Goal: Use online tool/utility: Utilize a website feature to perform a specific function

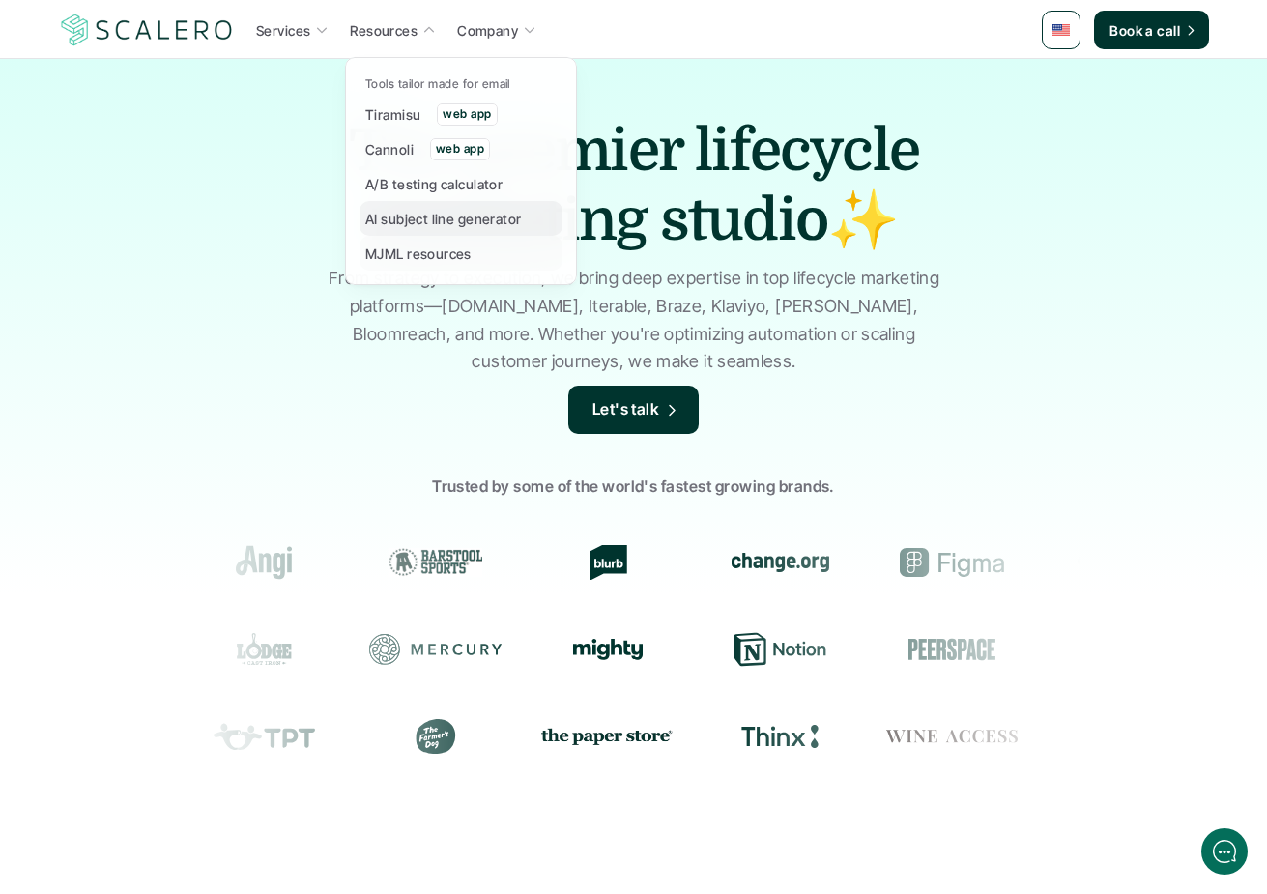
click at [436, 219] on p "AI subject line generator" at bounding box center [443, 219] width 157 height 20
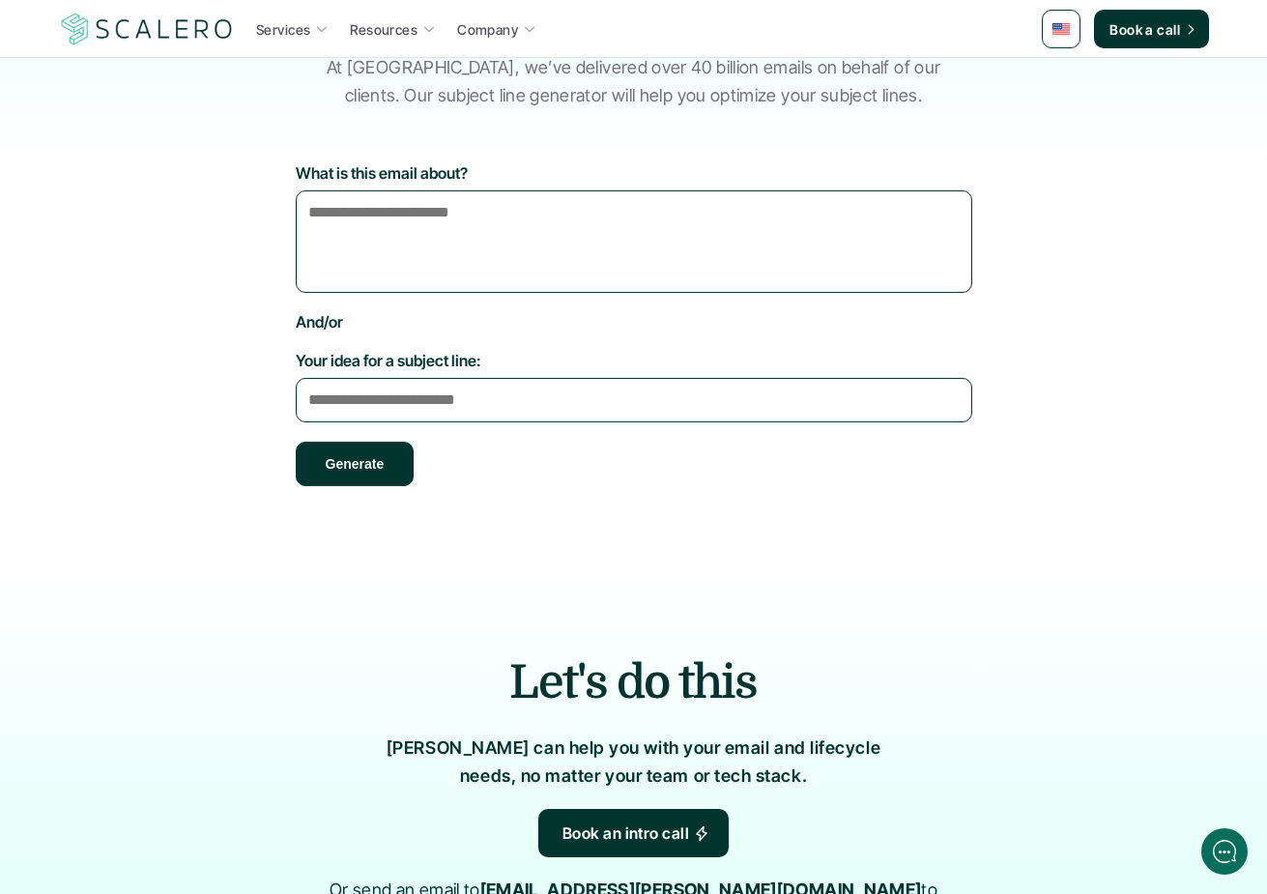
scroll to position [181, 0]
click at [494, 381] on textarea "Your idea for a subject line:" at bounding box center [634, 399] width 677 height 44
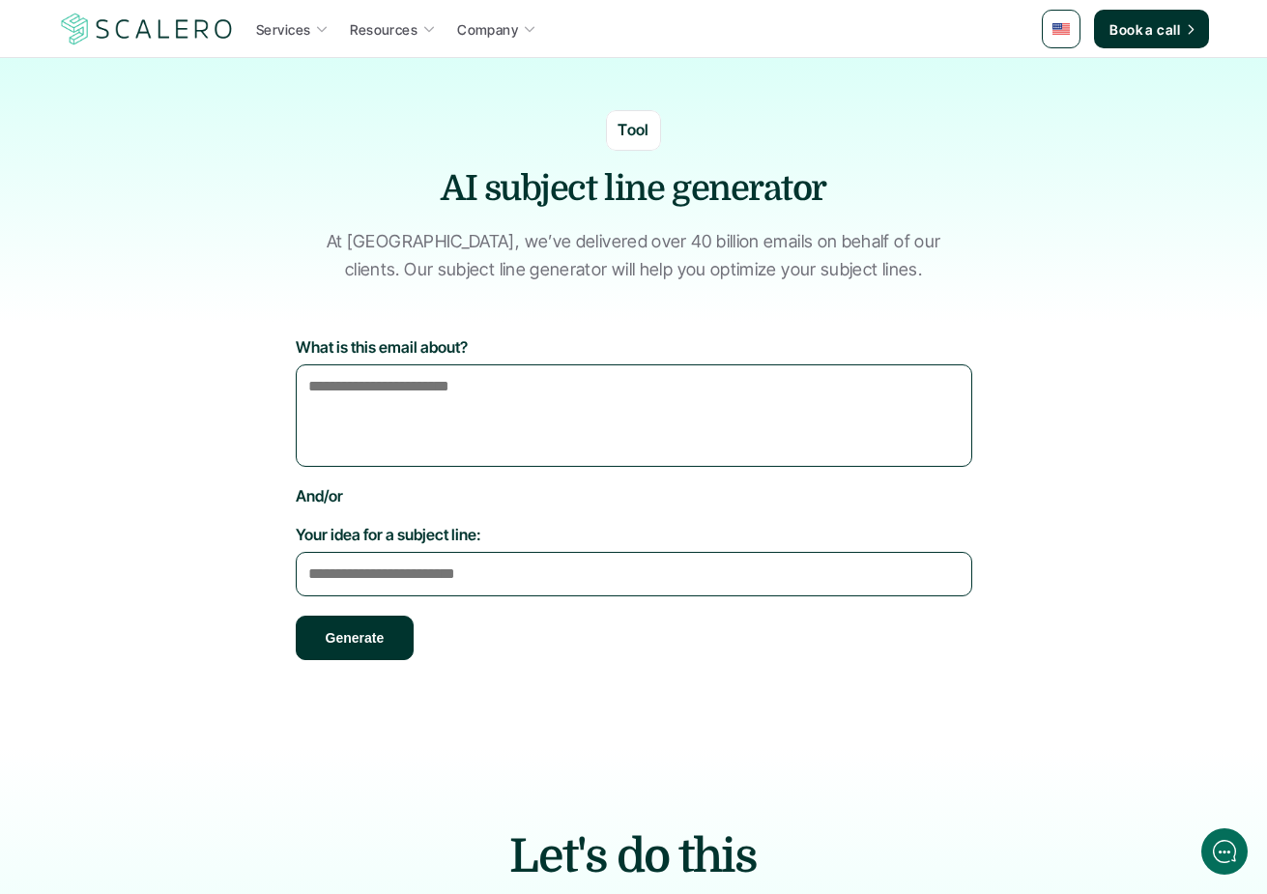
scroll to position [7, 0]
type textarea "**********"
click at [339, 634] on button "Generate" at bounding box center [355, 637] width 119 height 44
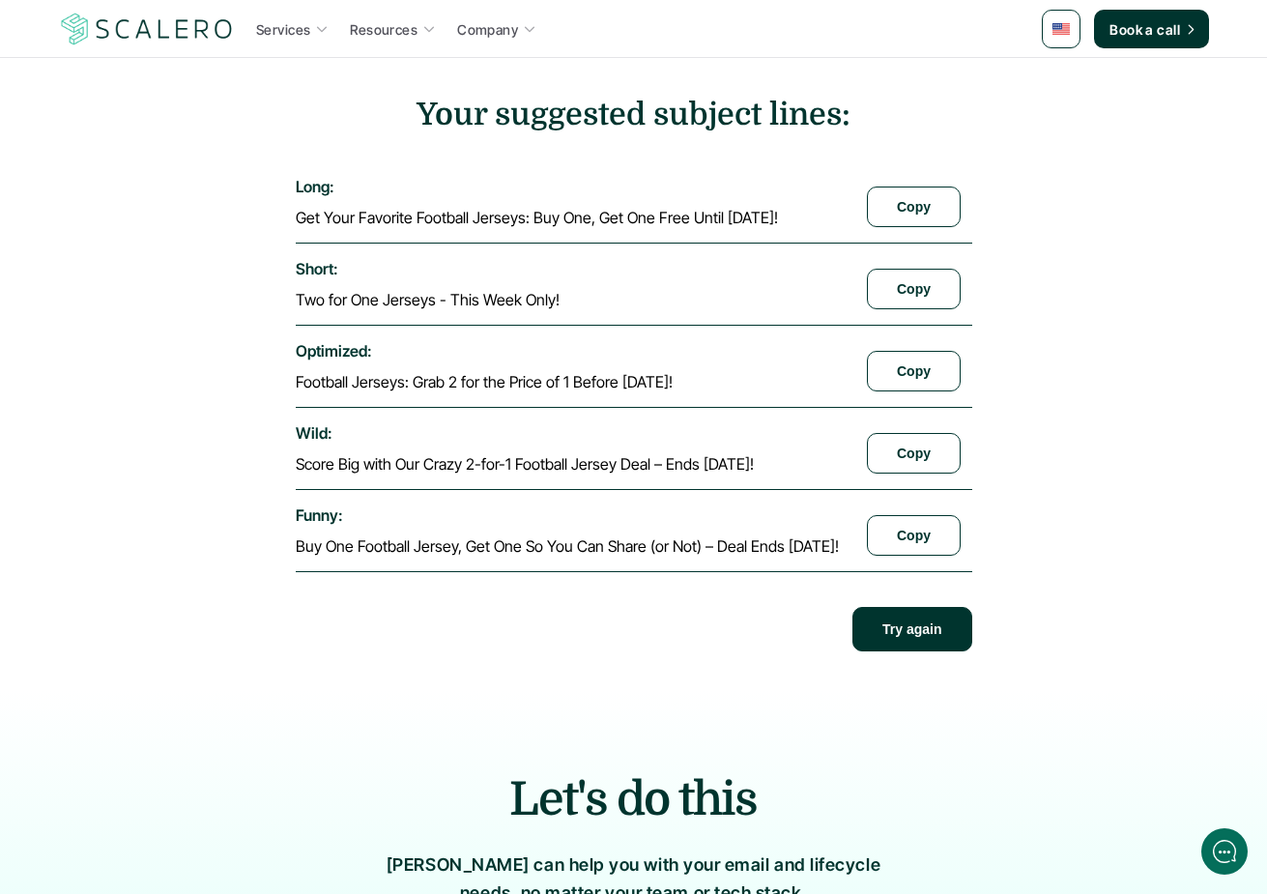
scroll to position [637, 0]
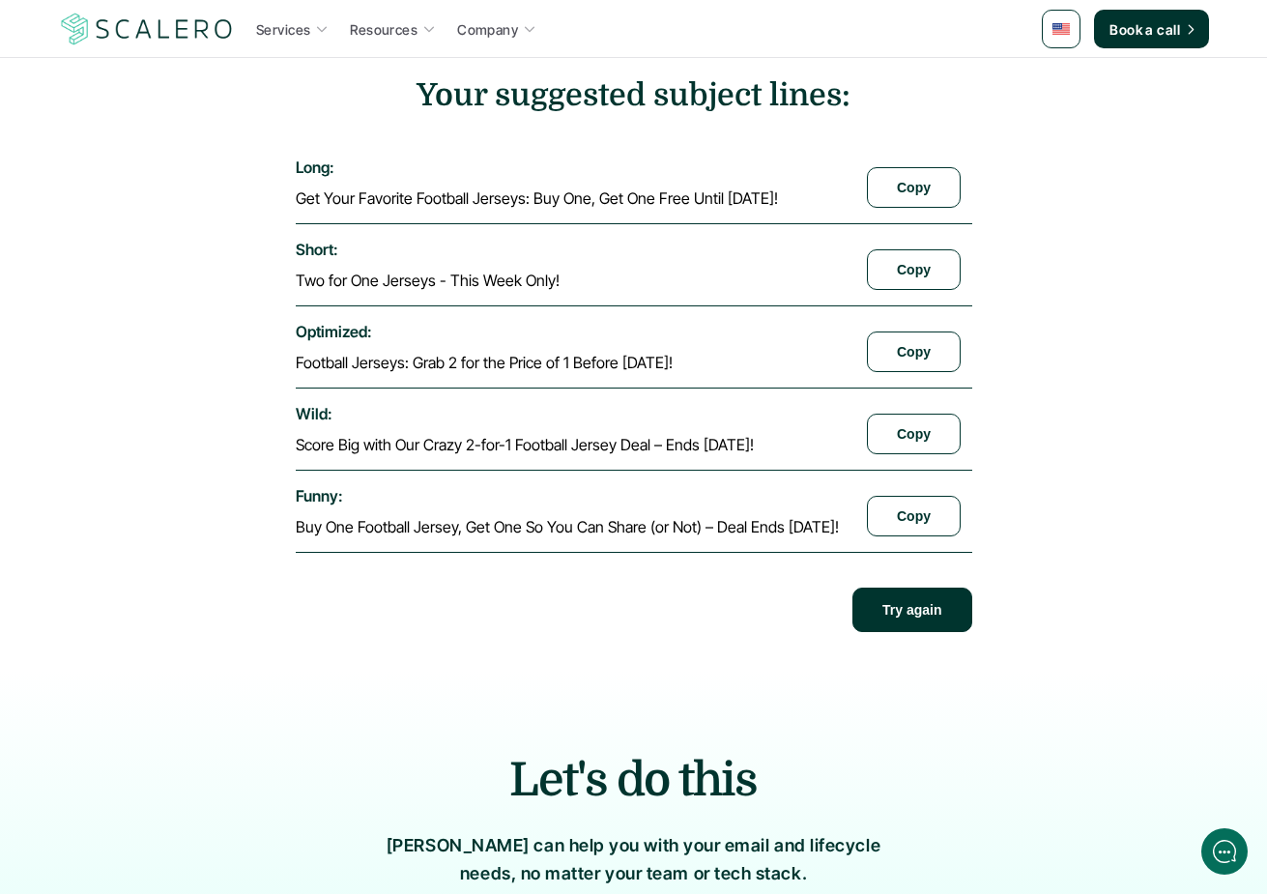
click at [195, 523] on section "**********" at bounding box center [634, 178] width 1131 height 945
click at [195, 524] on section "**********" at bounding box center [634, 178] width 1131 height 945
drag, startPoint x: 192, startPoint y: 524, endPoint x: 660, endPoint y: 549, distance: 468.5
click at [660, 549] on section "**********" at bounding box center [634, 178] width 1131 height 945
drag, startPoint x: 550, startPoint y: 565, endPoint x: 334, endPoint y: 507, distance: 223.2
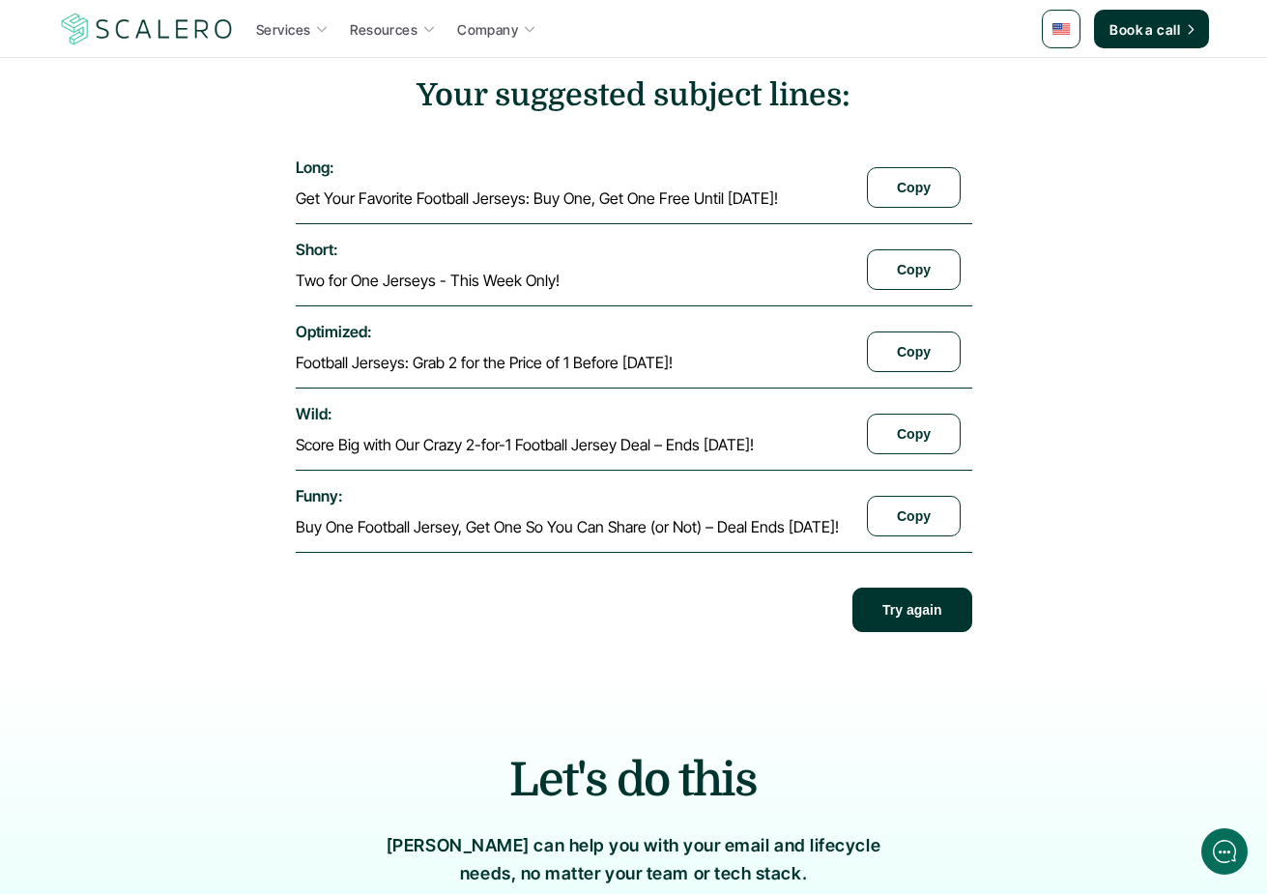
click at [549, 553] on div "funny : Buy One Football Jersey, Get One So You Can Share (or Not) – Deal Ends …" at bounding box center [634, 512] width 677 height 82
click at [911, 534] on button "Copy" at bounding box center [914, 516] width 94 height 41
click at [915, 438] on button "Copy" at bounding box center [914, 434] width 94 height 41
click at [912, 386] on div "optimized : Football Jerseys: Grab 2 for the Price of 1 Before [DATE]! Copy" at bounding box center [634, 347] width 677 height 82
click at [918, 366] on button "Copy" at bounding box center [914, 352] width 94 height 41
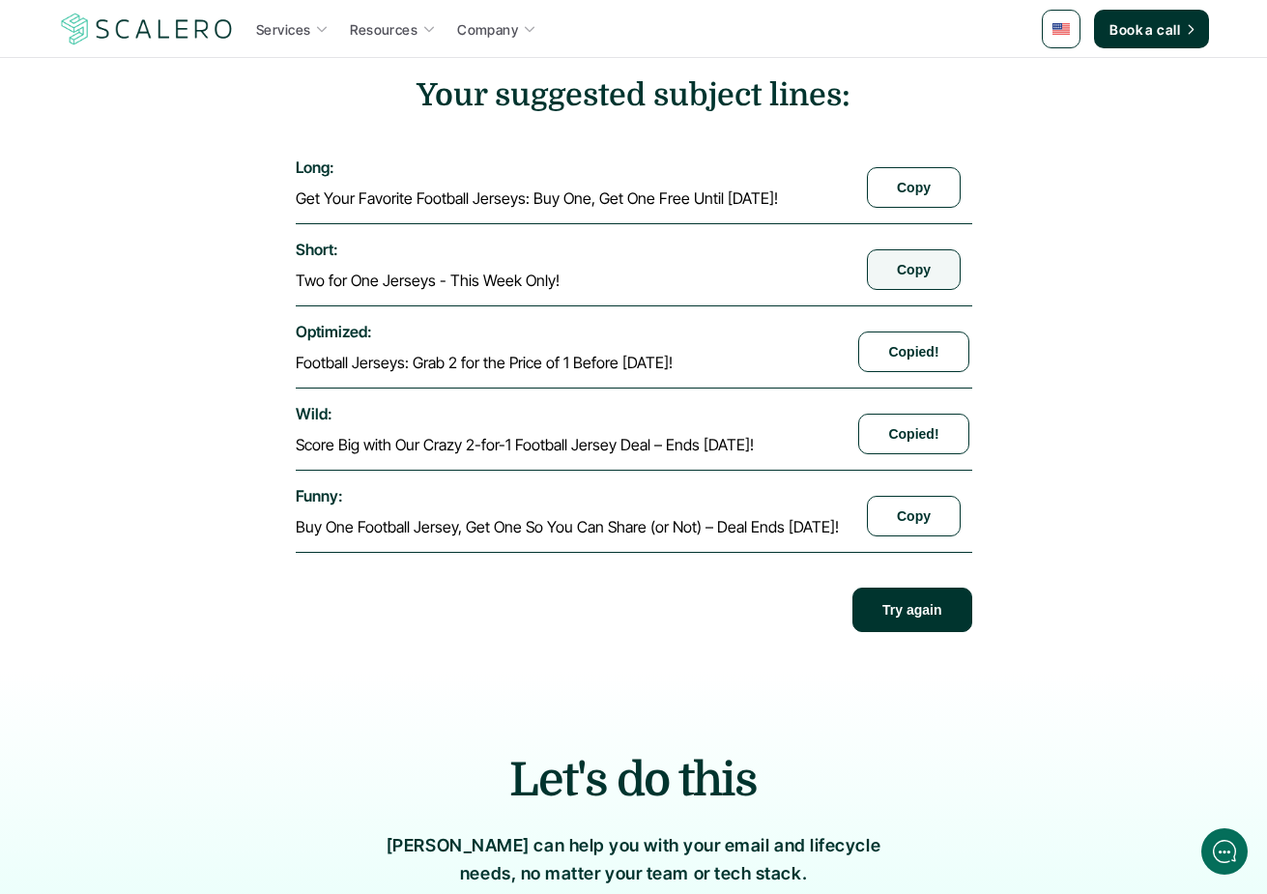
click at [925, 260] on button "Copy" at bounding box center [914, 269] width 94 height 41
click at [910, 190] on button "Copy" at bounding box center [914, 187] width 94 height 41
drag, startPoint x: 698, startPoint y: 251, endPoint x: 1002, endPoint y: 477, distance: 379.3
click at [698, 251] on div "short : Two for One Jerseys - This Week Only!" at bounding box center [570, 265] width 549 height 50
click at [934, 438] on button "Copy" at bounding box center [914, 434] width 94 height 41
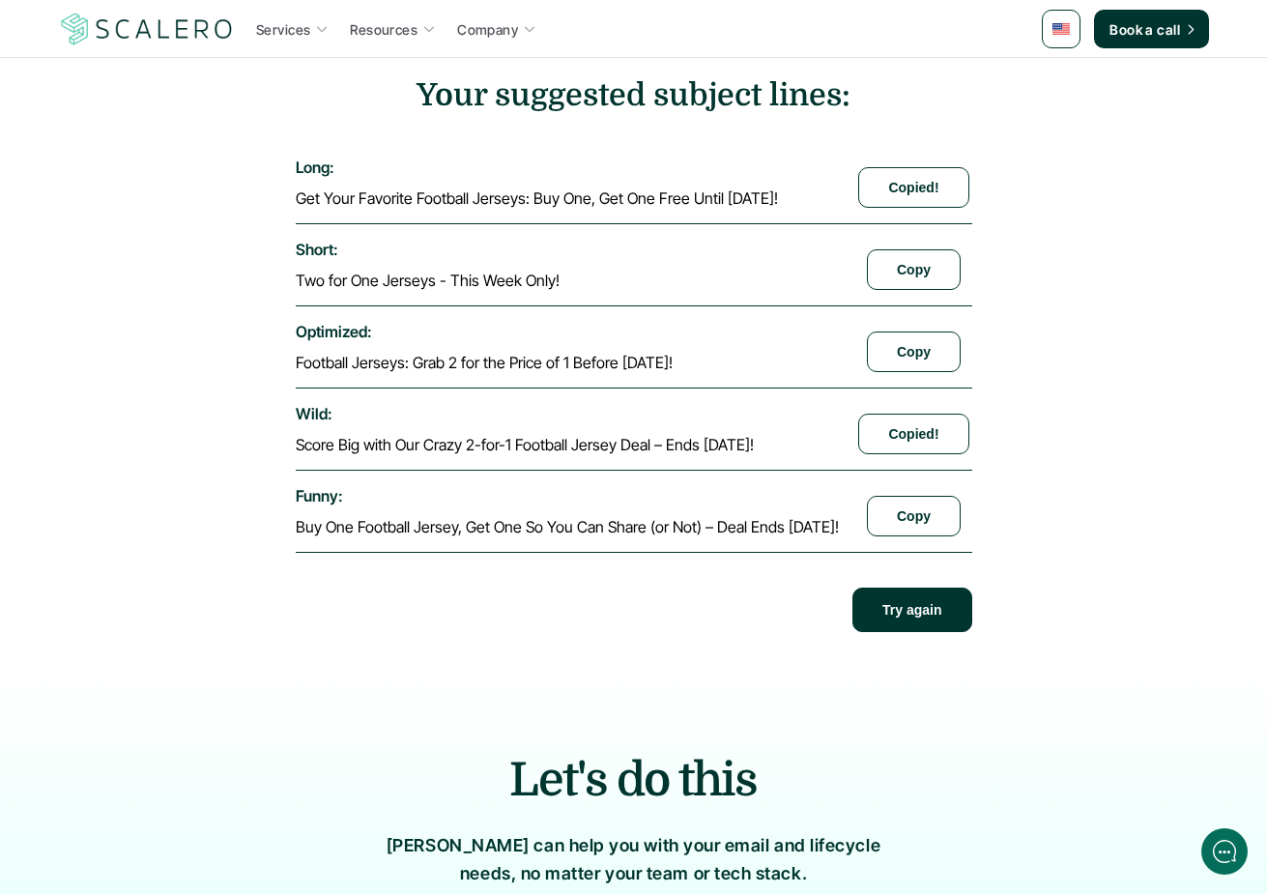
click at [454, 445] on p "Score Big with Our Crazy 2-for-1 Football Jersey Deal – Ends [DATE]!" at bounding box center [525, 444] width 458 height 19
click at [211, 448] on section "**********" at bounding box center [634, 178] width 1131 height 945
drag, startPoint x: 222, startPoint y: 460, endPoint x: 781, endPoint y: 456, distance: 558.7
click at [846, 464] on section "**********" at bounding box center [634, 178] width 1131 height 945
click at [649, 446] on p "Score Big with Our Crazy 2-for-1 Football Jersey Deal – Ends [DATE]!" at bounding box center [525, 444] width 458 height 19
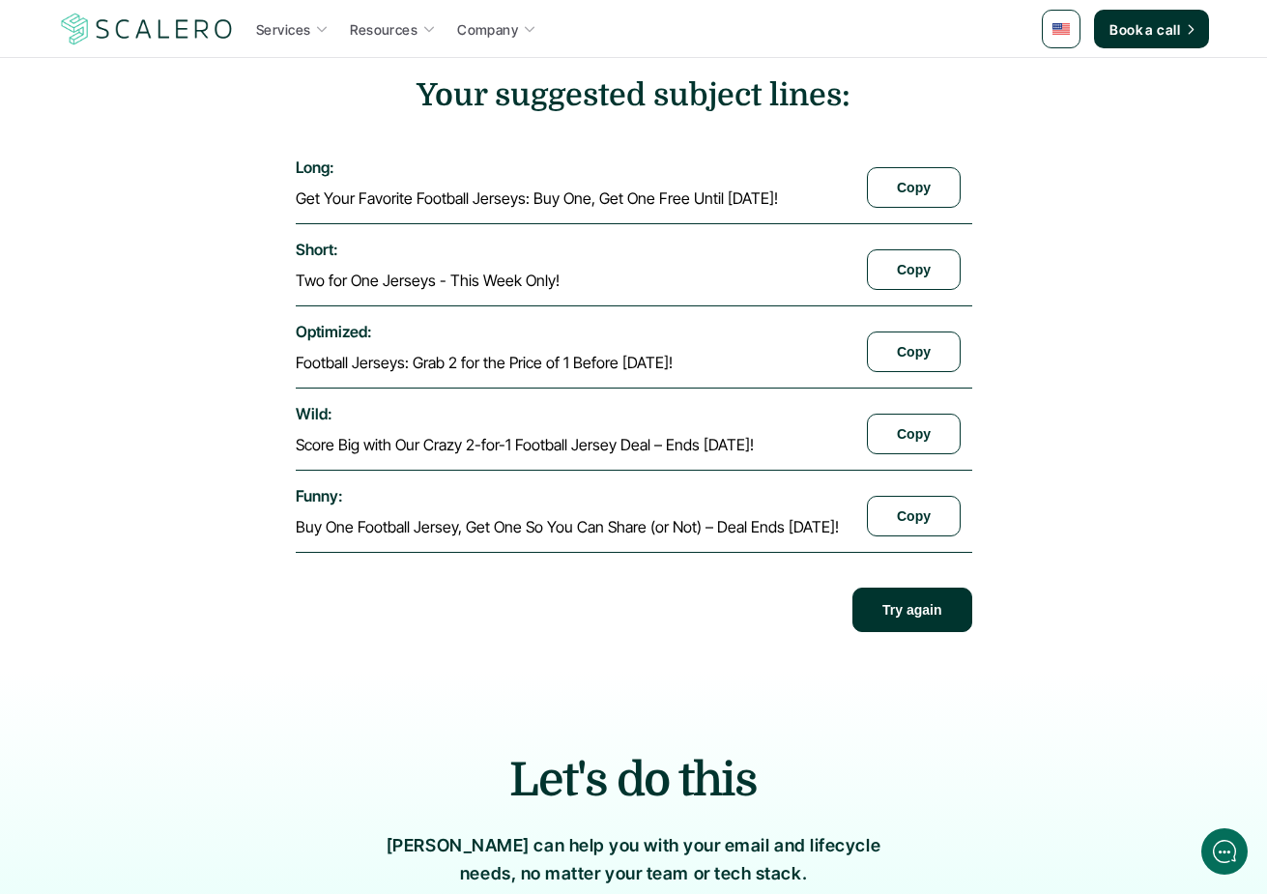
drag, startPoint x: 247, startPoint y: 249, endPoint x: 537, endPoint y: 558, distance: 423.2
click at [542, 559] on section "**********" at bounding box center [634, 178] width 1131 height 945
drag, startPoint x: 537, startPoint y: 558, endPoint x: 467, endPoint y: 543, distance: 72.0
click at [537, 553] on div "funny : Buy One Football Jersey, Get One So You Can Share (or Not) – Deal Ends …" at bounding box center [634, 512] width 677 height 82
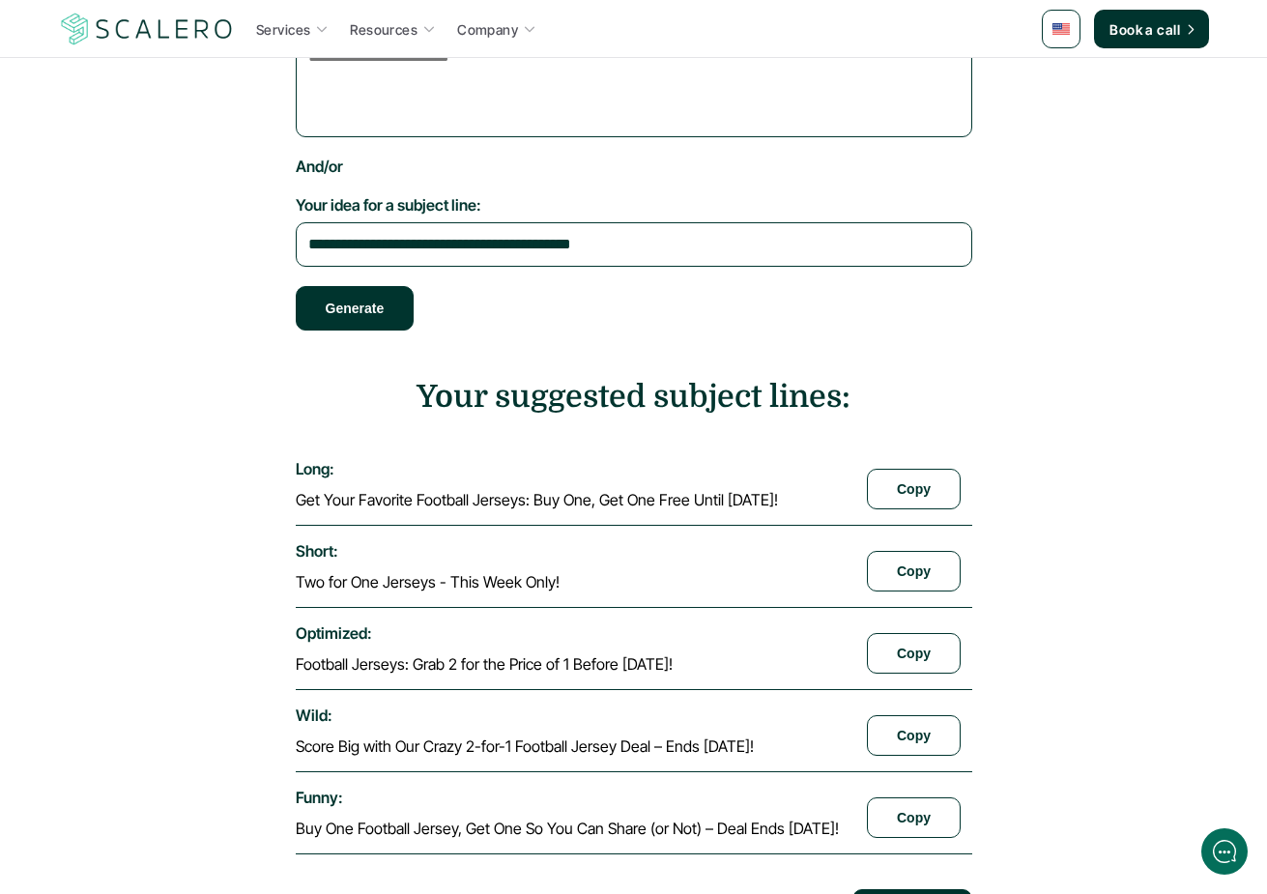
scroll to position [187, 0]
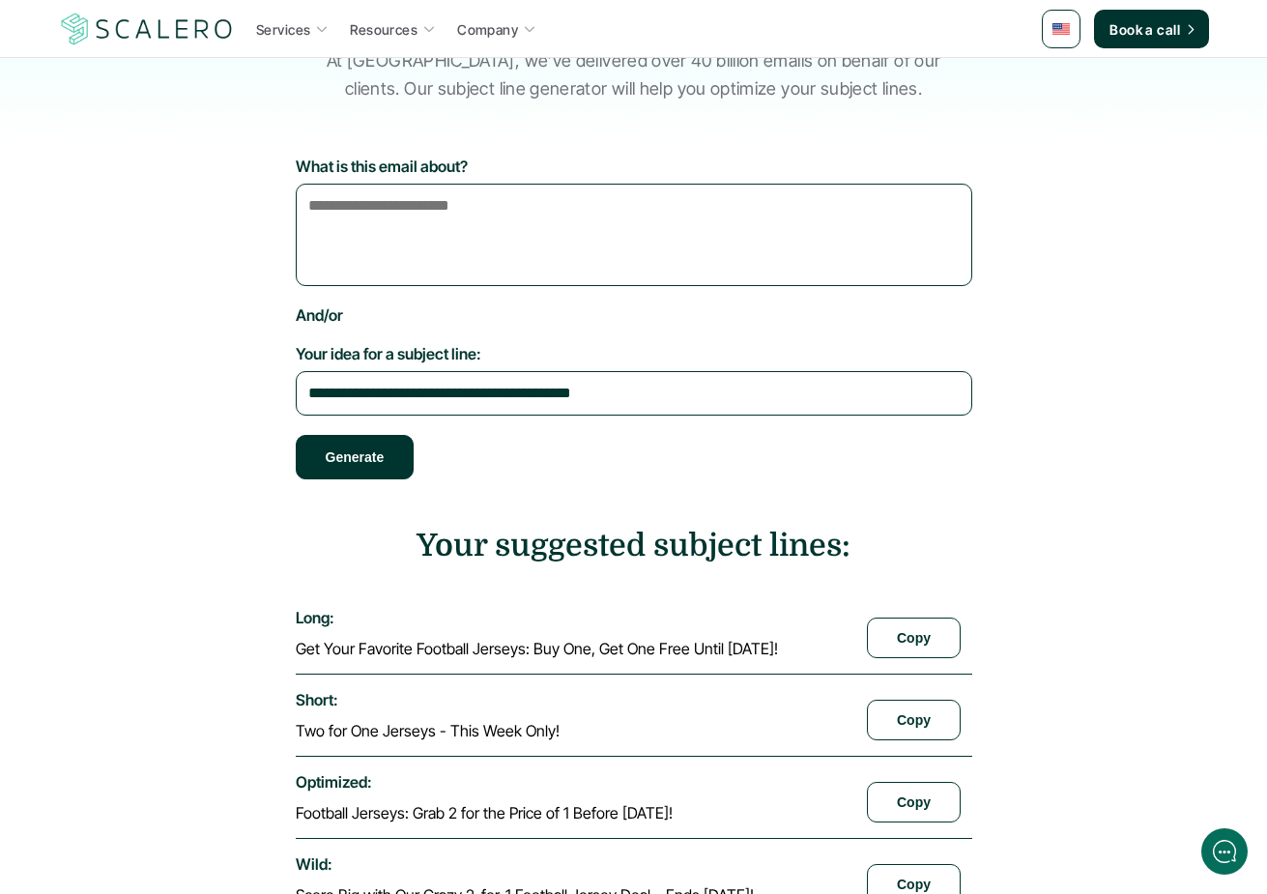
click at [368, 217] on textarea "What is this email about?" at bounding box center [634, 235] width 677 height 102
type textarea "**********"
click at [376, 447] on button "Generate" at bounding box center [355, 457] width 119 height 44
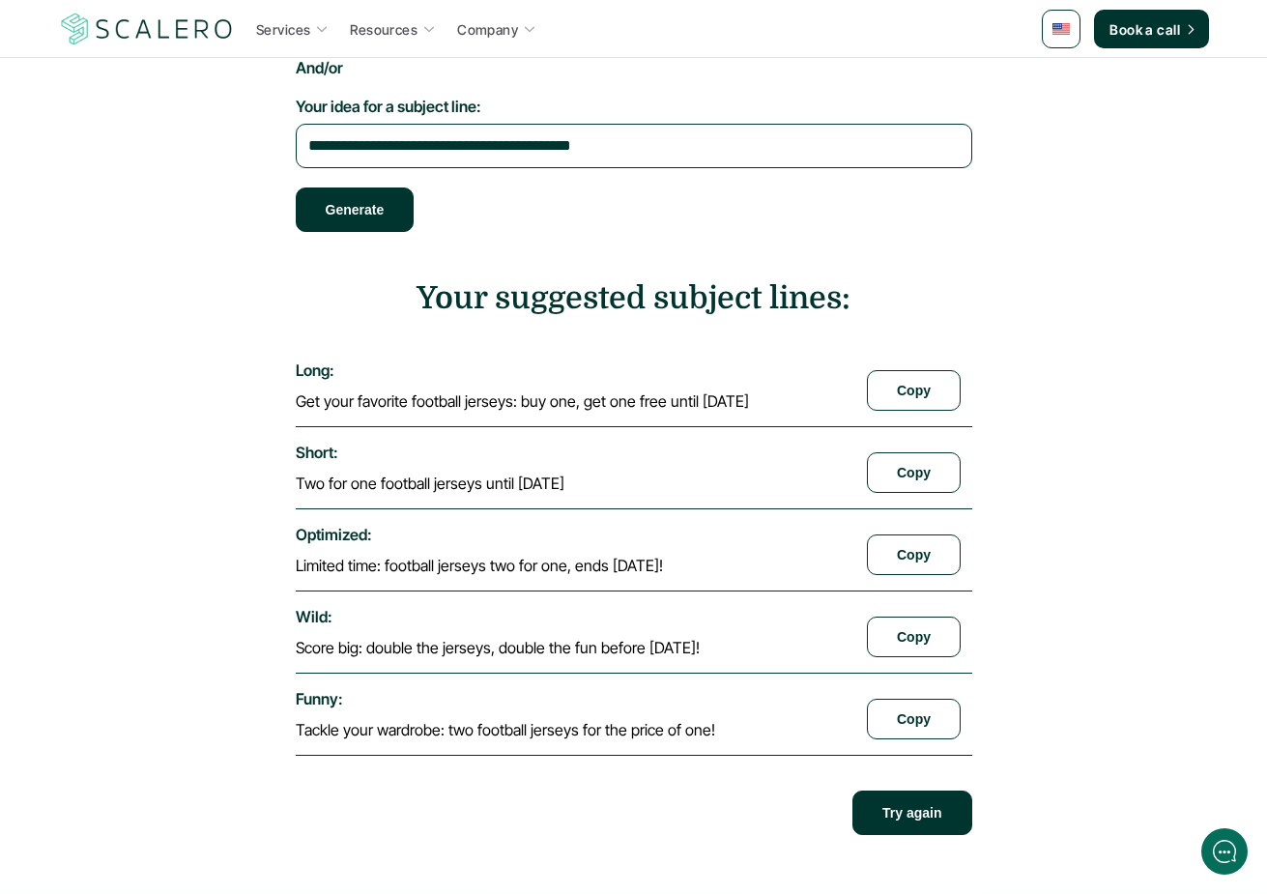
scroll to position [472, 0]
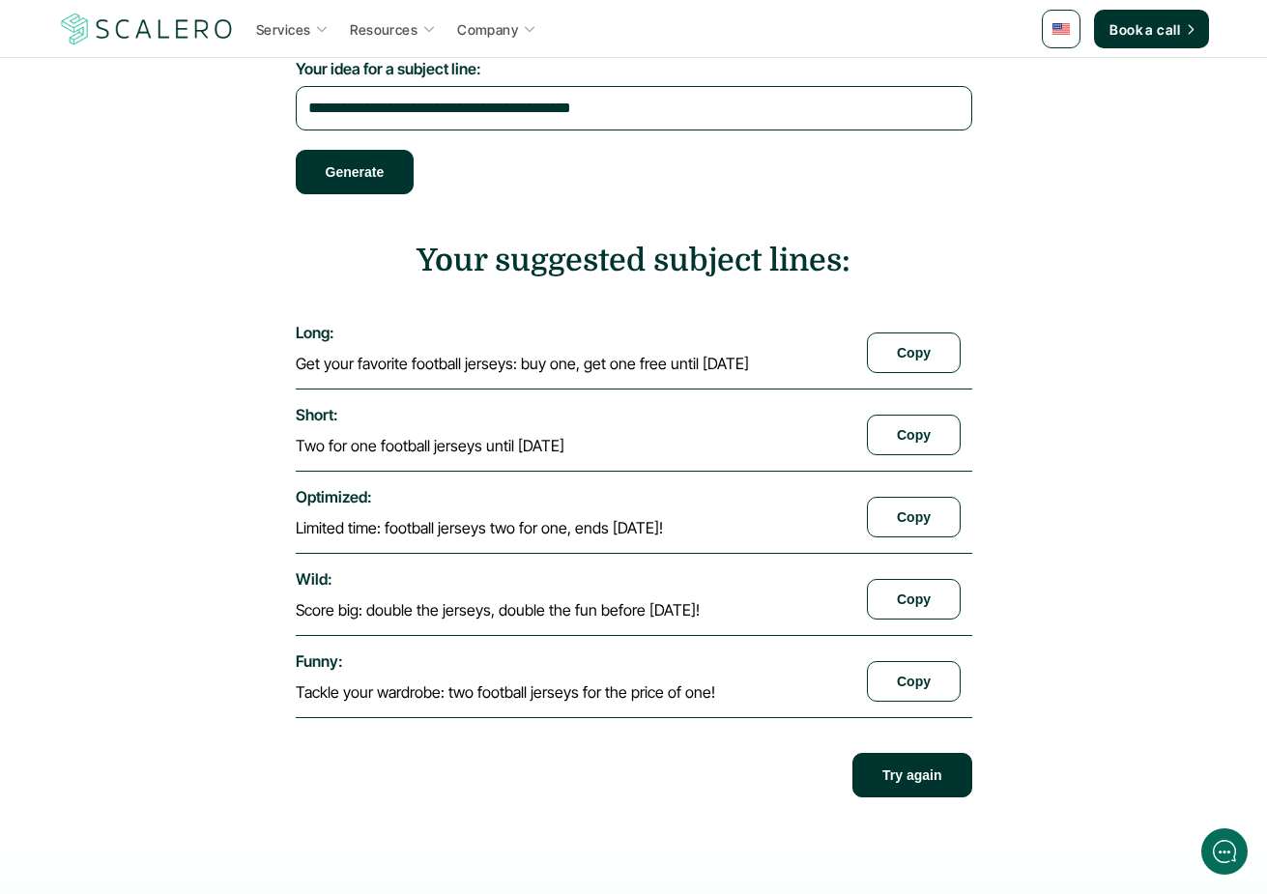
drag, startPoint x: 200, startPoint y: 431, endPoint x: 584, endPoint y: 541, distance: 399.2
click at [585, 539] on section "**********" at bounding box center [634, 343] width 1131 height 945
click at [553, 539] on div "optimized : Limited time: football jerseys two for one, ends [DATE]! Copy" at bounding box center [634, 513] width 677 height 82
click at [229, 471] on section "**********" at bounding box center [634, 343] width 1131 height 945
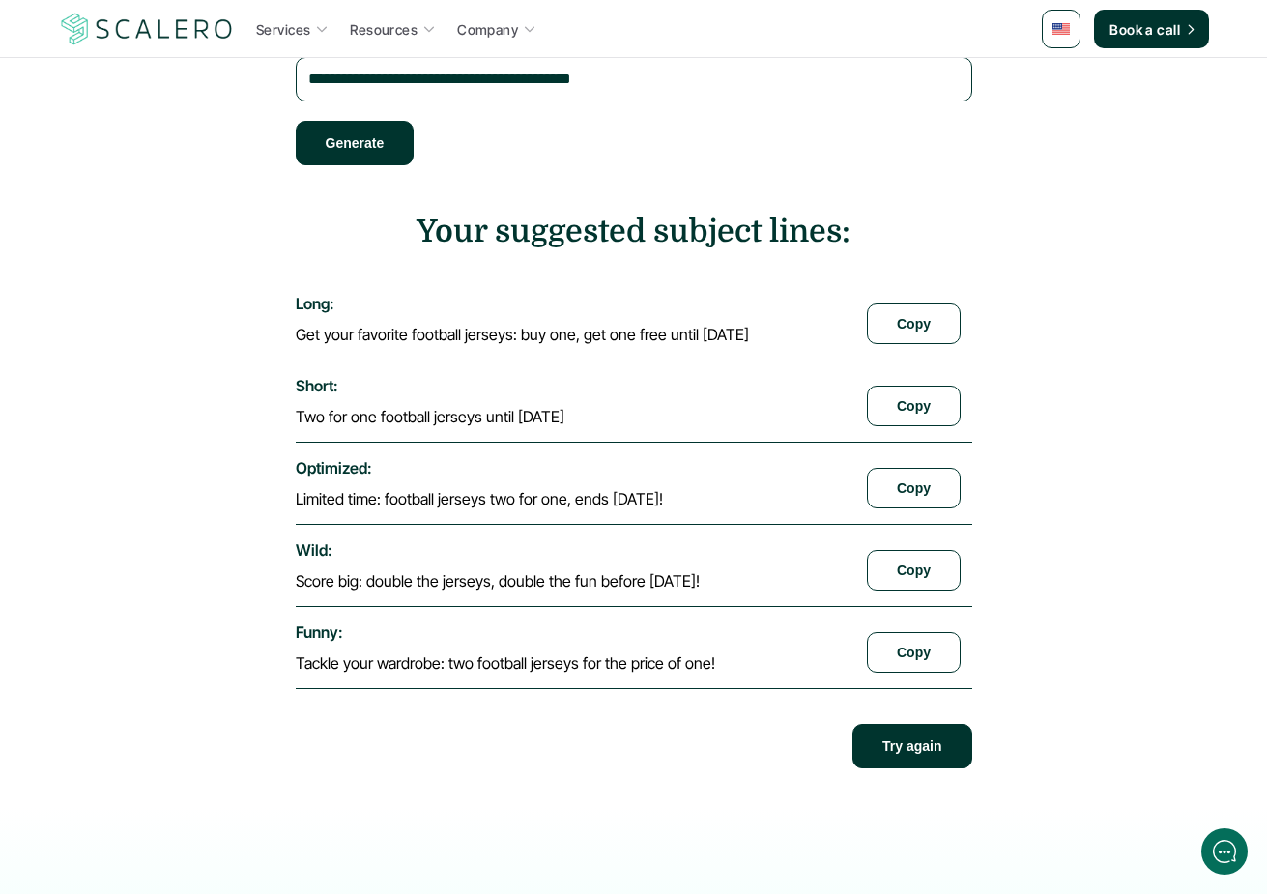
scroll to position [0, 0]
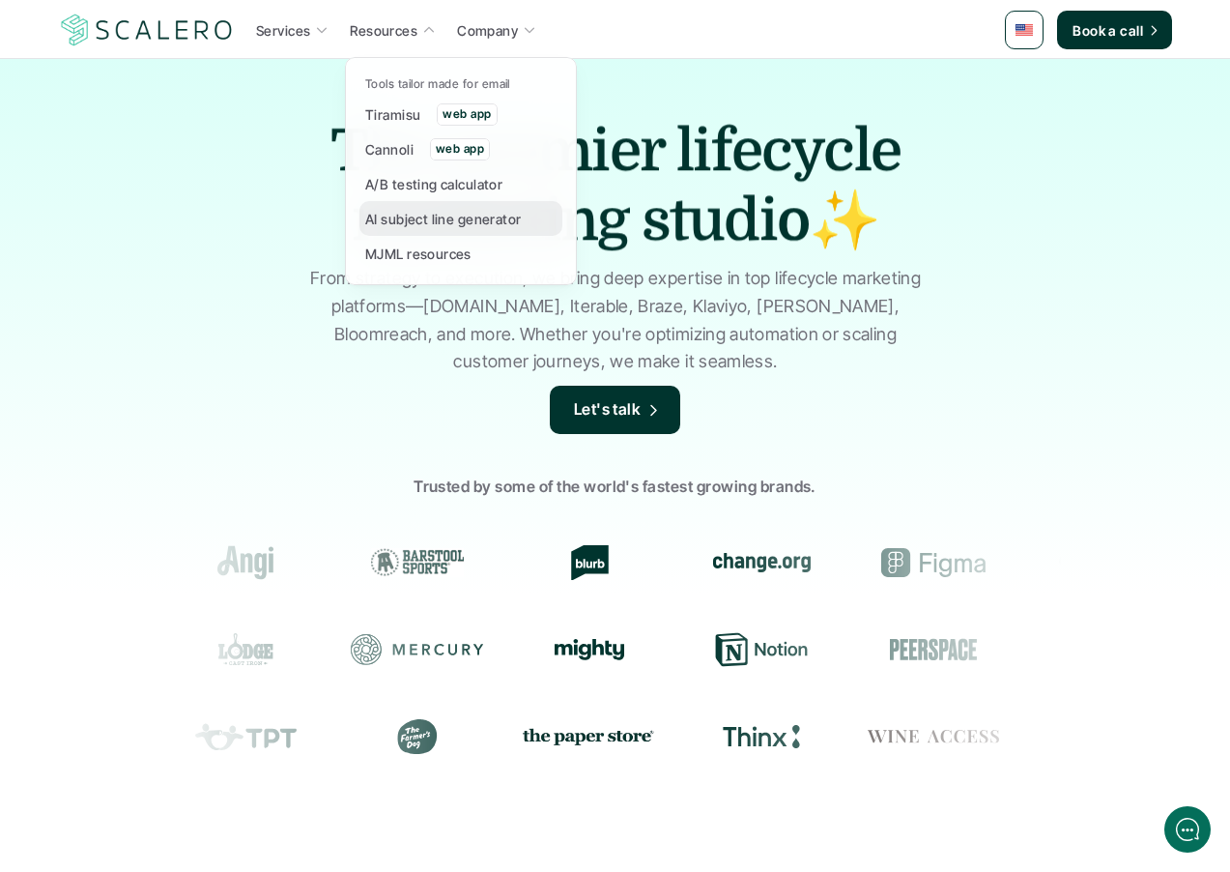
click at [422, 225] on p "AI subject line generator" at bounding box center [443, 219] width 157 height 20
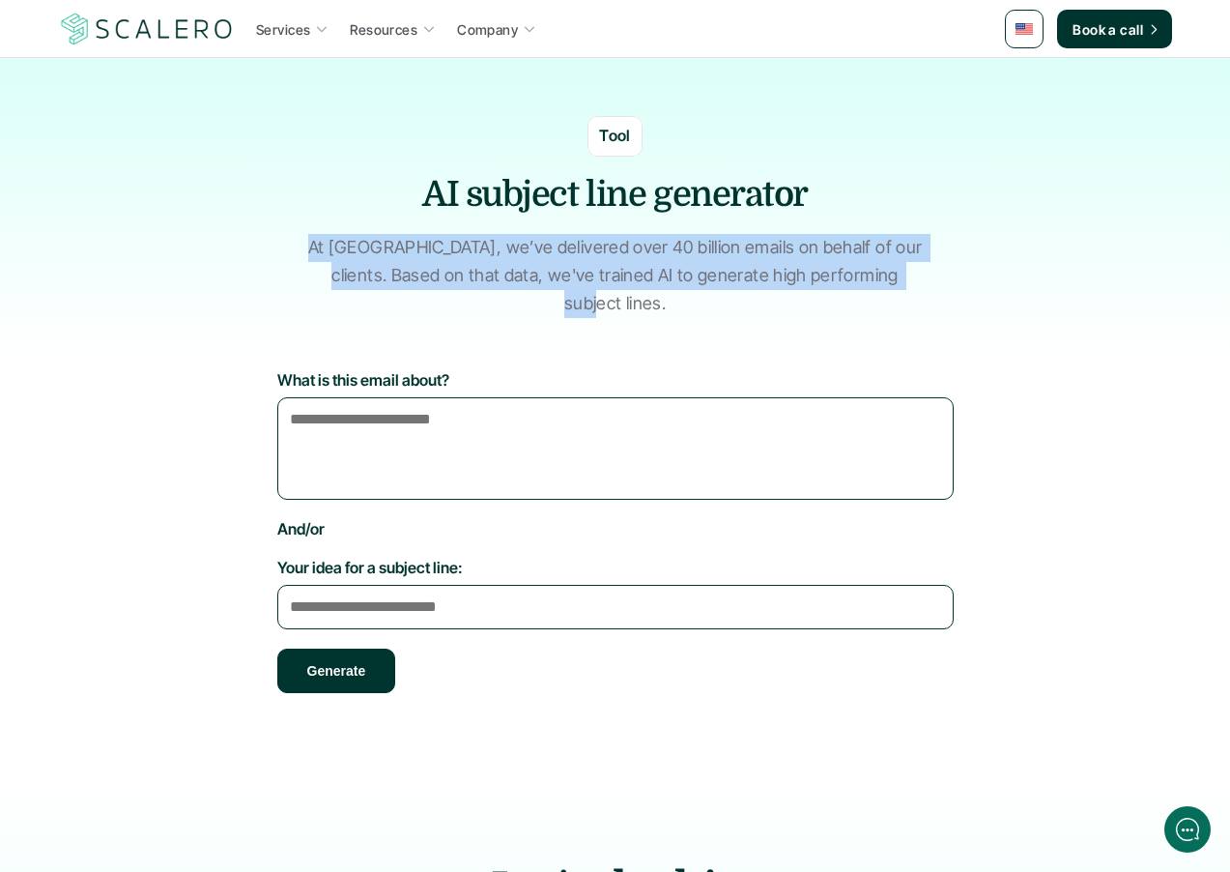
drag, startPoint x: 114, startPoint y: 248, endPoint x: 1014, endPoint y: 279, distance: 900.4
click at [1132, 286] on div "Tool AI subject line generator At Scalero, we’ve delivered over 40 billion emai…" at bounding box center [616, 216] width 1160 height 201
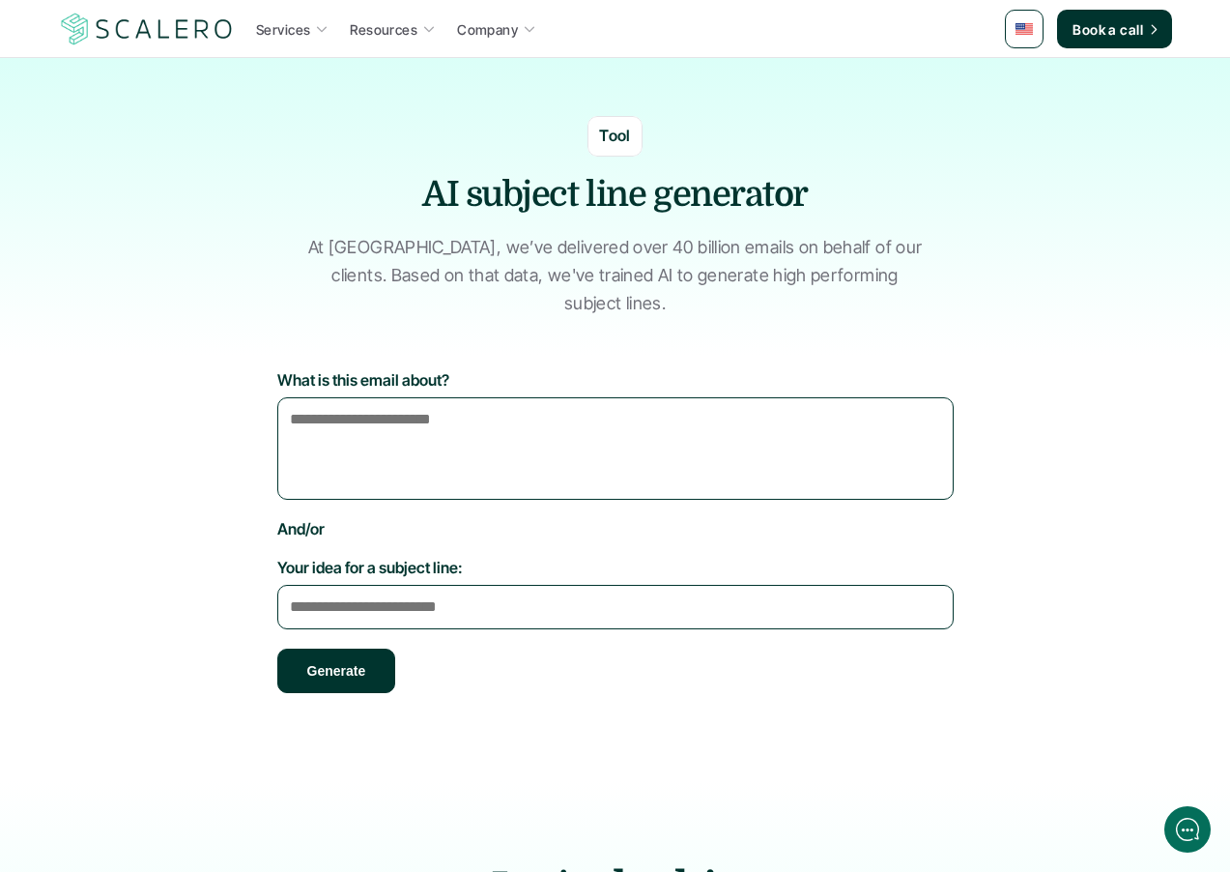
click at [980, 277] on div "Tool AI subject line generator At Scalero, we’ve delivered over 40 billion emai…" at bounding box center [616, 216] width 1160 height 201
drag, startPoint x: 1032, startPoint y: 273, endPoint x: 1010, endPoint y: 372, distance: 102.0
click at [1011, 371] on section "What is this email about? And/or Your idea for a subject line: Generate" at bounding box center [615, 565] width 1131 height 390
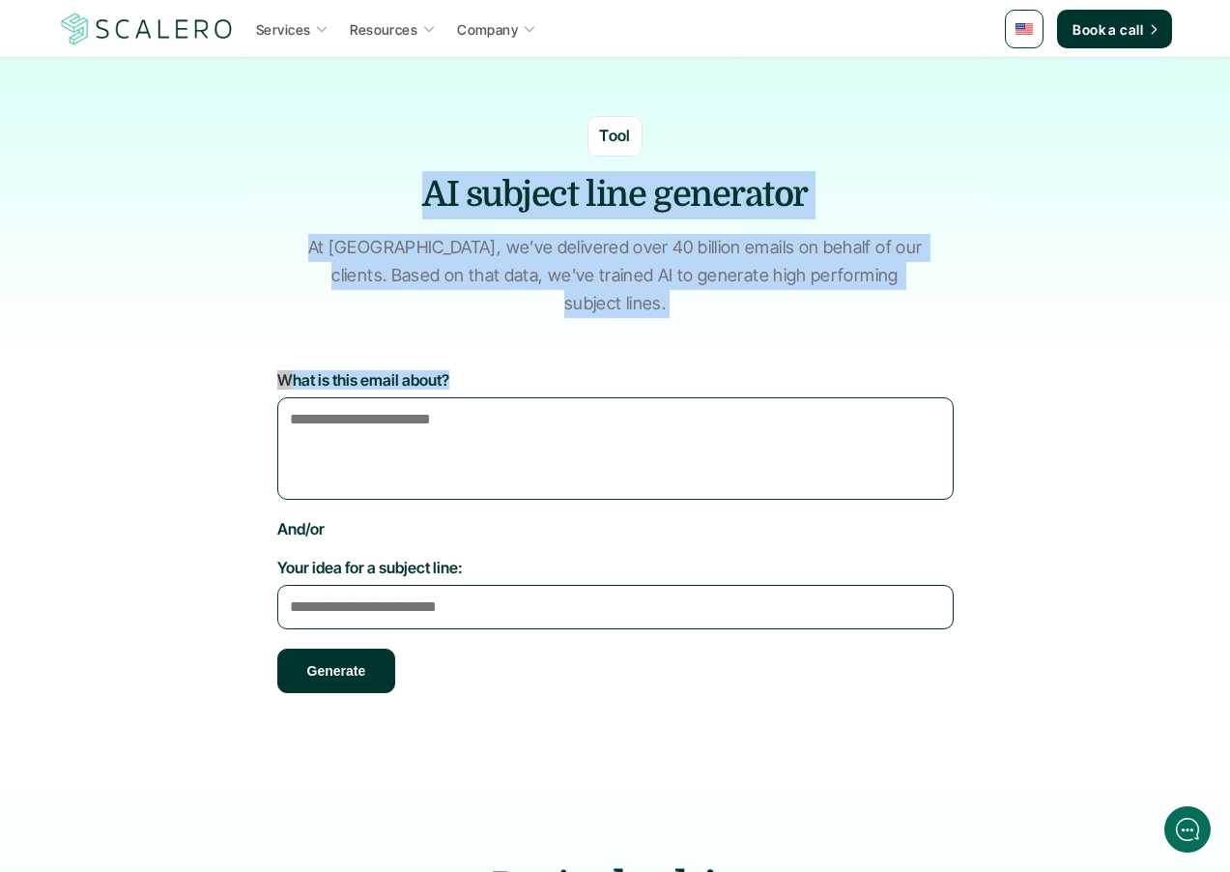
drag, startPoint x: 366, startPoint y: 169, endPoint x: 1183, endPoint y: 448, distance: 863.2
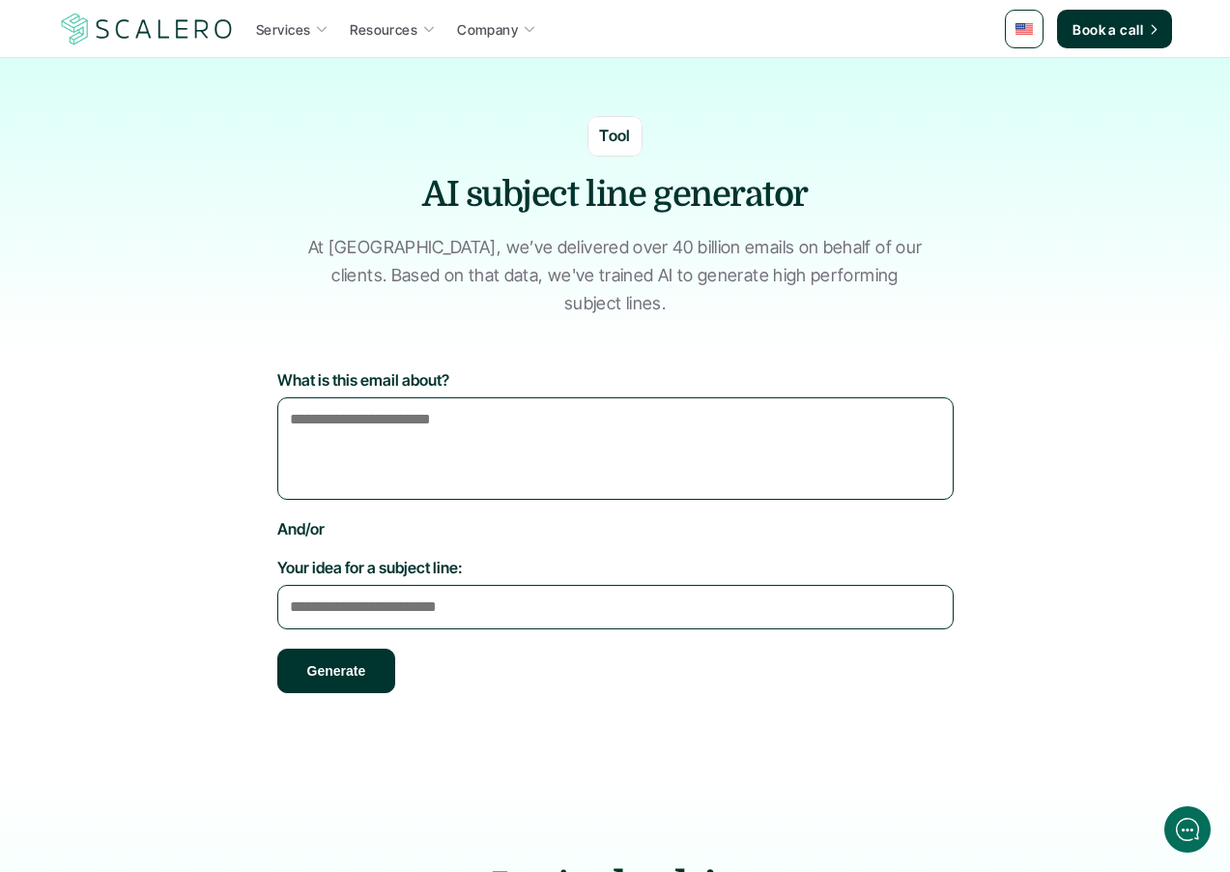
click at [1180, 444] on section "What is this email about? And/or Your idea for a subject line: Generate" at bounding box center [616, 575] width 1160 height 410
drag, startPoint x: 120, startPoint y: 217, endPoint x: 10, endPoint y: 223, distance: 110.3
click at [105, 217] on div "Tool AI subject line generator At Scalero, we’ve delivered over 40 billion emai…" at bounding box center [616, 216] width 1160 height 201
click at [455, 585] on textarea "Your idea for a subject line:" at bounding box center [615, 607] width 677 height 44
click at [462, 585] on textarea "Your idea for a subject line:" at bounding box center [615, 607] width 677 height 44
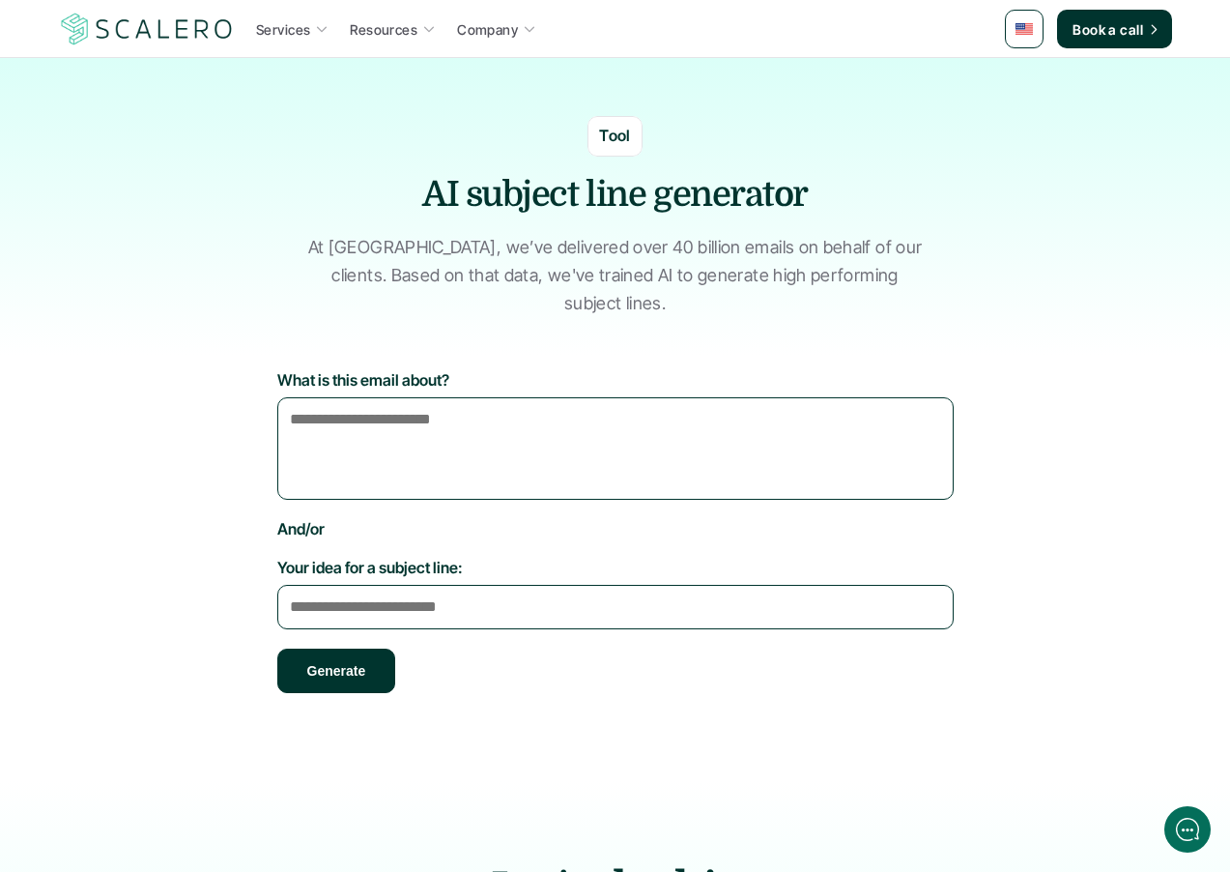
click at [423, 585] on textarea "Your idea for a subject line:" at bounding box center [615, 607] width 677 height 44
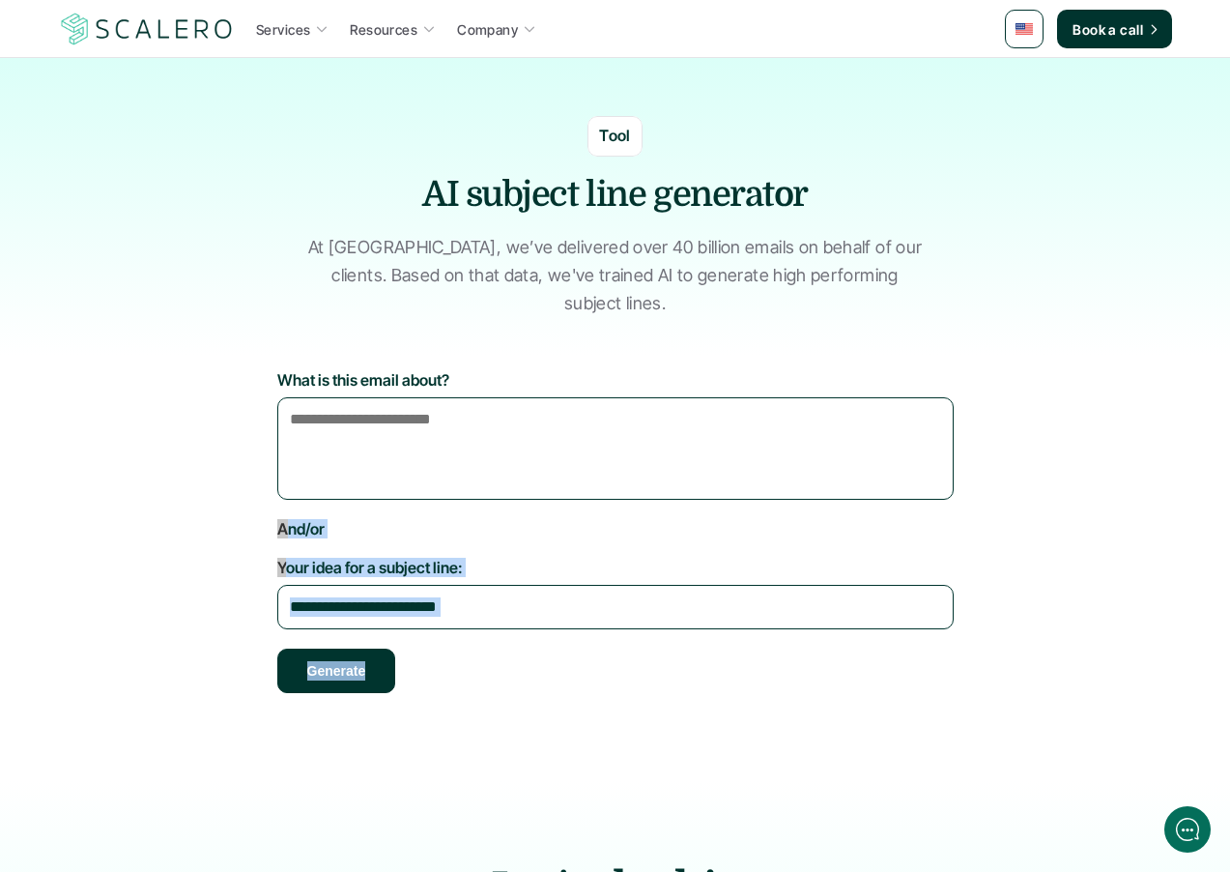
drag, startPoint x: 162, startPoint y: 503, endPoint x: 910, endPoint y: 680, distance: 768.9
click at [917, 680] on section "What is this email about? And/or Your idea for a subject line: Generate" at bounding box center [615, 565] width 1131 height 390
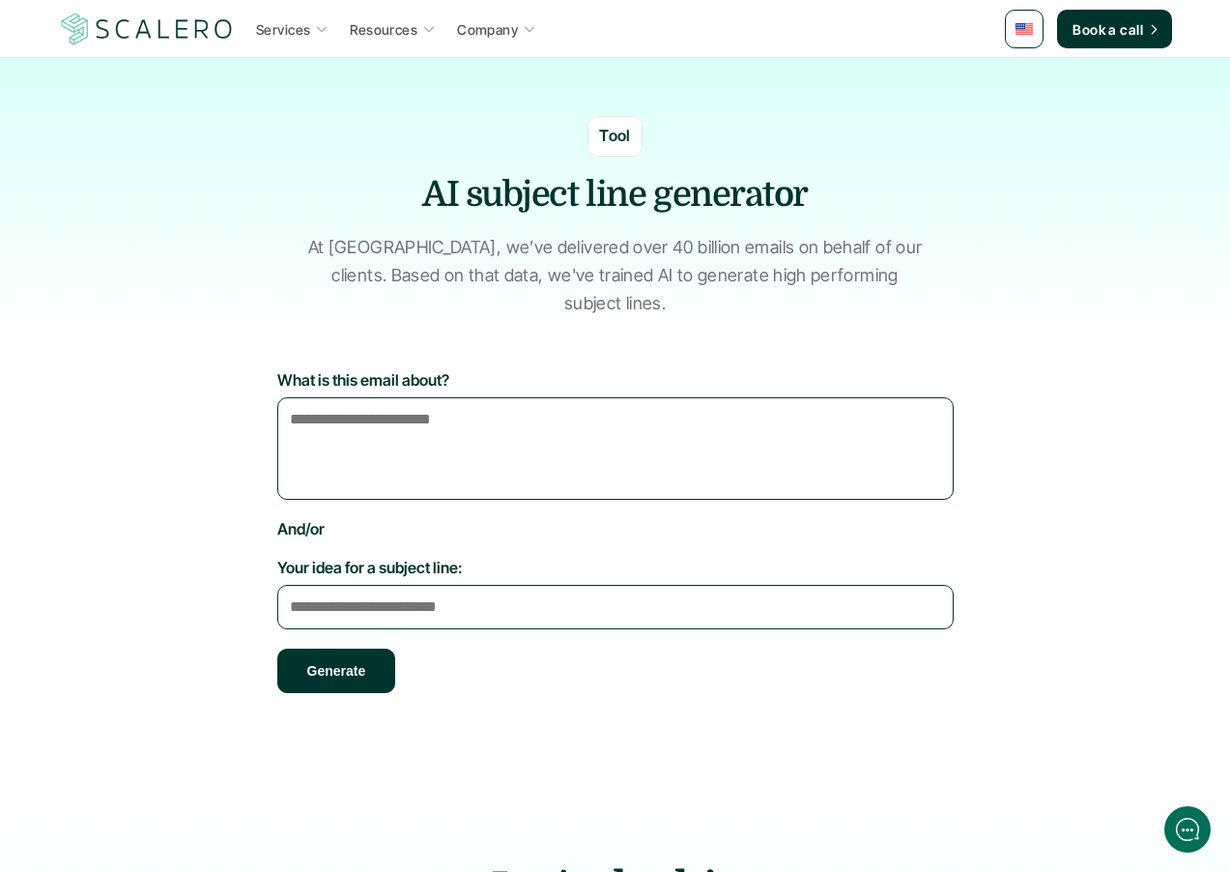
drag, startPoint x: 910, startPoint y: 680, endPoint x: 890, endPoint y: 676, distance: 20.9
click at [909, 679] on div "What is this email about? And/or Your idea for a subject line: Generate" at bounding box center [615, 555] width 677 height 371
click at [705, 585] on textarea "Your idea for a subject line:" at bounding box center [615, 607] width 677 height 44
type textarea "**********"
click at [690, 460] on textarea "What is this email about?" at bounding box center [615, 448] width 677 height 102
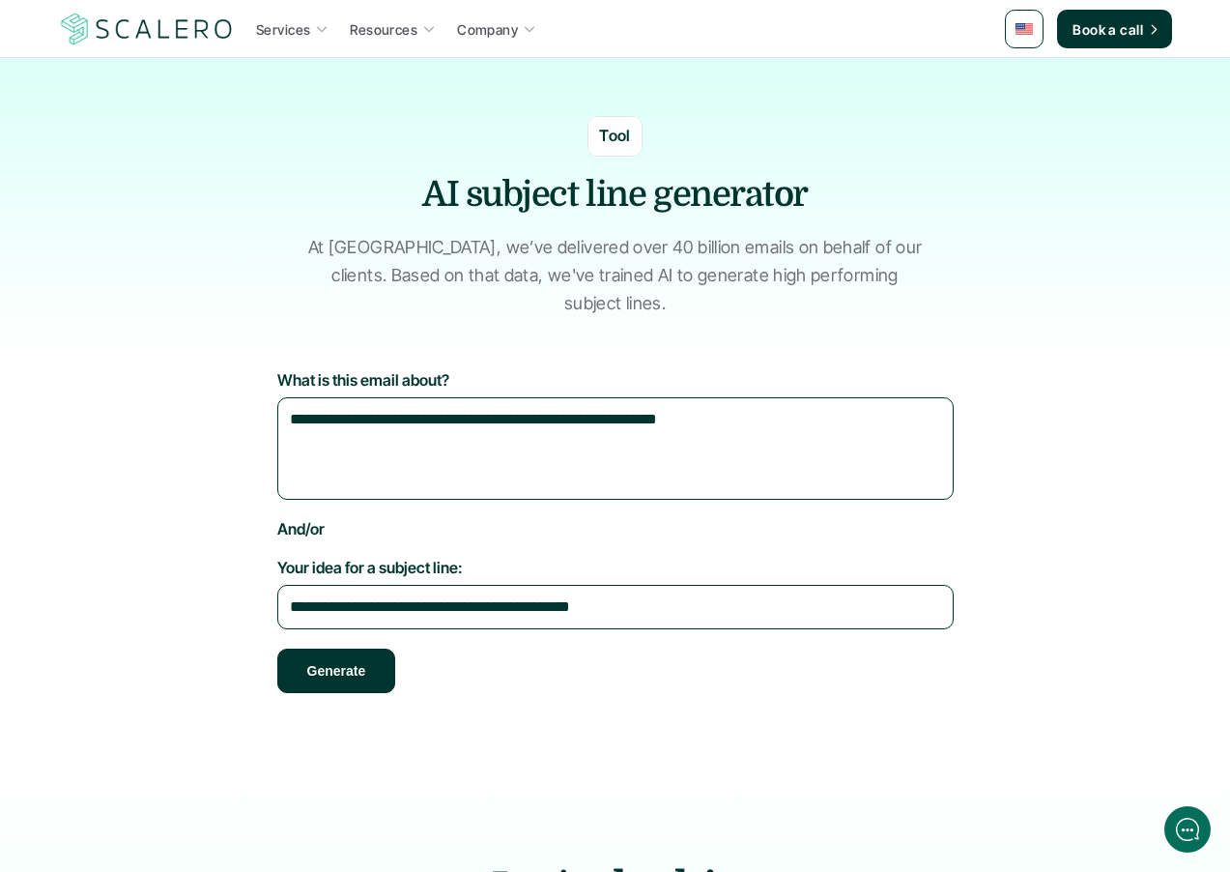
type textarea "**********"
click at [325, 649] on button "Generate" at bounding box center [336, 671] width 119 height 44
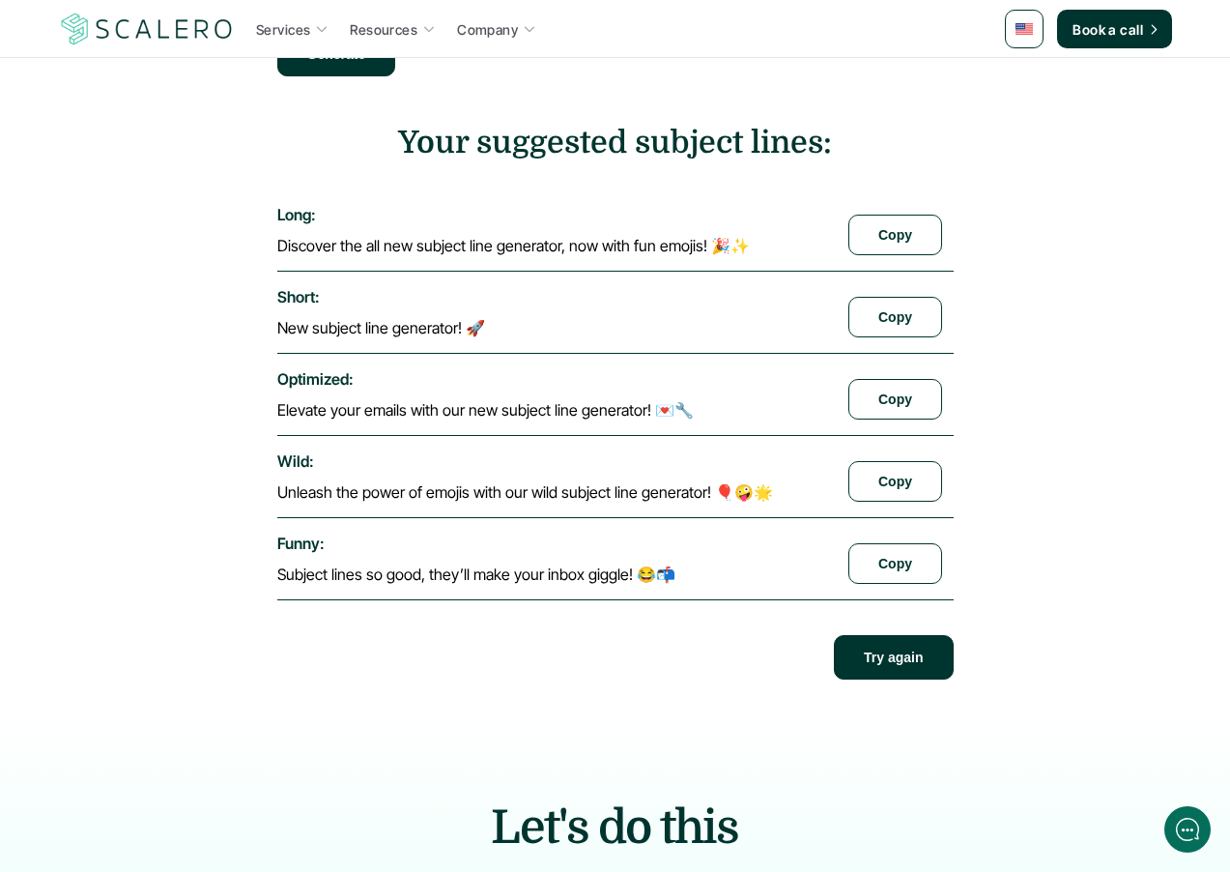
scroll to position [637, 0]
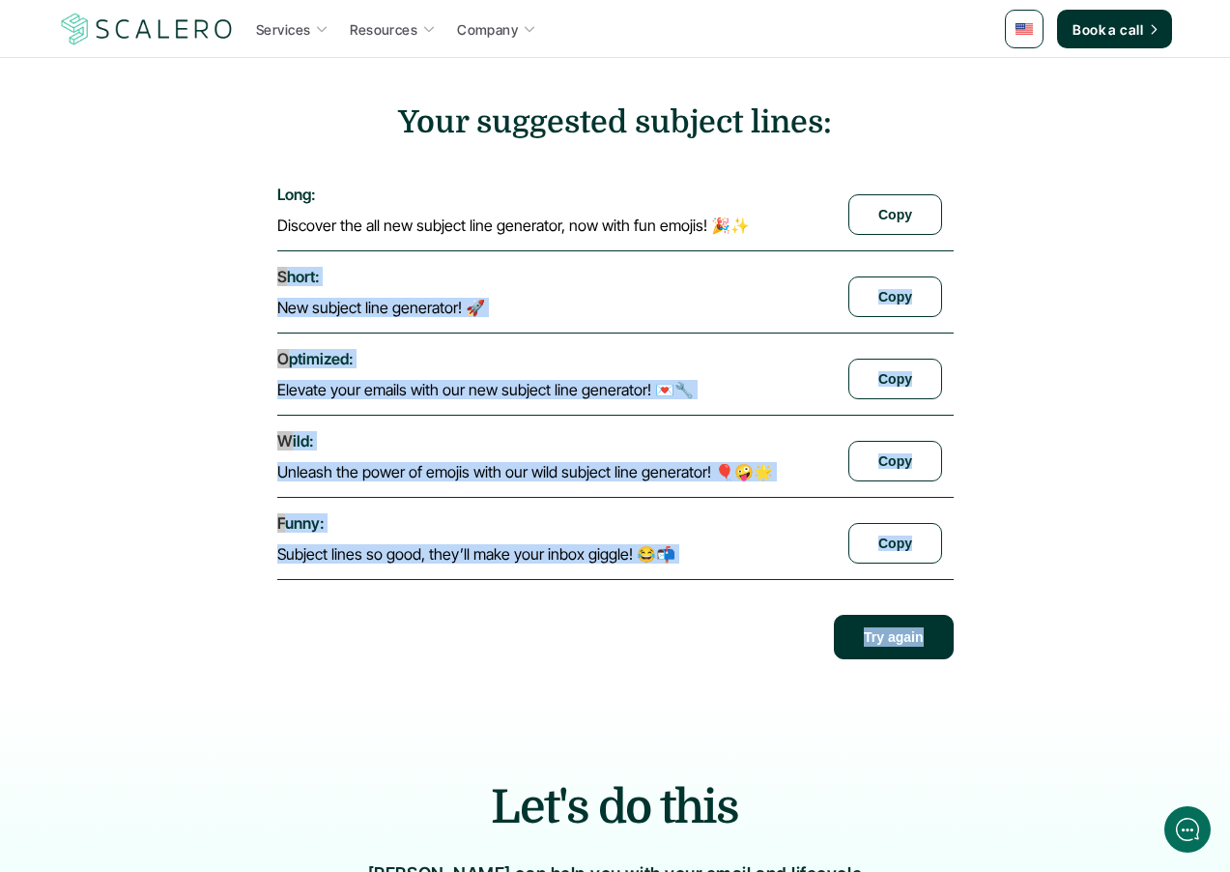
drag, startPoint x: 134, startPoint y: 455, endPoint x: 206, endPoint y: 735, distance: 288.3
click at [201, 736] on div "**********" at bounding box center [615, 539] width 1230 height 2353
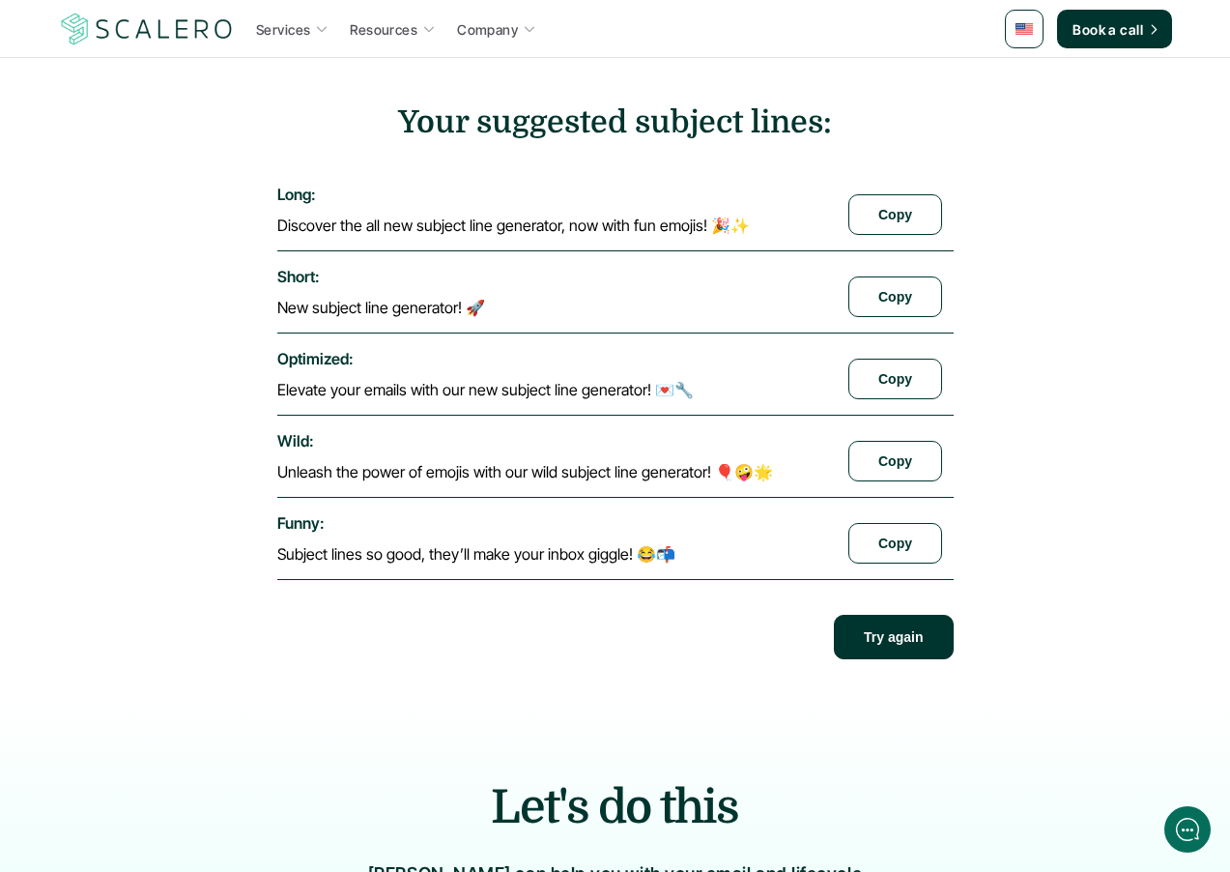
drag, startPoint x: 223, startPoint y: 717, endPoint x: 212, endPoint y: 734, distance: 20.1
click at [145, 536] on section "**********" at bounding box center [615, 205] width 1131 height 945
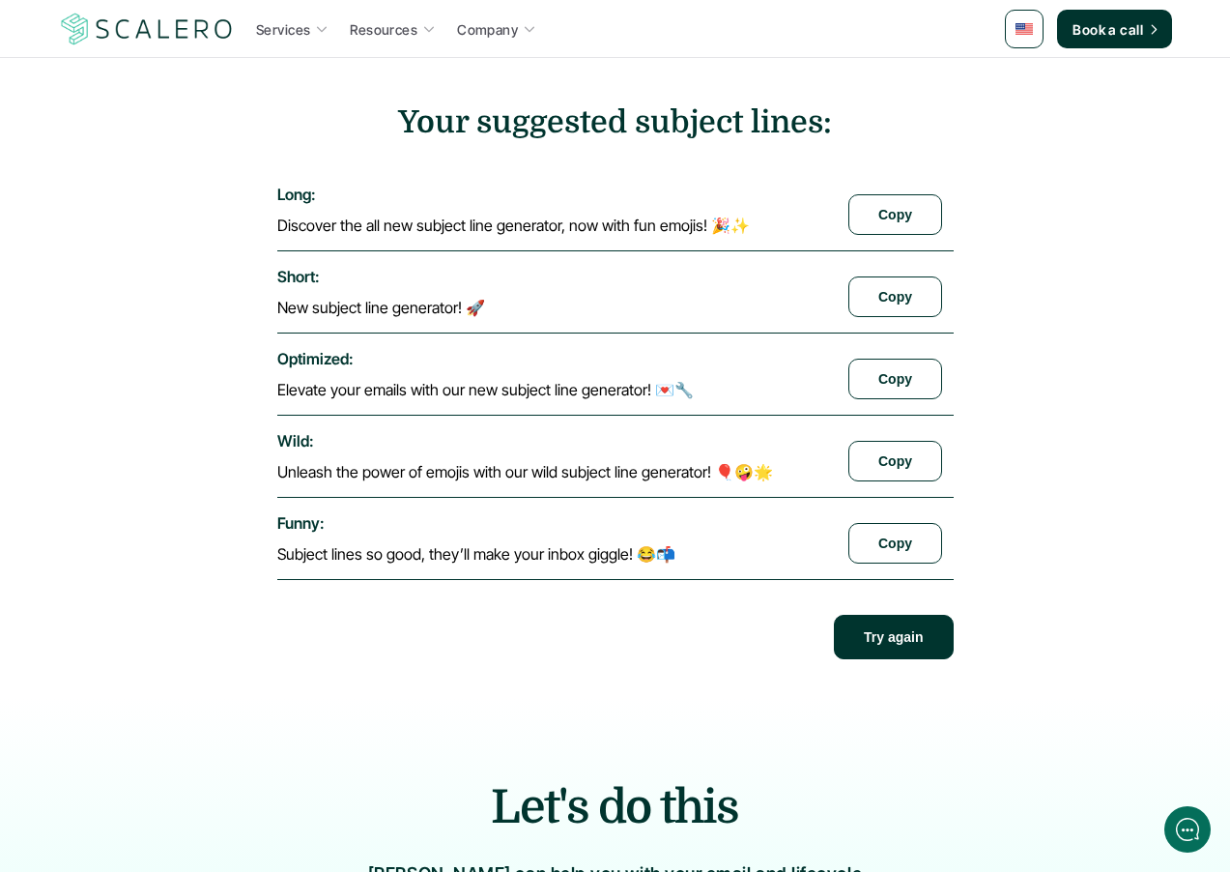
click at [156, 548] on section "**********" at bounding box center [615, 205] width 1131 height 945
click at [133, 564] on section "**********" at bounding box center [615, 205] width 1131 height 945
click at [180, 456] on section "**********" at bounding box center [615, 205] width 1131 height 945
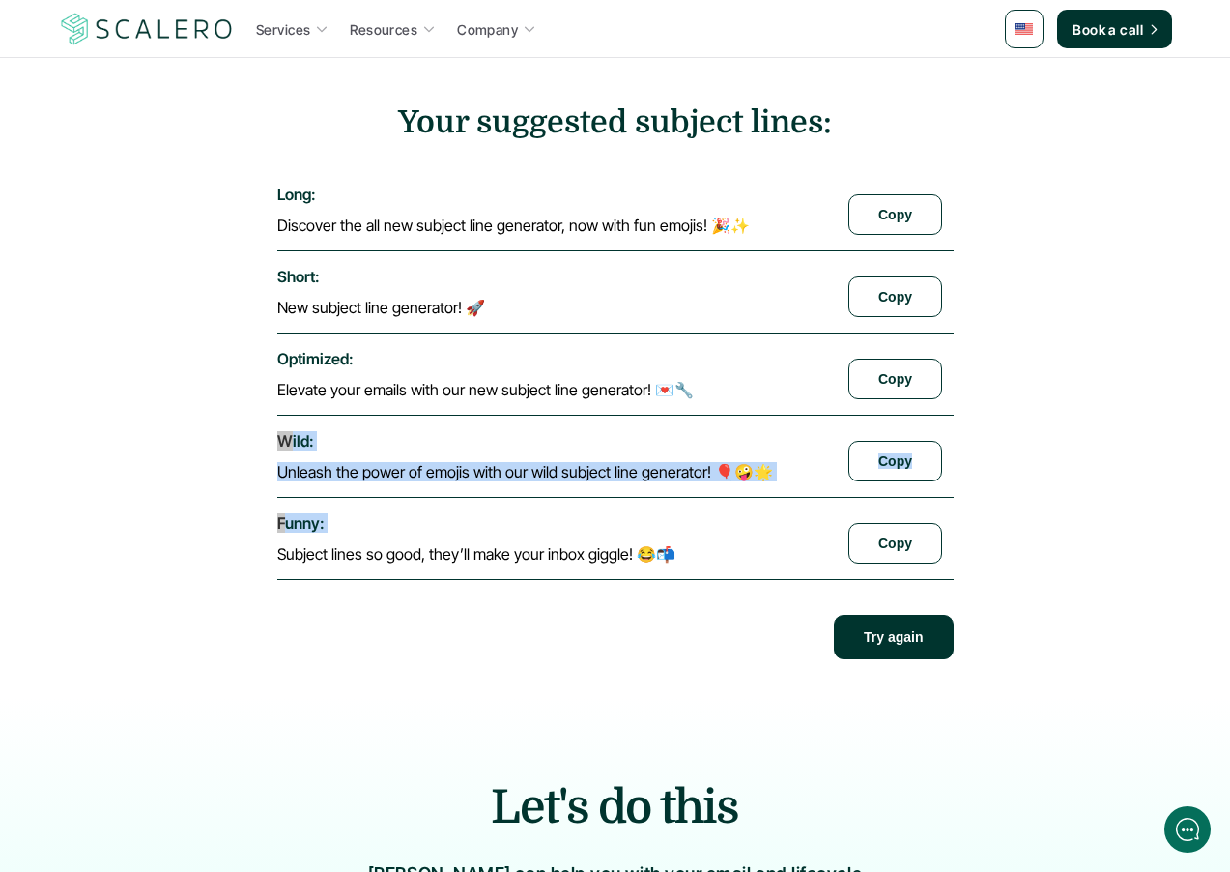
drag, startPoint x: 435, startPoint y: 452, endPoint x: 696, endPoint y: 496, distance: 264.6
click at [697, 496] on section "Your suggested subject lines: long : Discover the all new subject line generato…" at bounding box center [615, 381] width 677 height 555
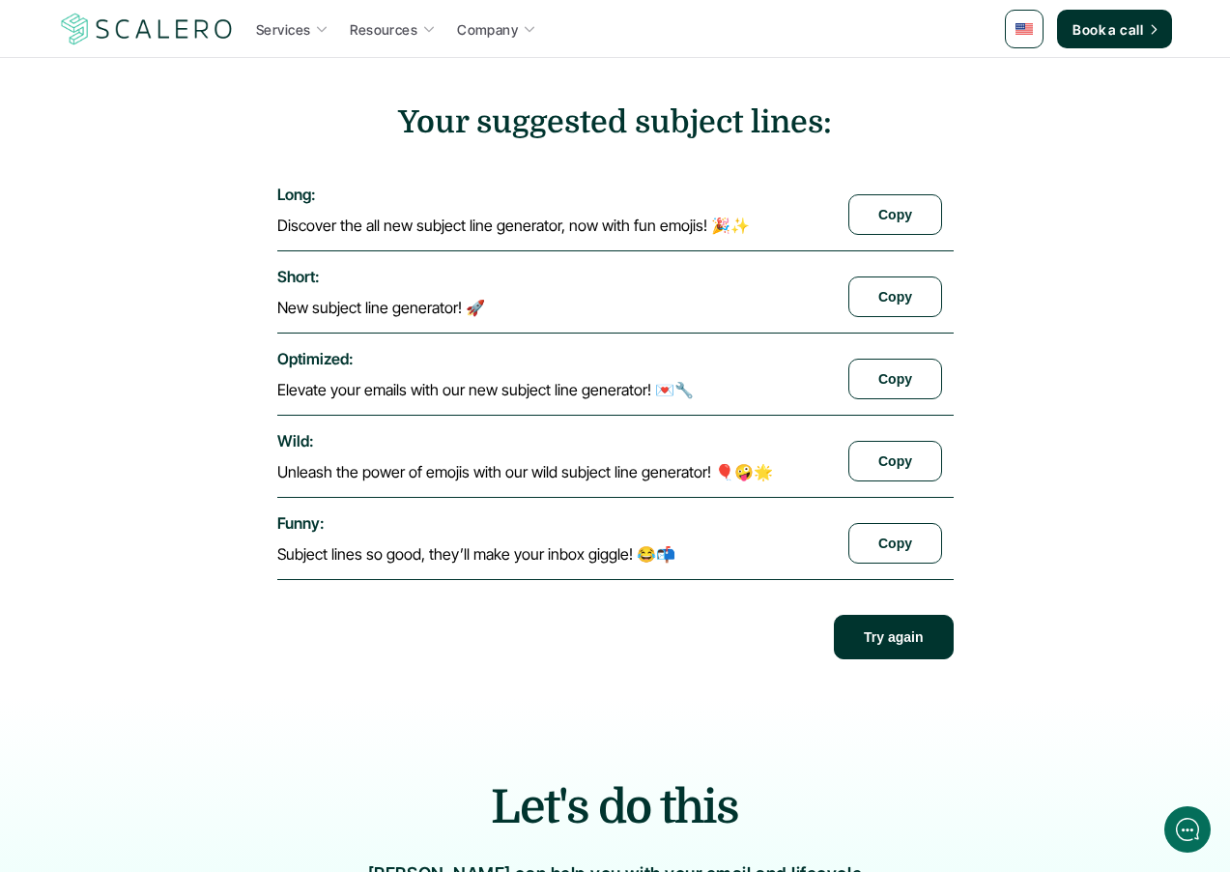
click at [691, 498] on div "funny : Subject lines so good, they’ll make your inbox giggle! 😂📬 Copy" at bounding box center [615, 539] width 677 height 82
drag, startPoint x: 271, startPoint y: 453, endPoint x: 689, endPoint y: 438, distance: 418.8
click at [341, 442] on section "**********" at bounding box center [615, 205] width 1131 height 945
click at [176, 534] on section "**********" at bounding box center [615, 205] width 1131 height 945
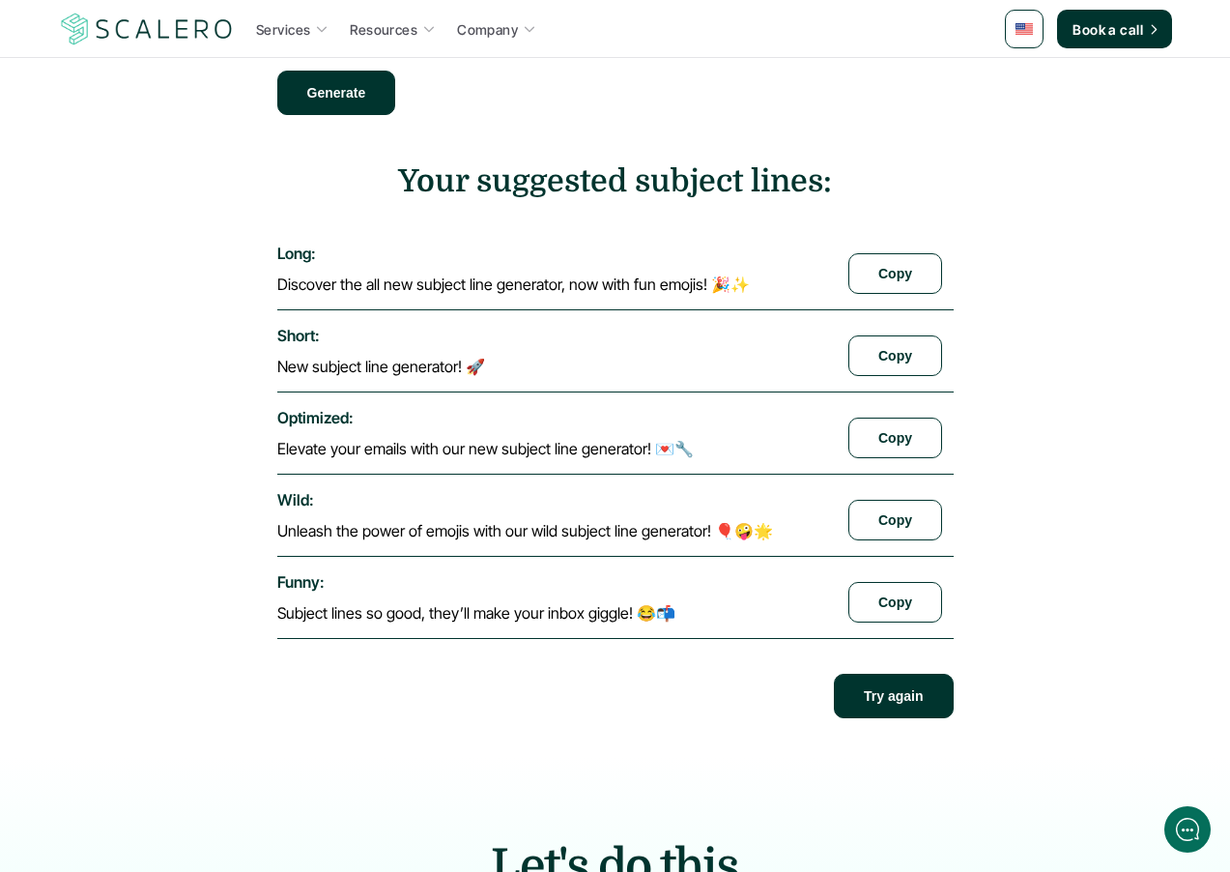
scroll to position [566, 0]
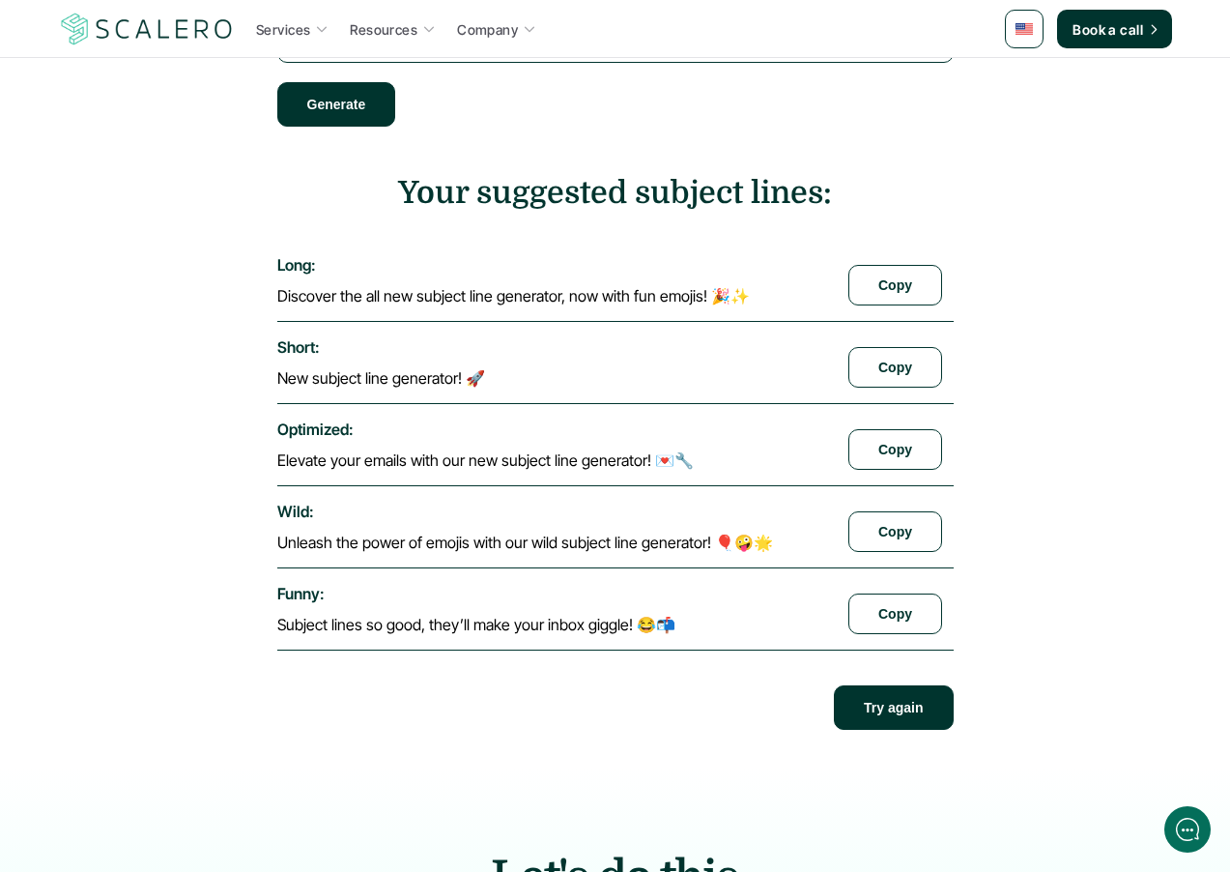
click at [161, 188] on section "**********" at bounding box center [615, 276] width 1131 height 945
drag, startPoint x: 115, startPoint y: 867, endPoint x: 123, endPoint y: 816, distance: 51.8
click at [111, 871] on html "**********" at bounding box center [615, 610] width 1230 height 2353
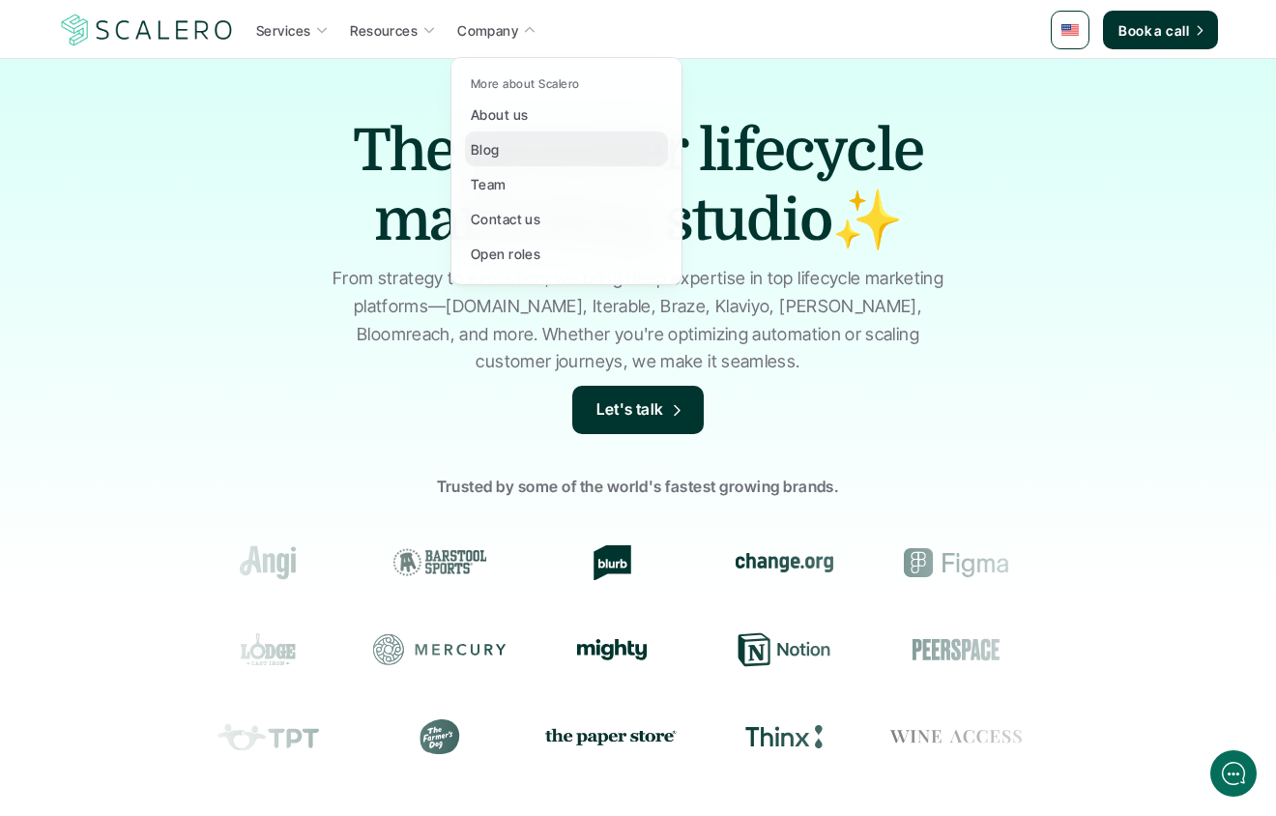
click at [515, 146] on link "Blog" at bounding box center [566, 148] width 203 height 35
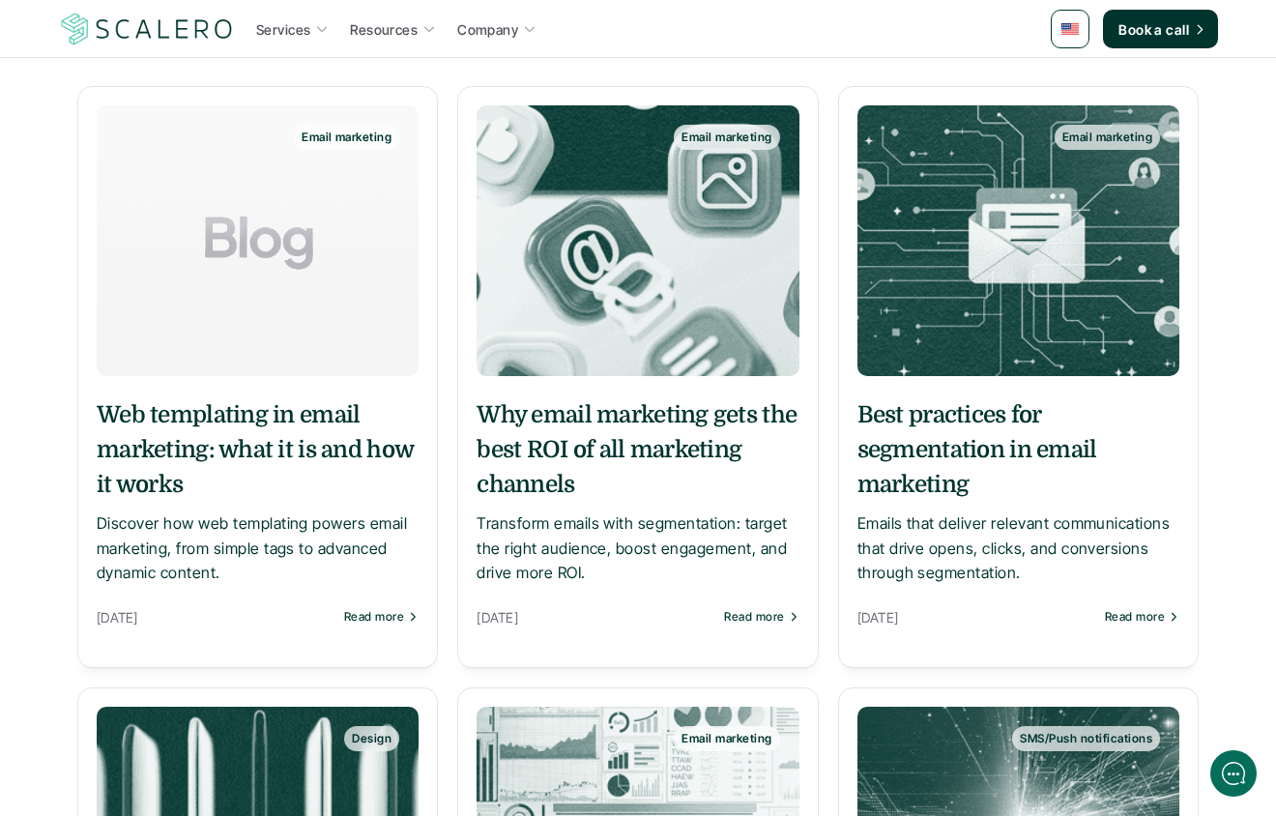
scroll to position [320, 0]
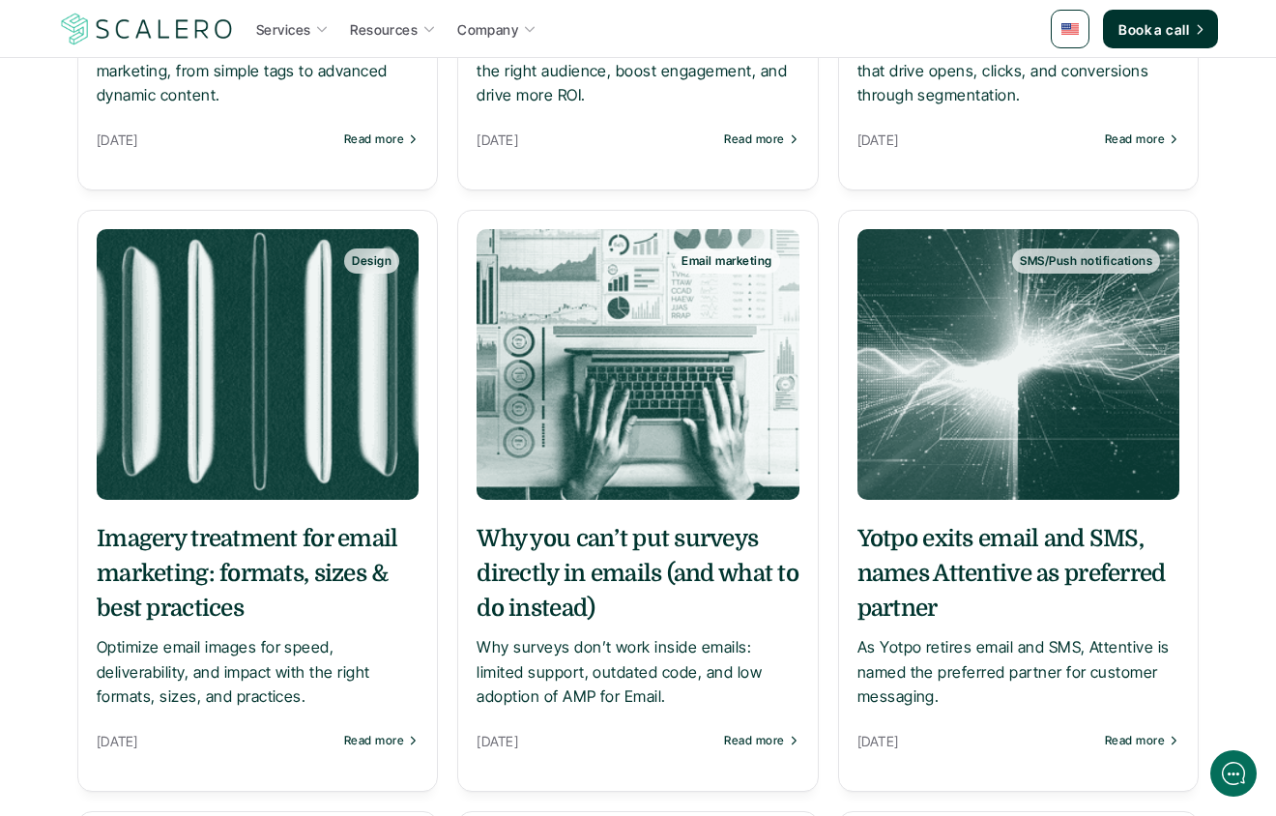
scroll to position [812, 0]
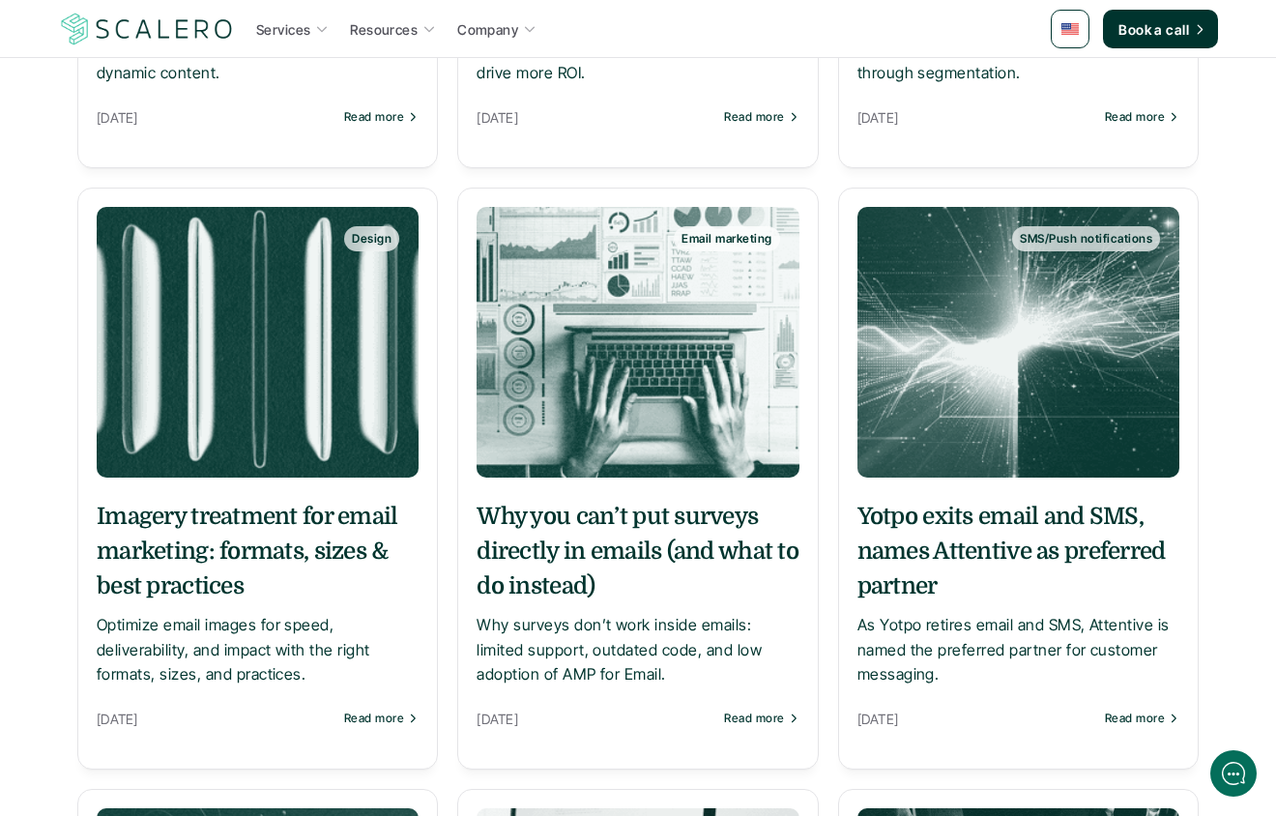
click at [451, 682] on section "Email marketing Web templating in email marketing: what it is and how it works …" at bounding box center [638, 526] width 1160 height 1881
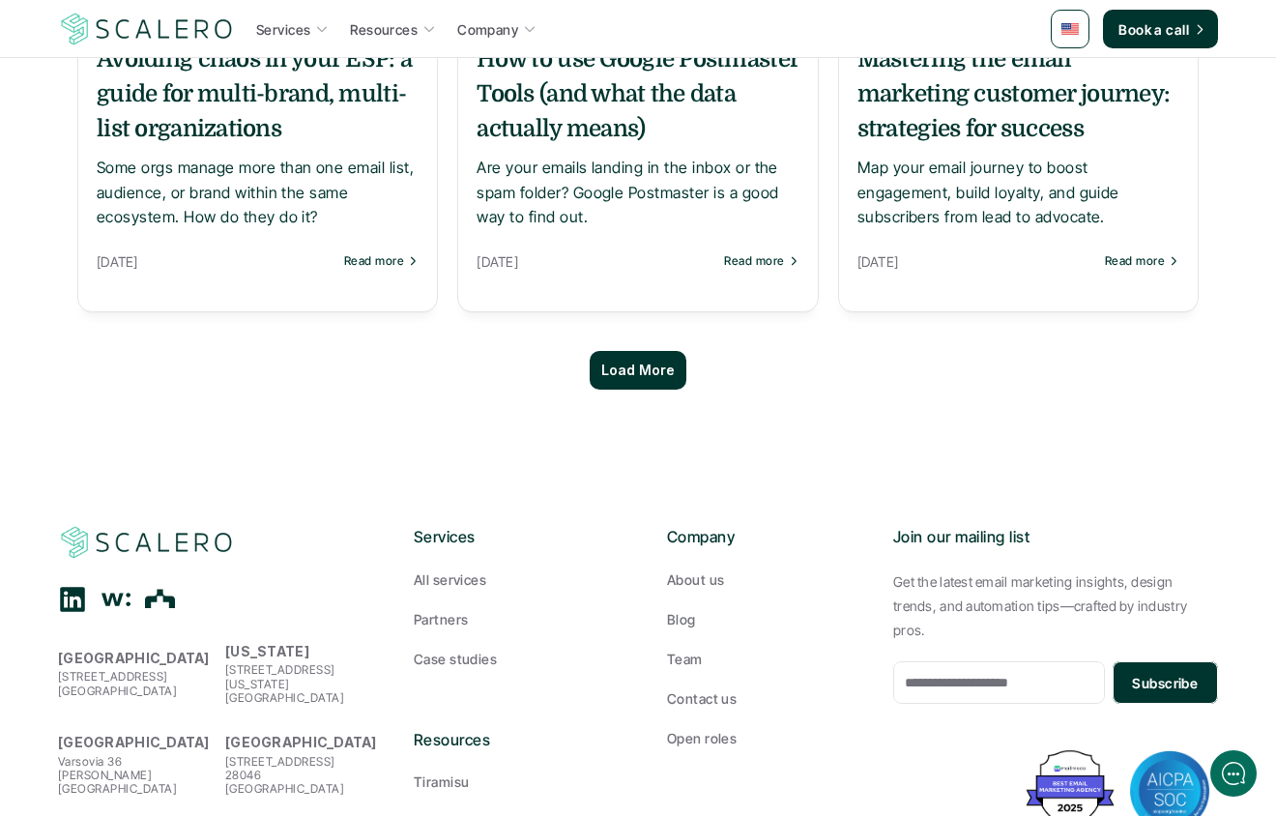
scroll to position [1862, 0]
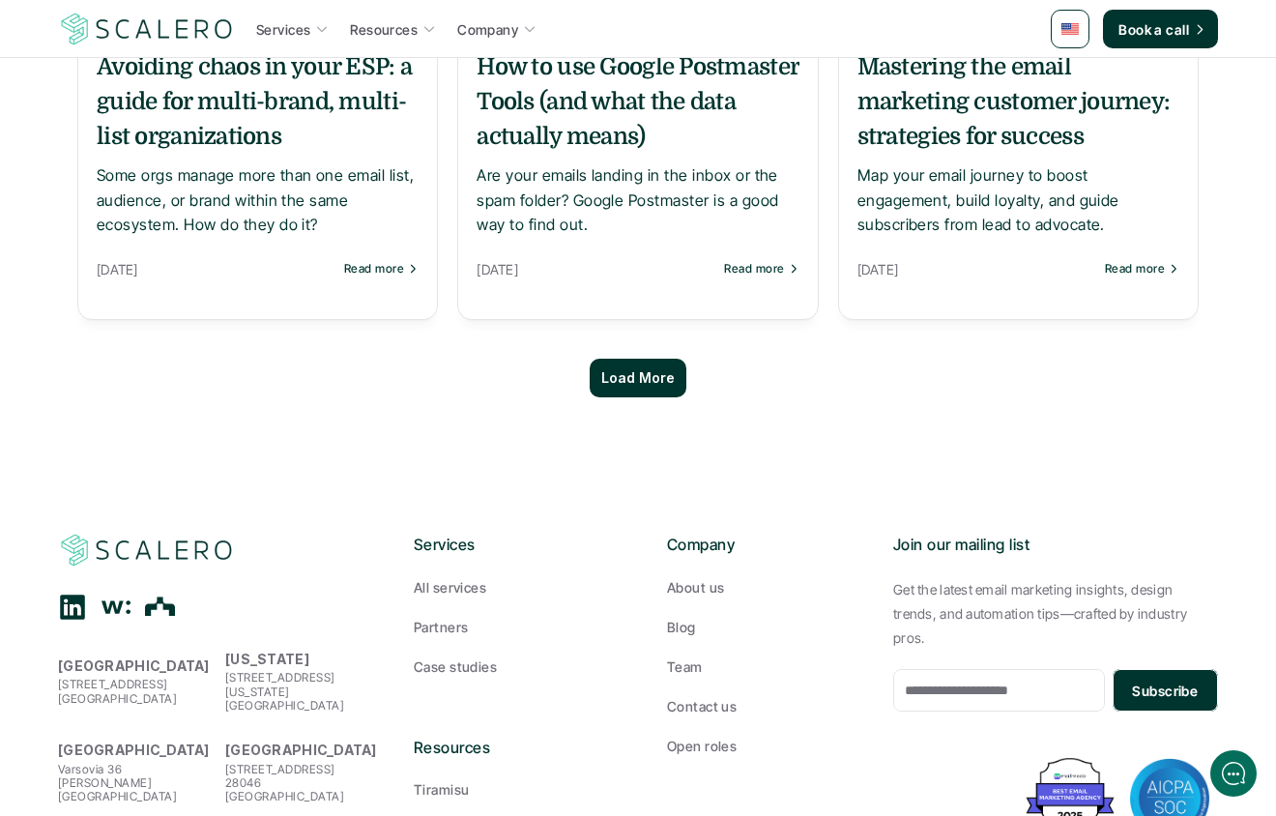
click at [655, 381] on p "Load More" at bounding box center [637, 378] width 73 height 16
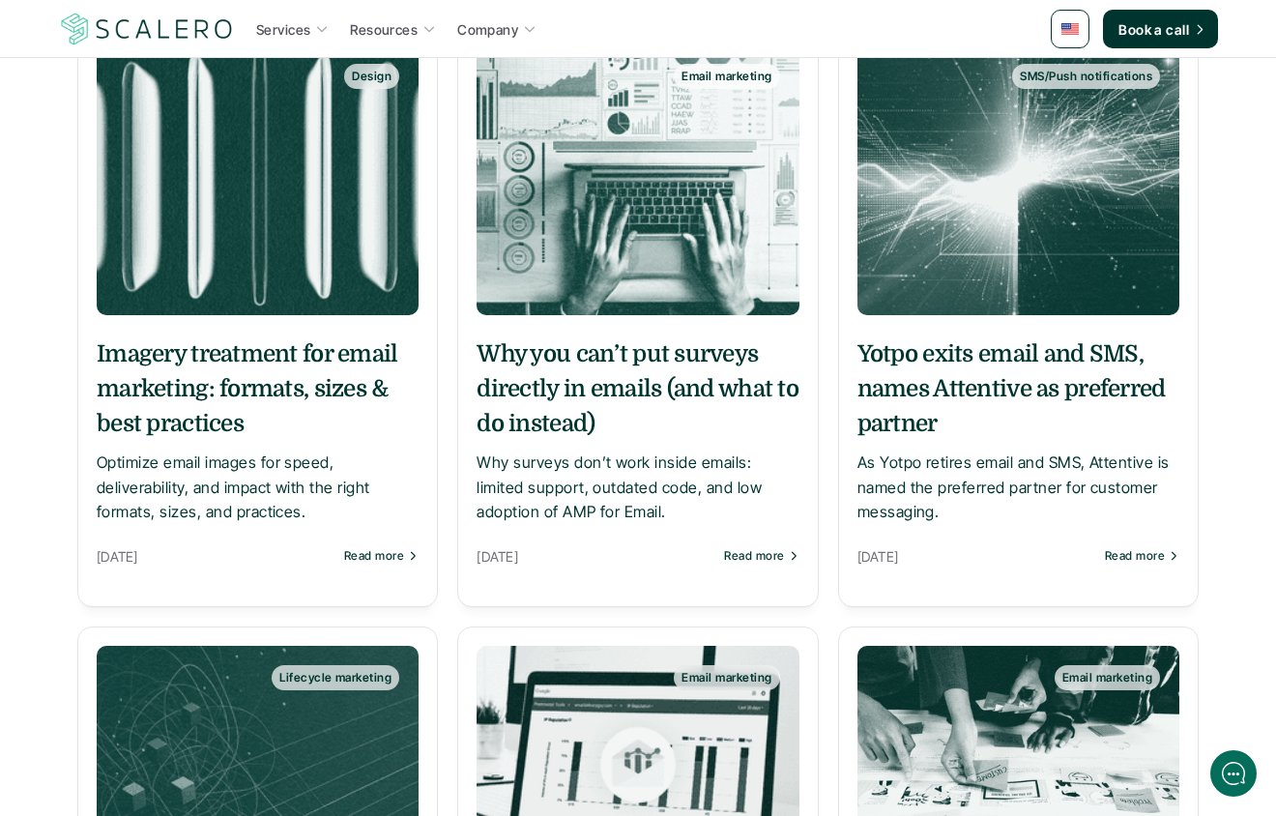
scroll to position [1021, 0]
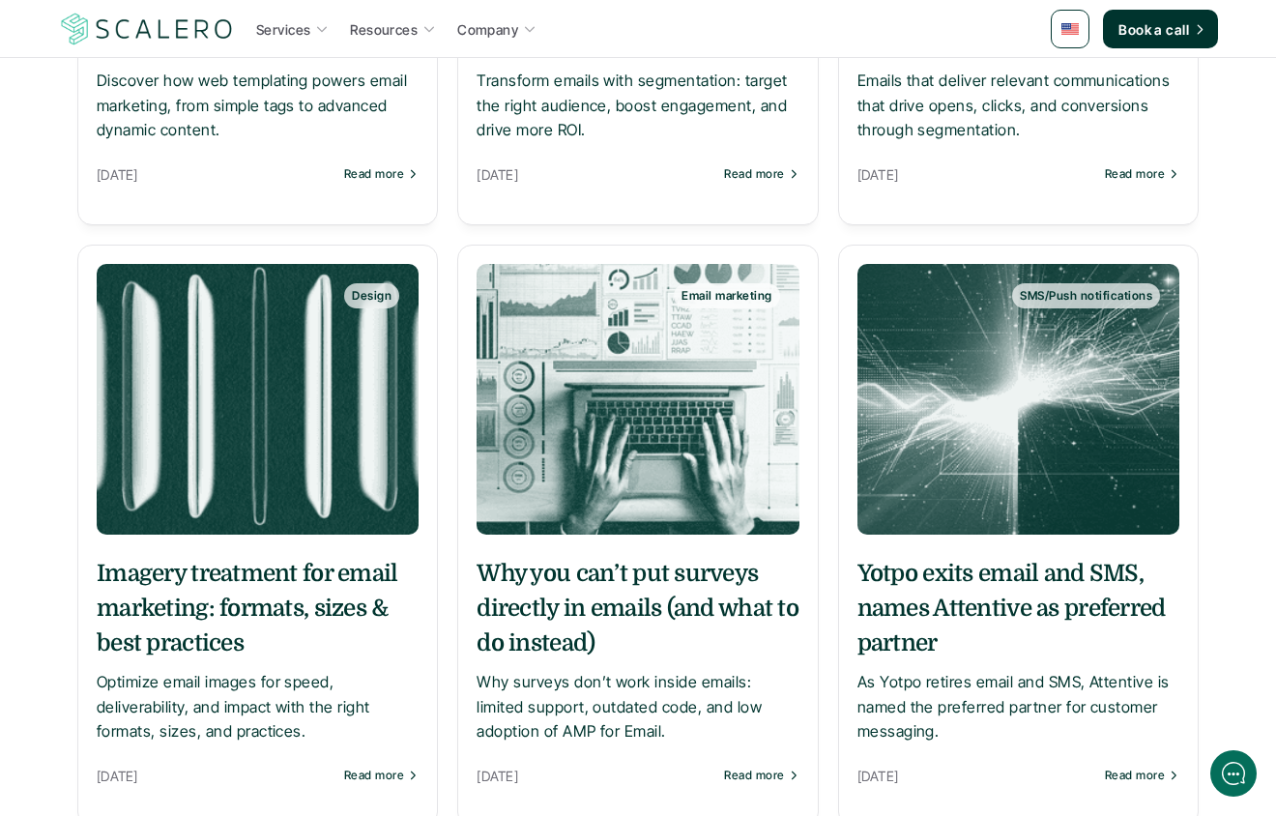
scroll to position [0, 0]
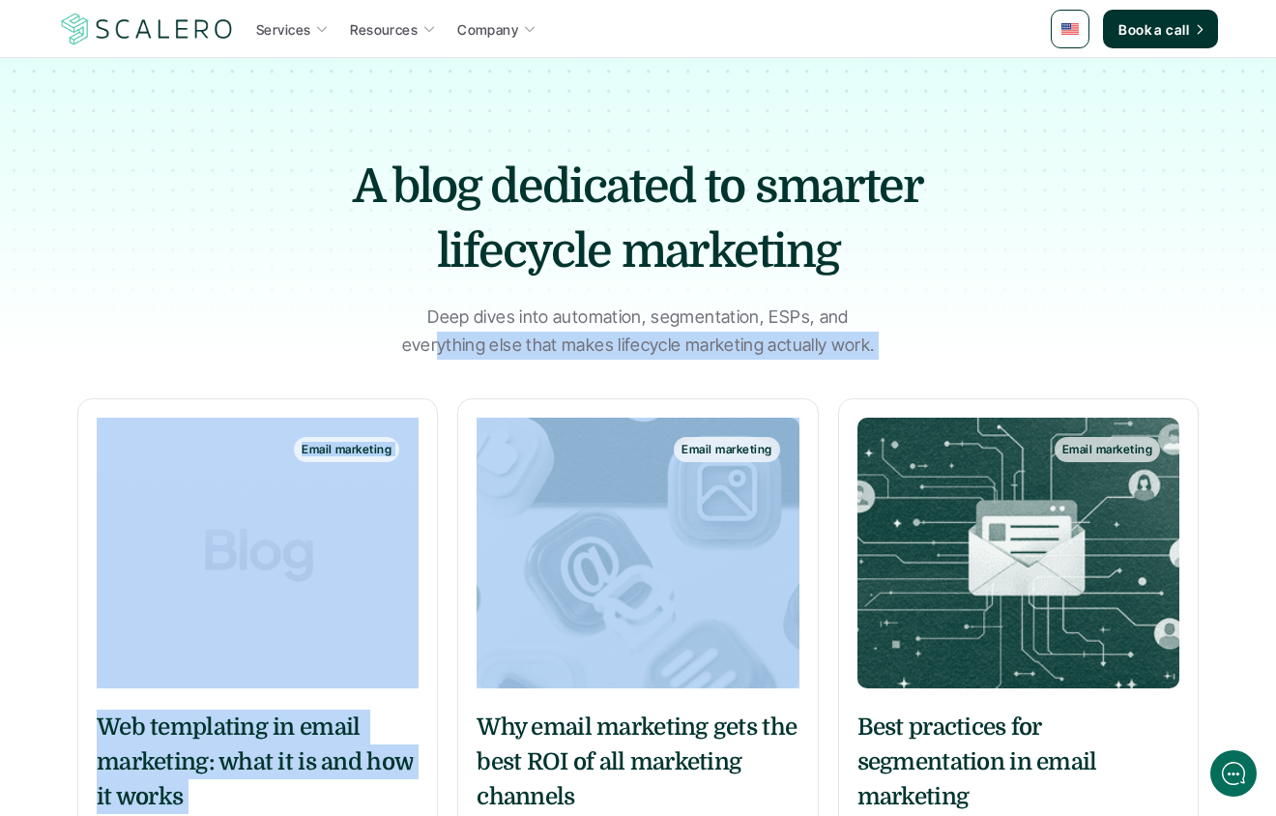
drag, startPoint x: 434, startPoint y: 358, endPoint x: 663, endPoint y: 357, distance: 229.1
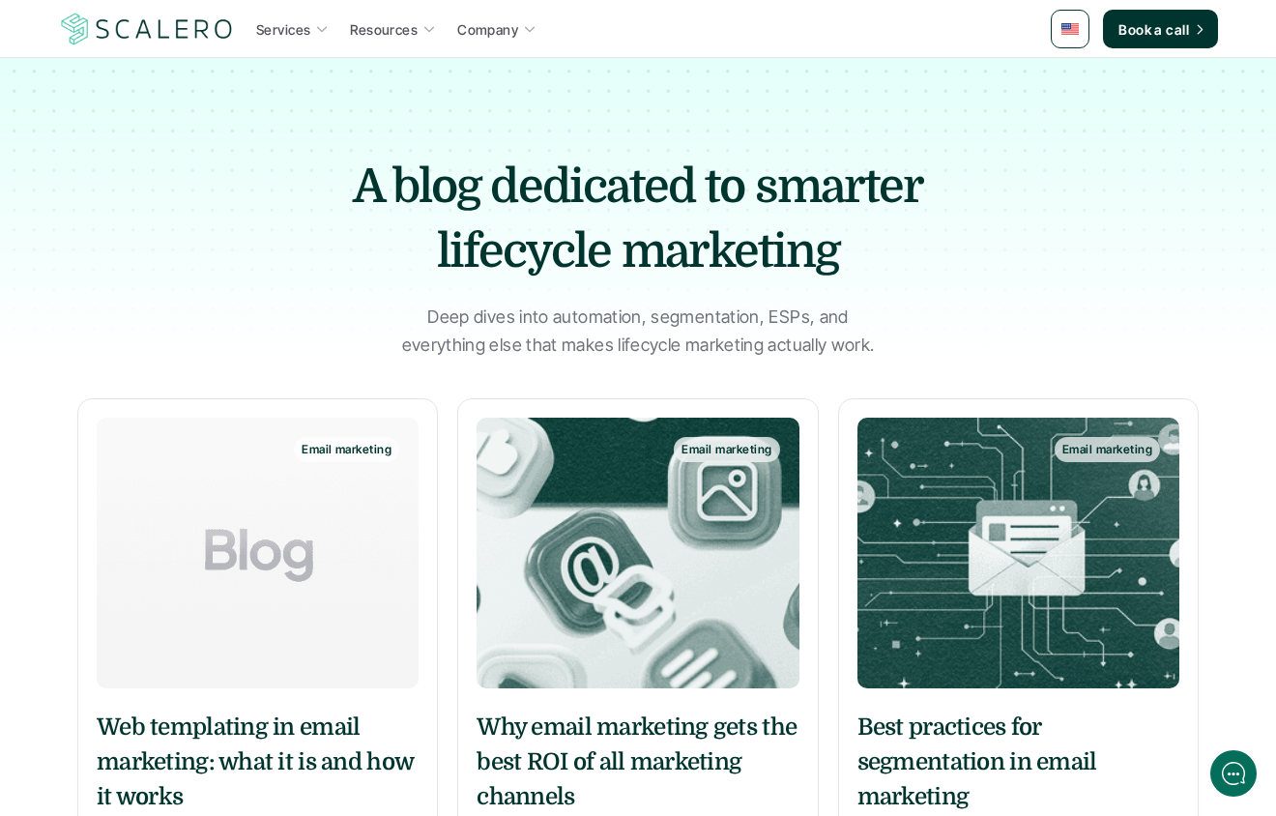
click at [514, 312] on p "Deep dives into automation, segmentation, ESPs, and everything else that makes …" at bounding box center [637, 331] width 483 height 56
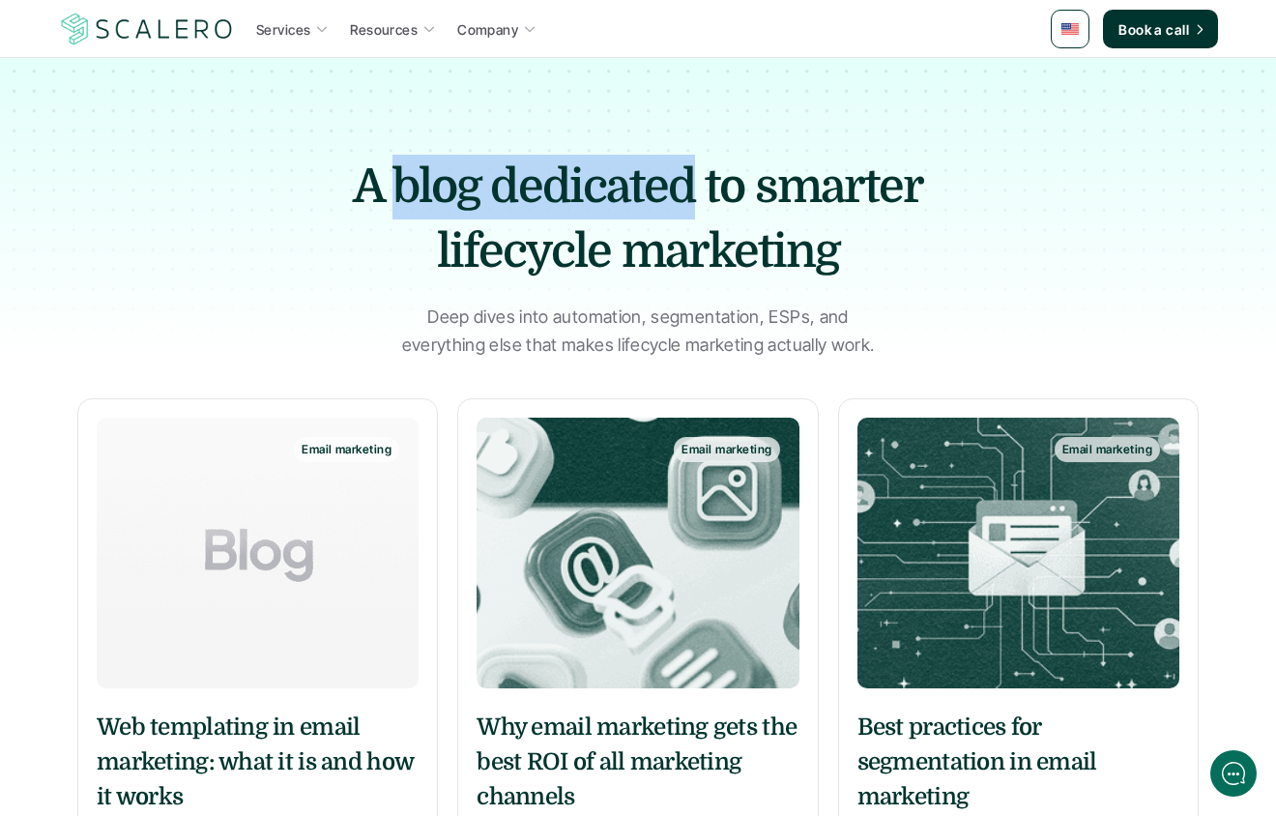
drag, startPoint x: 403, startPoint y: 169, endPoint x: 686, endPoint y: 213, distance: 286.5
click at [693, 210] on h1 "A blog dedicated to smarter lifecycle marketing" at bounding box center [638, 220] width 677 height 130
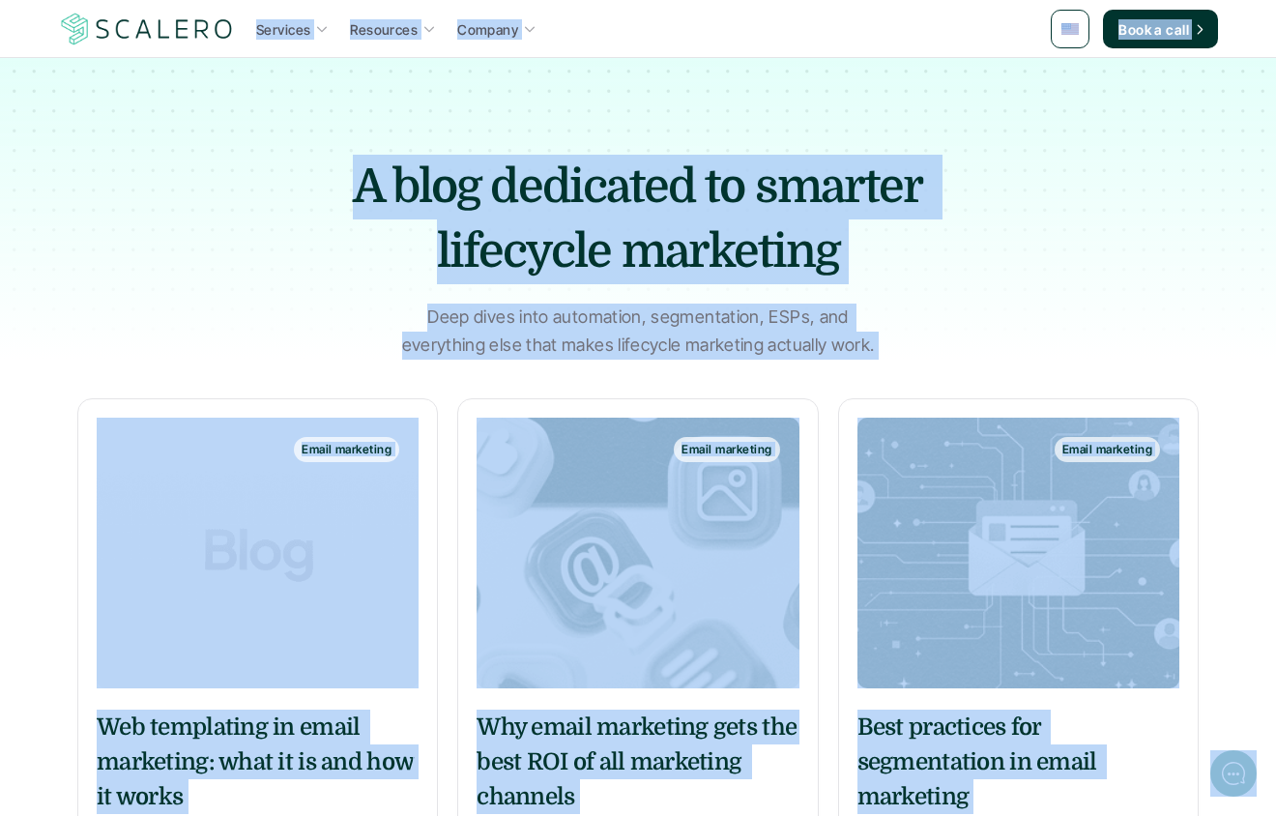
click at [553, 218] on h1 "A blog dedicated to smarter lifecycle marketing" at bounding box center [638, 220] width 677 height 130
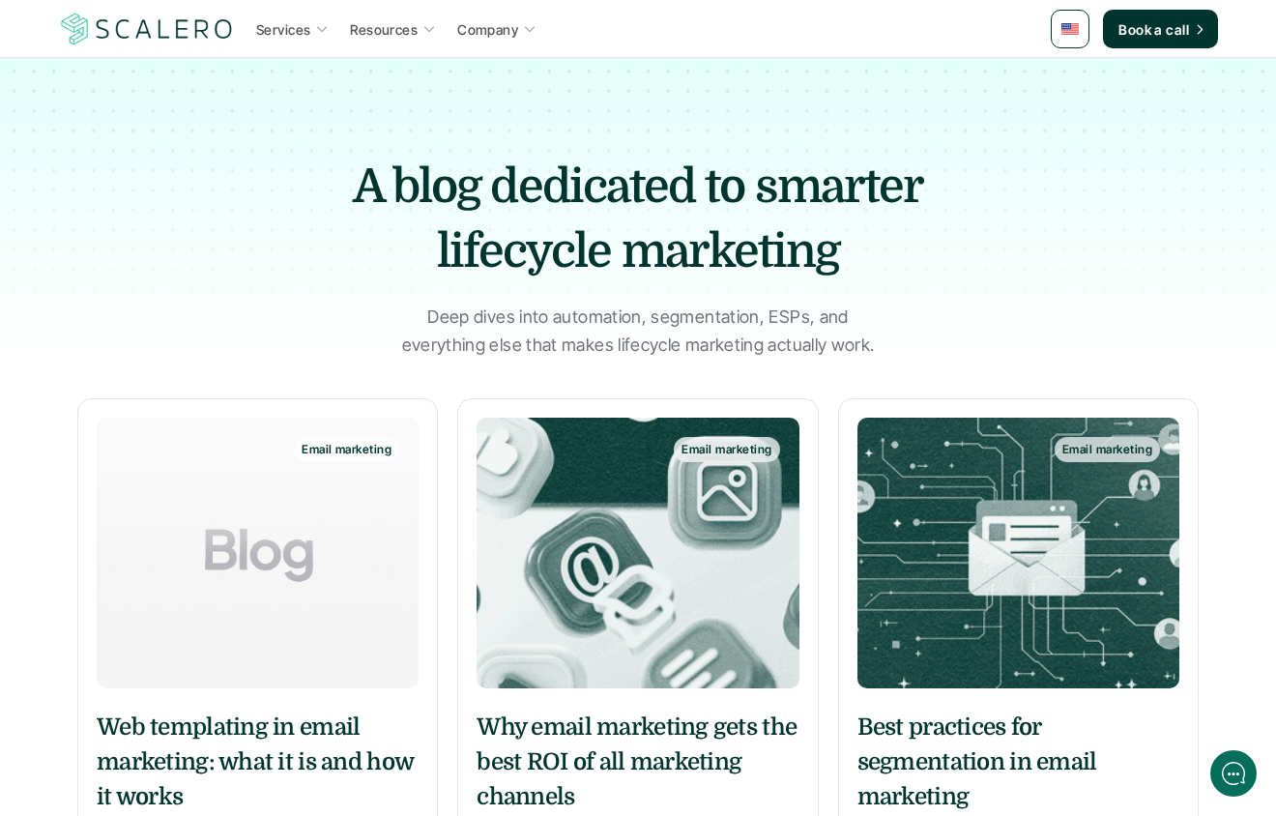
drag, startPoint x: 335, startPoint y: 217, endPoint x: 345, endPoint y: 201, distance: 19.1
click at [335, 217] on h1 "A blog dedicated to smarter lifecycle marketing" at bounding box center [638, 220] width 677 height 130
click at [26, 229] on div at bounding box center [638, 180] width 1276 height 360
drag, startPoint x: 130, startPoint y: 322, endPoint x: 434, endPoint y: 296, distance: 304.6
click at [432, 296] on div at bounding box center [638, 180] width 1276 height 360
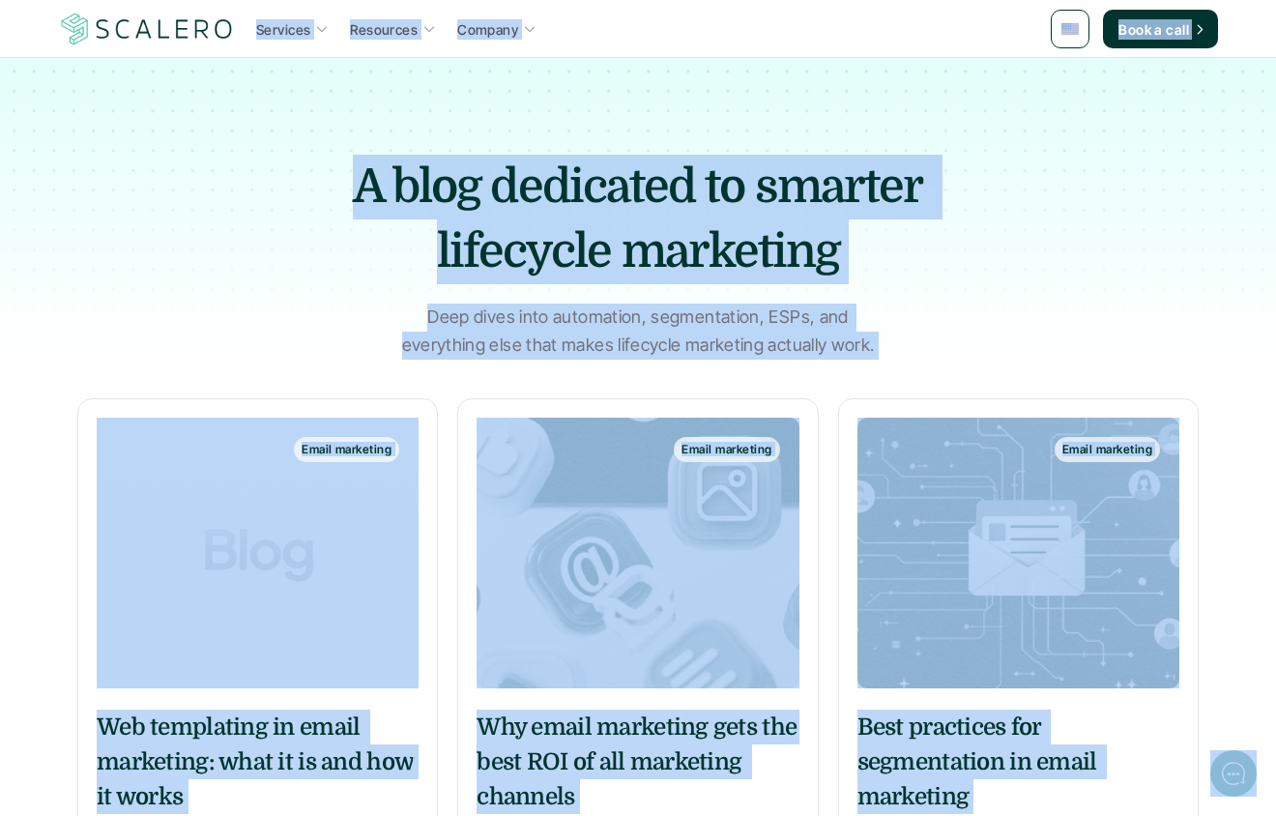
click at [361, 292] on div at bounding box center [638, 180] width 1276 height 360
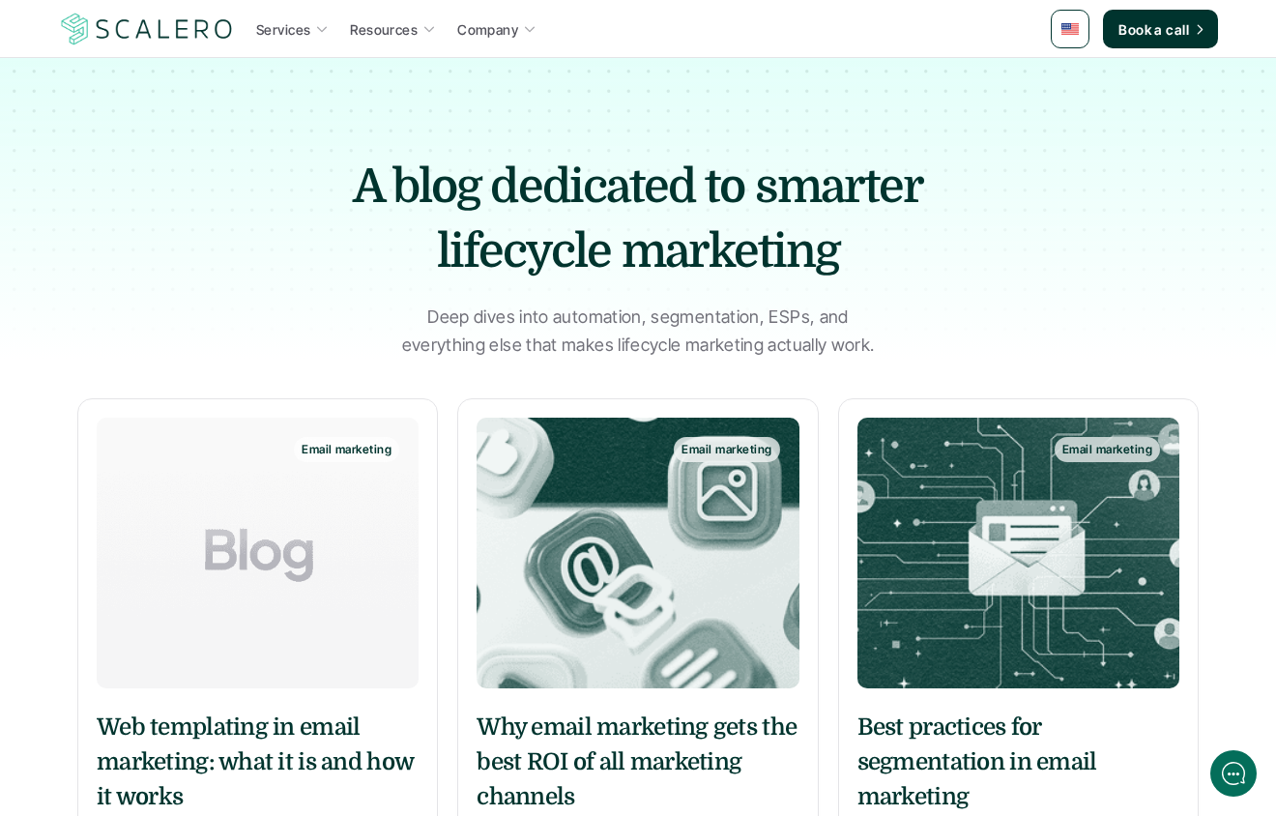
click at [218, 277] on div at bounding box center [638, 180] width 1276 height 360
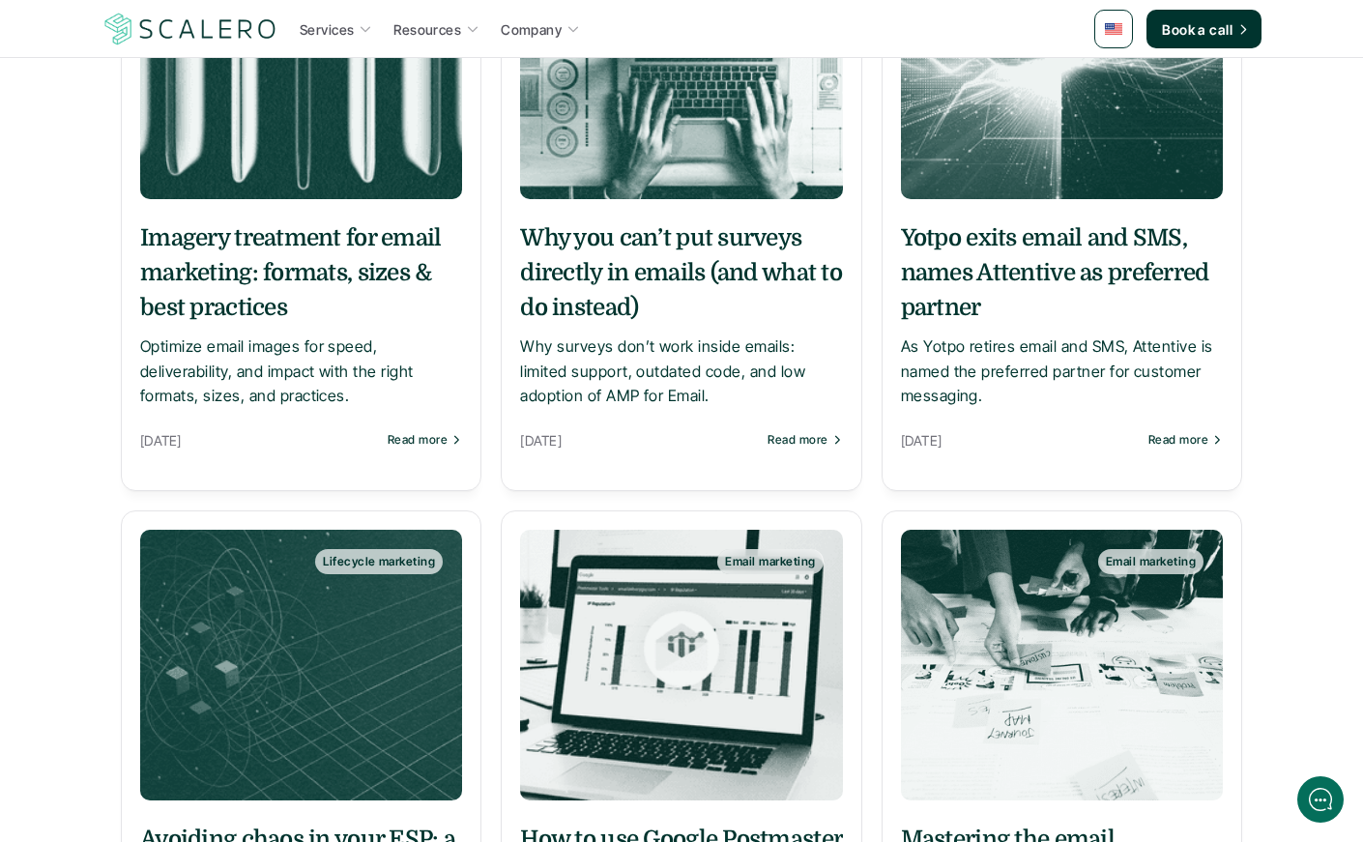
scroll to position [974, 0]
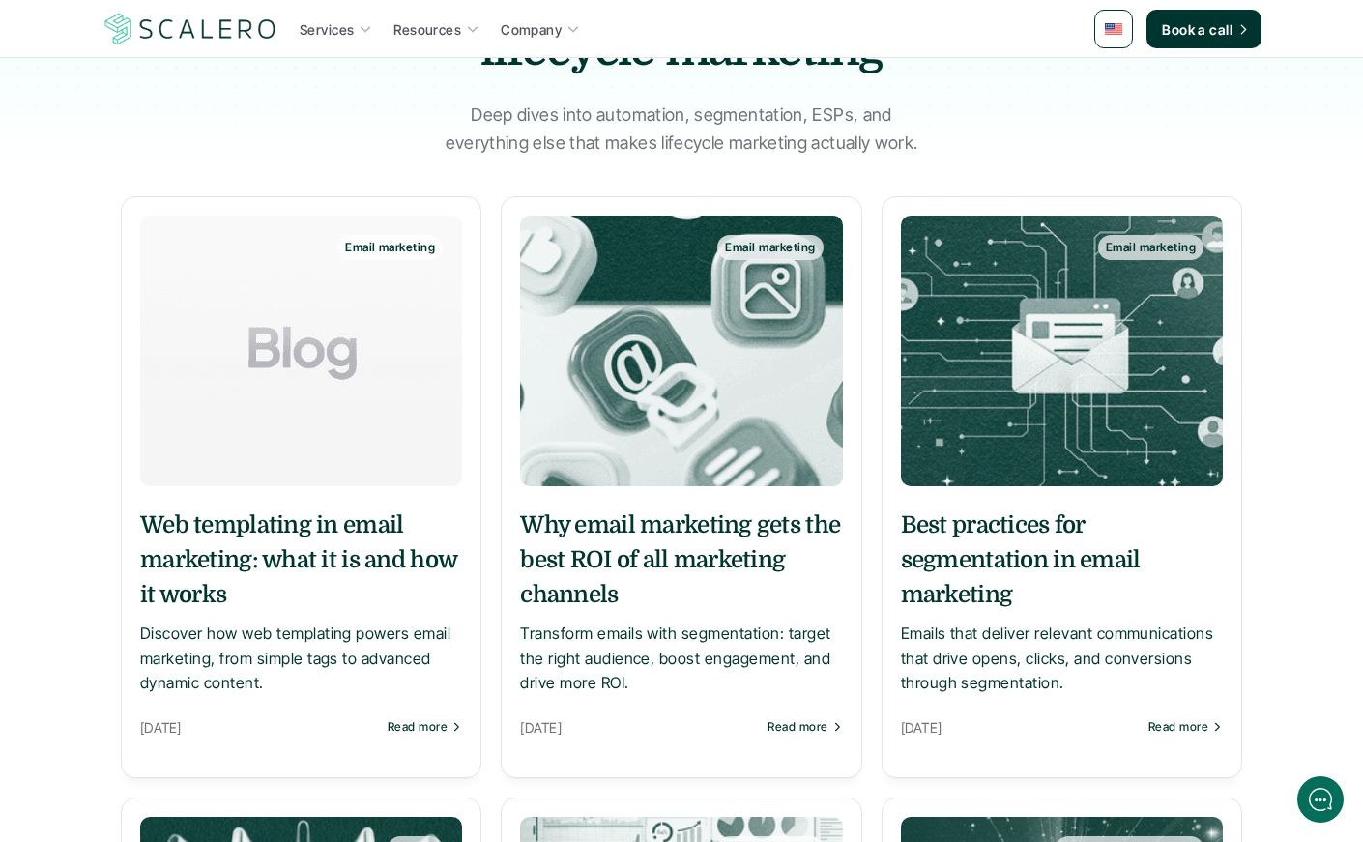
scroll to position [0, 0]
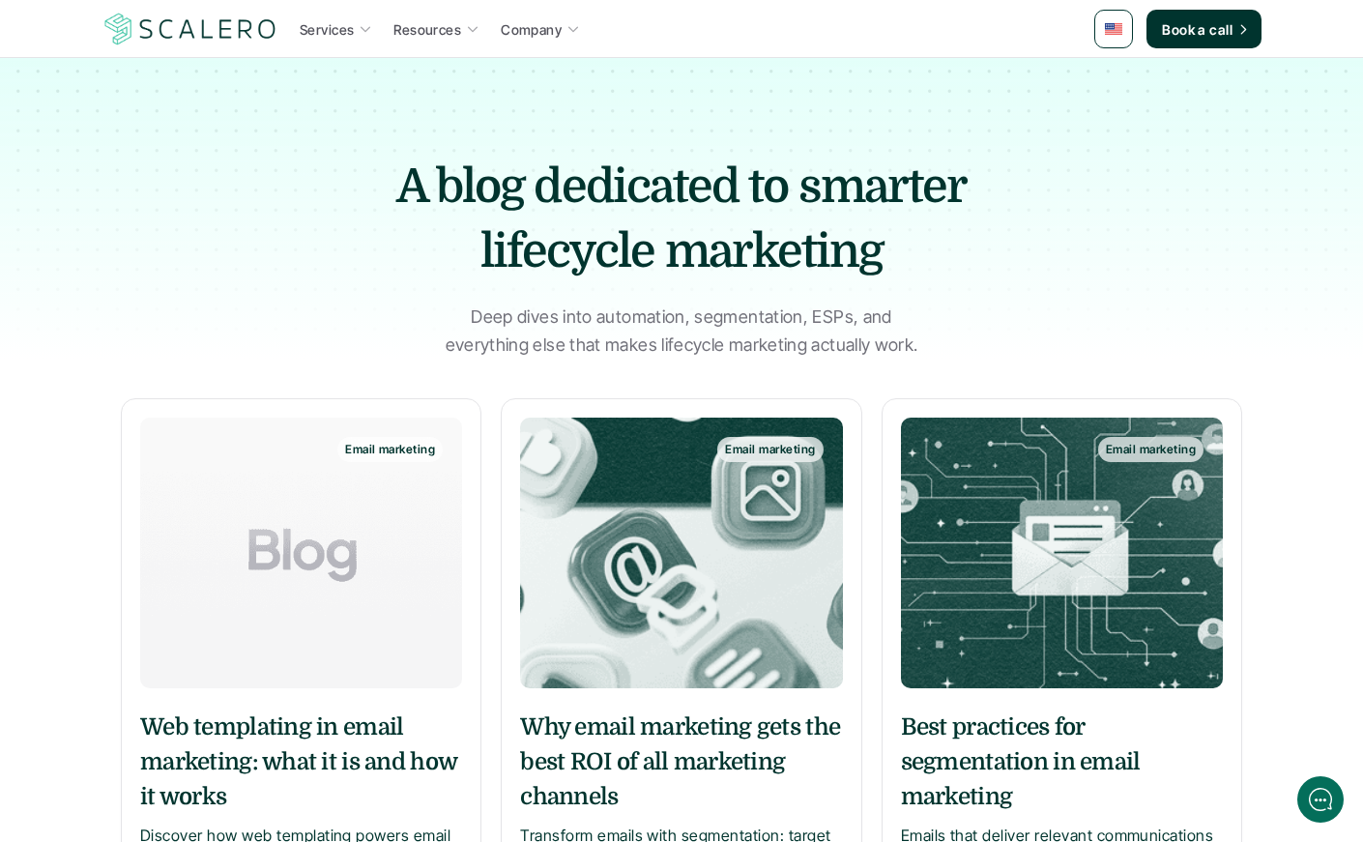
drag, startPoint x: 336, startPoint y: 119, endPoint x: 1206, endPoint y: 253, distance: 880.2
click at [1206, 253] on div at bounding box center [681, 180] width 1363 height 360
click at [1275, 254] on div at bounding box center [681, 180] width 1363 height 360
click at [1118, 25] on img at bounding box center [1113, 29] width 17 height 12
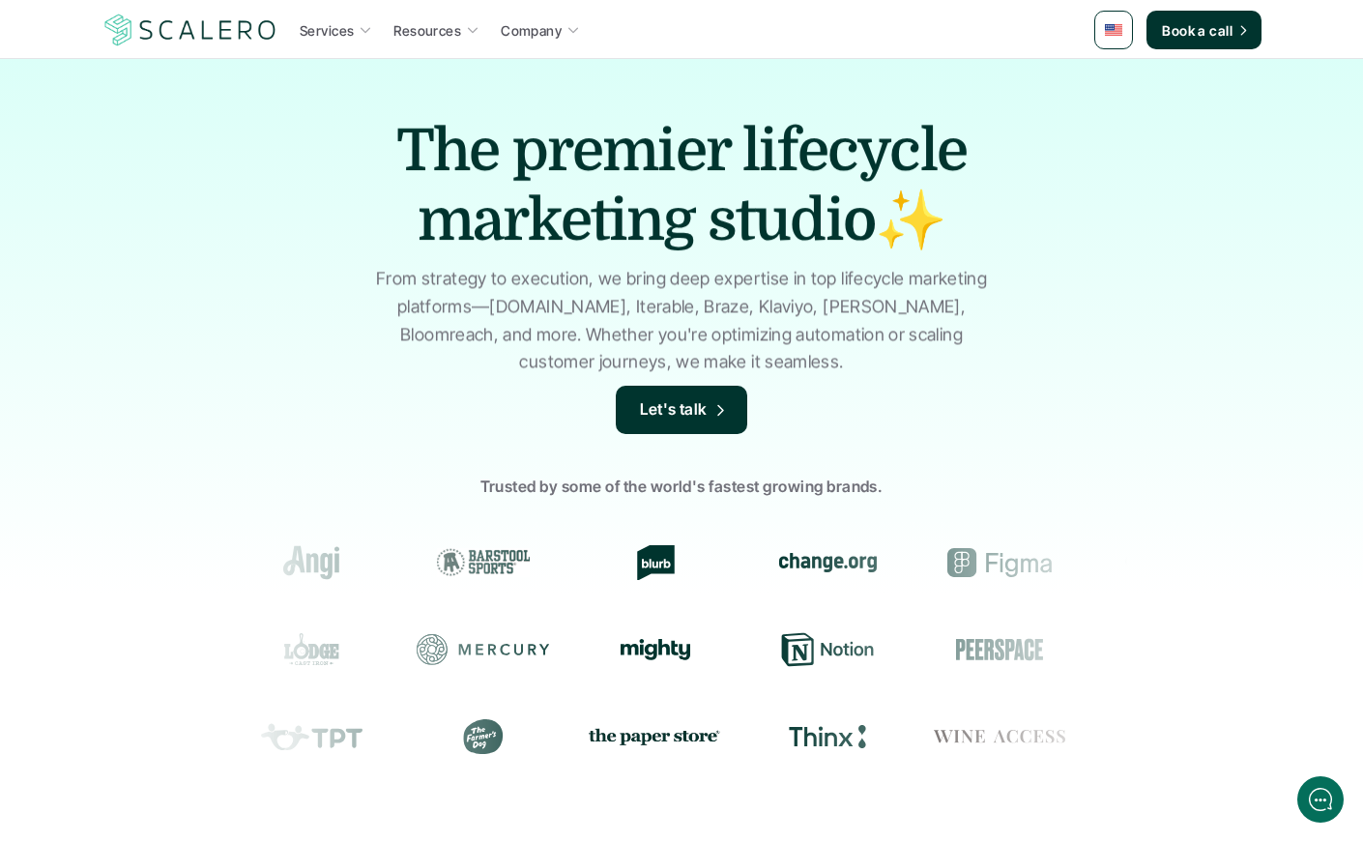
click at [1115, 36] on link at bounding box center [1113, 30] width 39 height 39
click at [1113, 44] on link at bounding box center [1113, 30] width 39 height 39
click at [1116, 77] on img at bounding box center [1116, 77] width 16 height 11
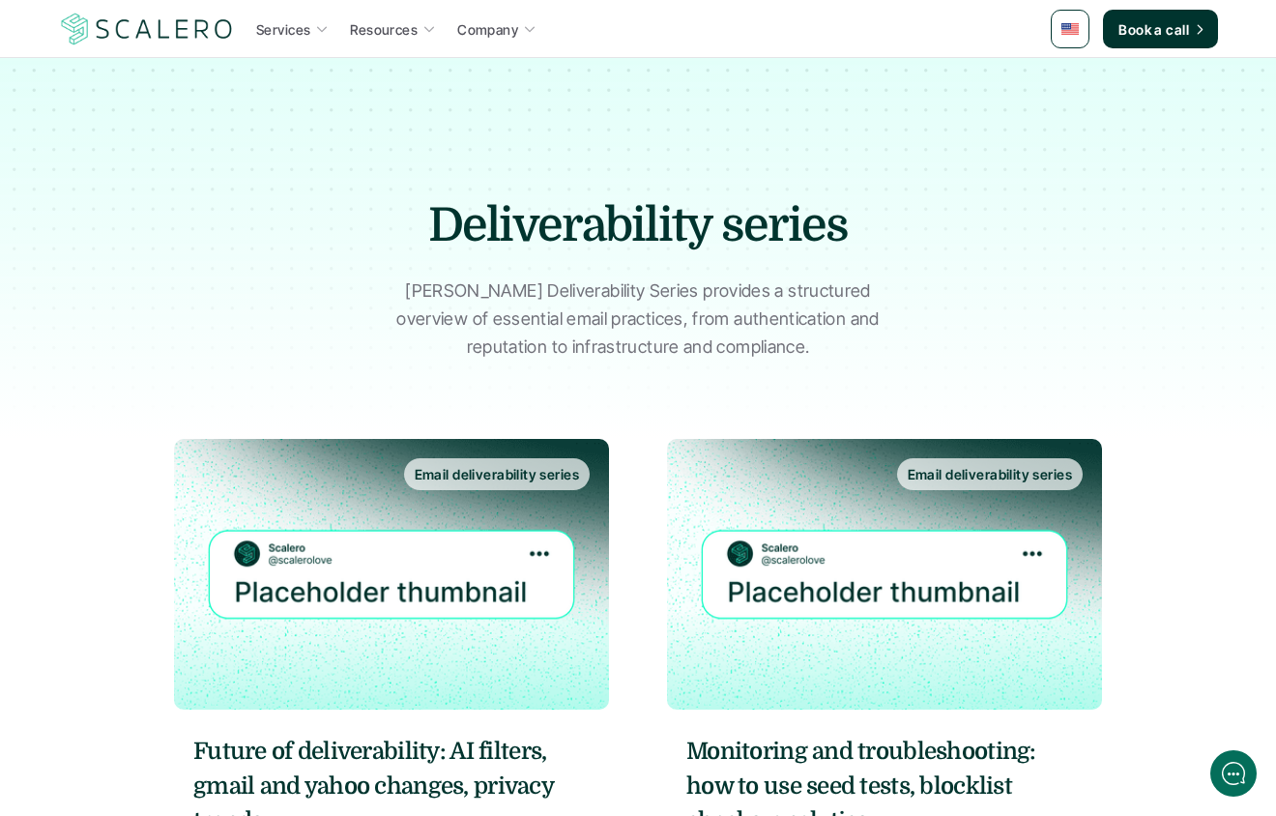
click at [204, 182] on div at bounding box center [638, 219] width 1276 height 439
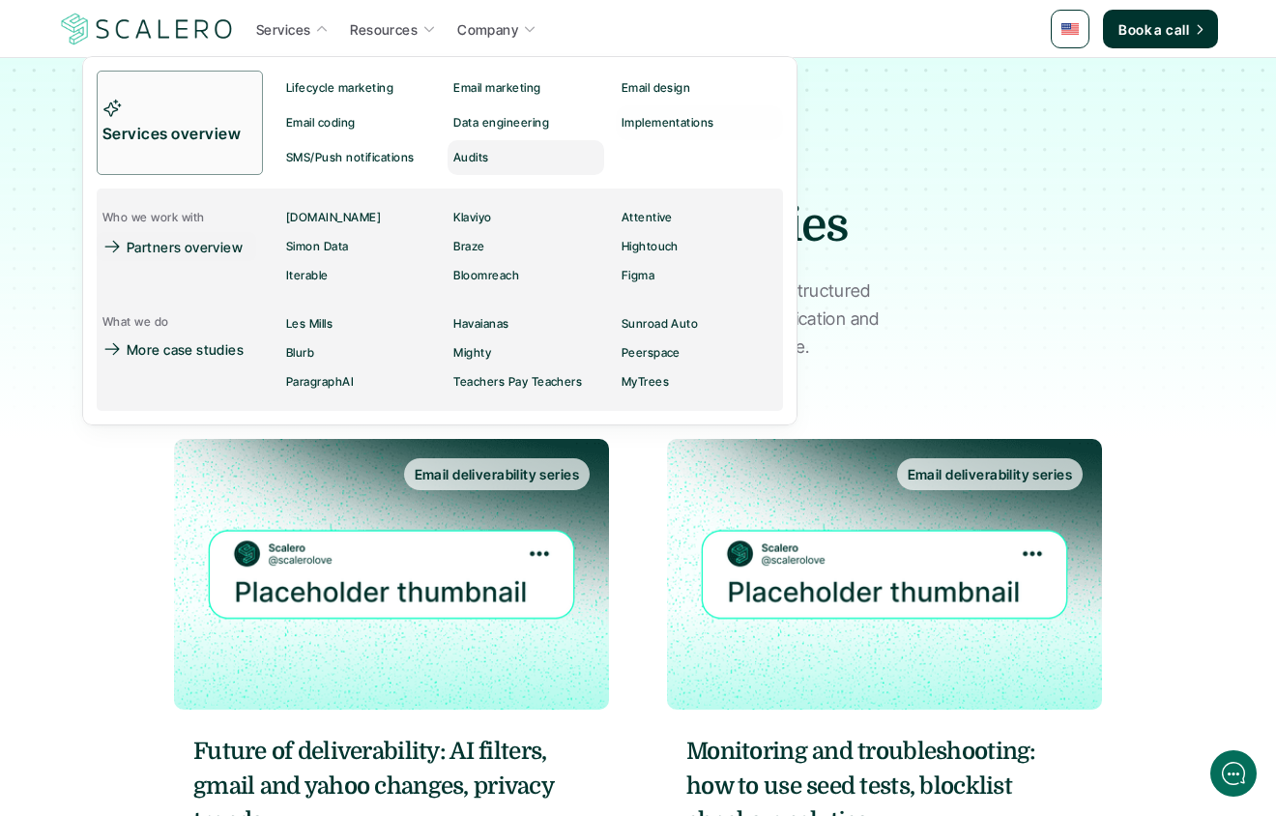
click at [632, 128] on p "Implementations" at bounding box center [667, 123] width 93 height 14
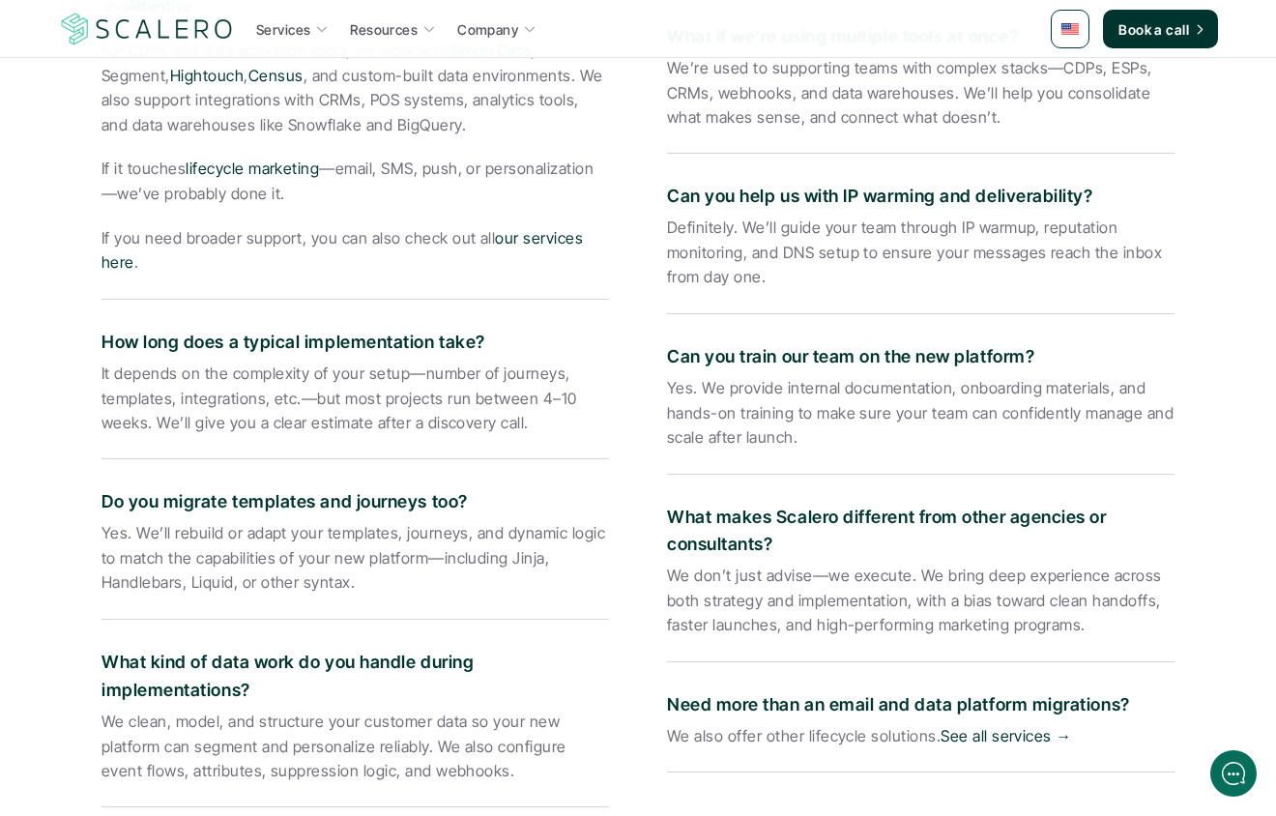
scroll to position [3161, 0]
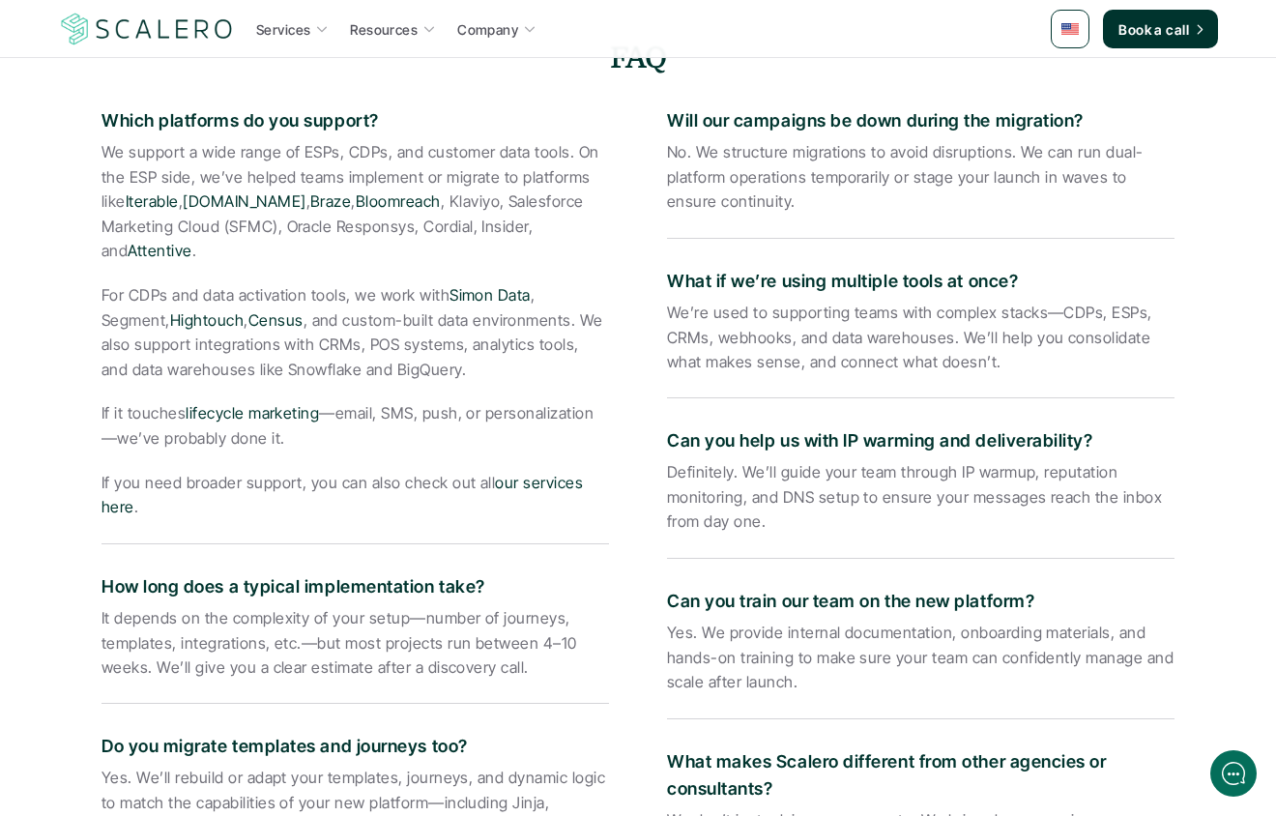
drag, startPoint x: 93, startPoint y: 390, endPoint x: 628, endPoint y: 441, distance: 537.9
click at [534, 438] on div "FAQ Which platforms do you support? We support a wide range of ESPs, CDPs, and …" at bounding box center [637, 638] width 1131 height 1201
drag, startPoint x: 580, startPoint y: 443, endPoint x: 570, endPoint y: 442, distance: 9.7
click at [580, 443] on p "If it touches lifecycle marketing —email, SMS, push, or personalization—we’ve p…" at bounding box center [354, 425] width 507 height 49
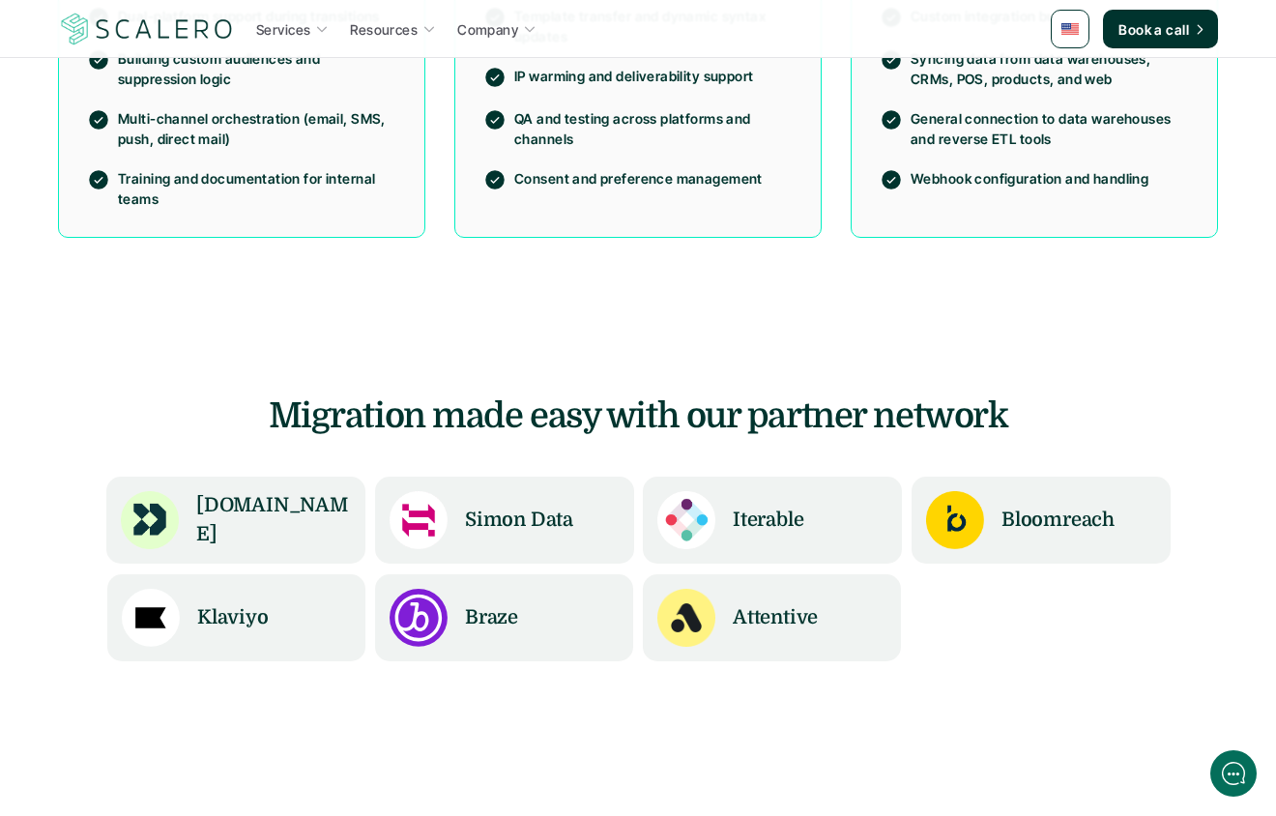
drag, startPoint x: 219, startPoint y: 346, endPoint x: 1266, endPoint y: 713, distance: 1109.3
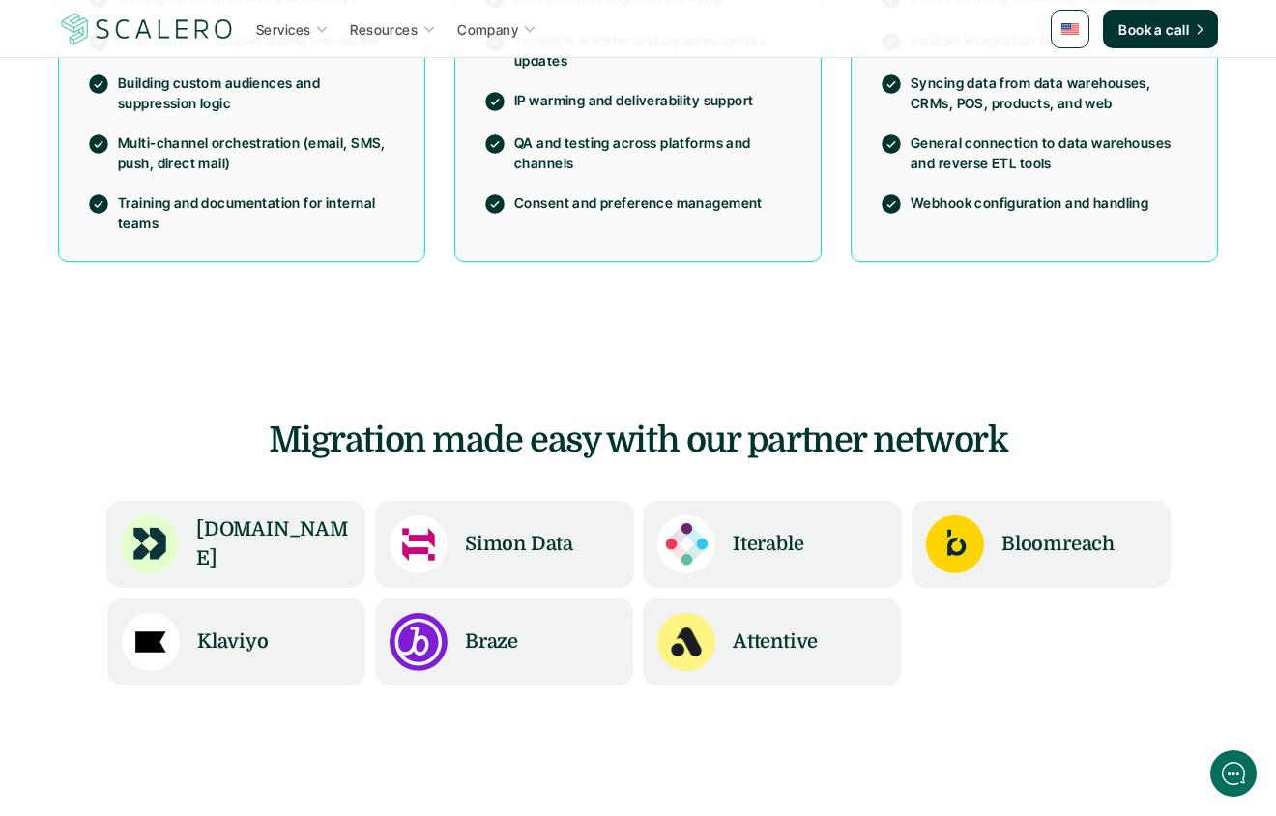
scroll to position [1389, 0]
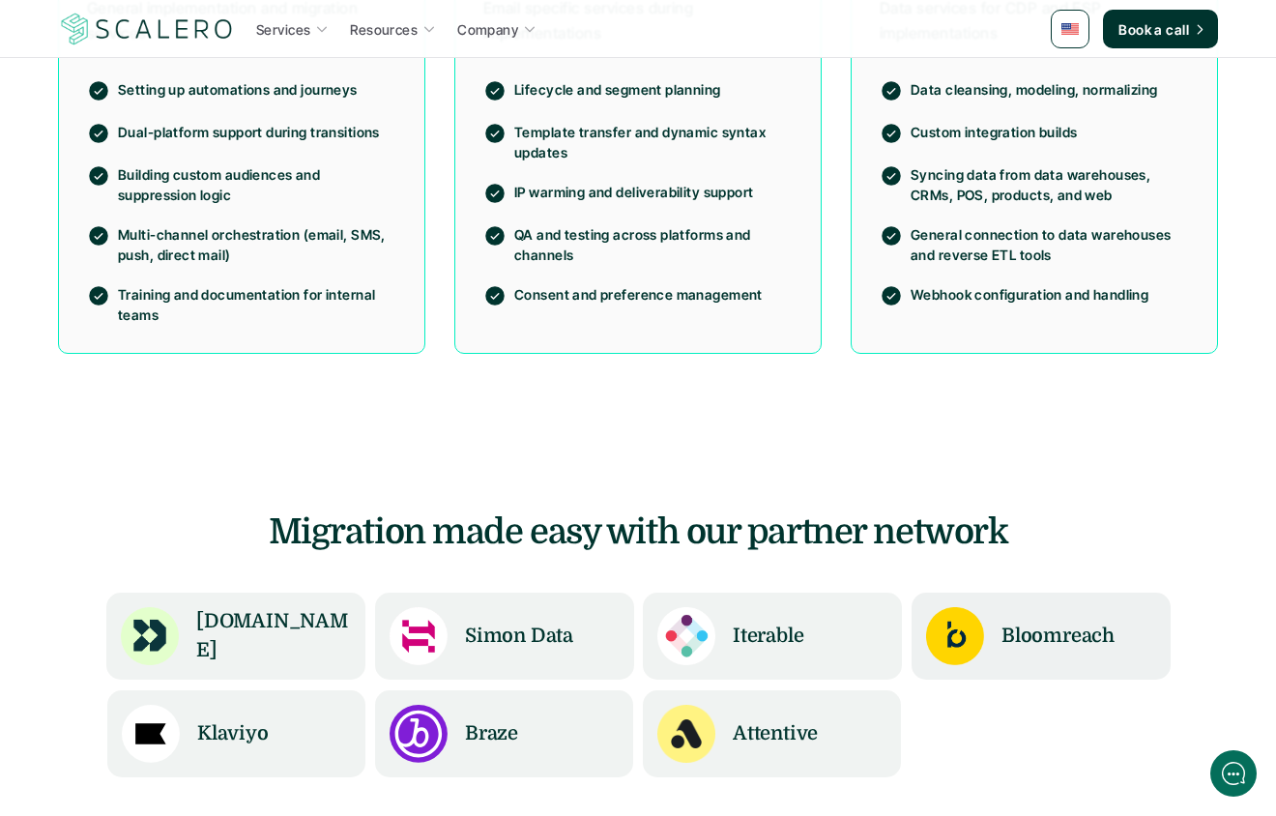
drag, startPoint x: 1142, startPoint y: 716, endPoint x: 1159, endPoint y: 731, distance: 21.9
click at [1143, 715] on div "Klaviyo Braze Attentive" at bounding box center [637, 733] width 1073 height 99
drag, startPoint x: 1157, startPoint y: 731, endPoint x: 758, endPoint y: 535, distance: 444.4
click at [792, 567] on div "Migration made easy with our partner network Customer.io Simon Data Iterable Bl…" at bounding box center [637, 645] width 1073 height 274
click at [740, 501] on section "Migration made easy with our partner network Customer.io Simon Data Iterable Bl…" at bounding box center [638, 645] width 1160 height 390
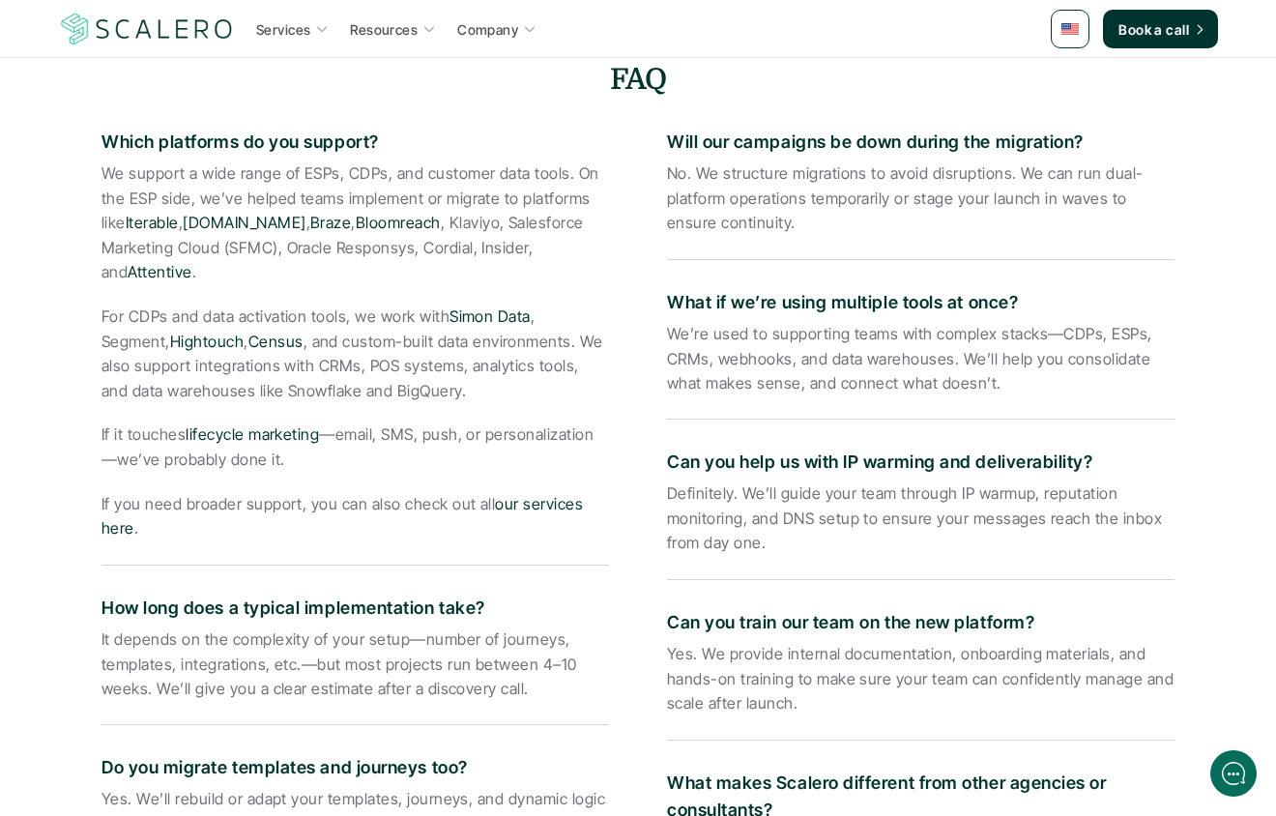
scroll to position [3150, 0]
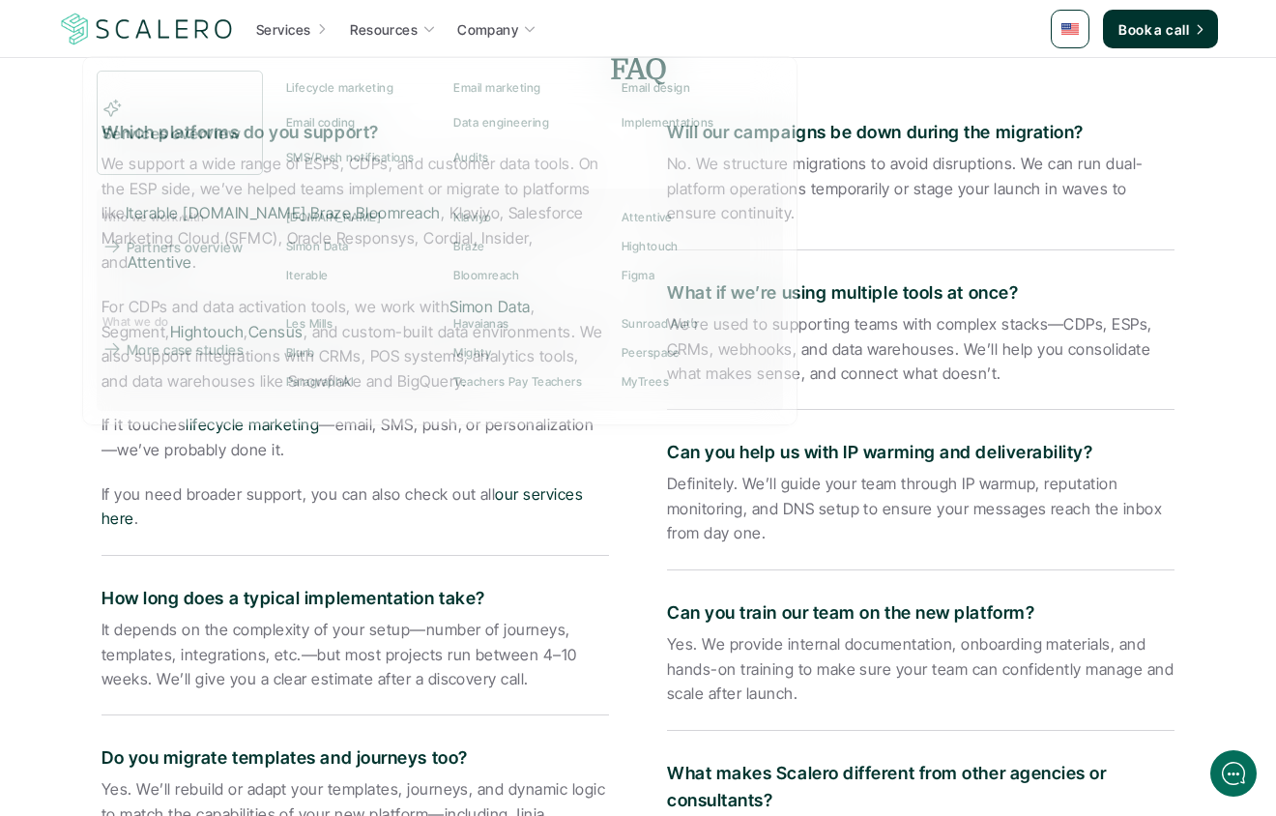
click at [59, 306] on section "FAQ Which platforms do you support? We support a wide range of ESPs, CDPs, and …" at bounding box center [638, 611] width 1160 height 1279
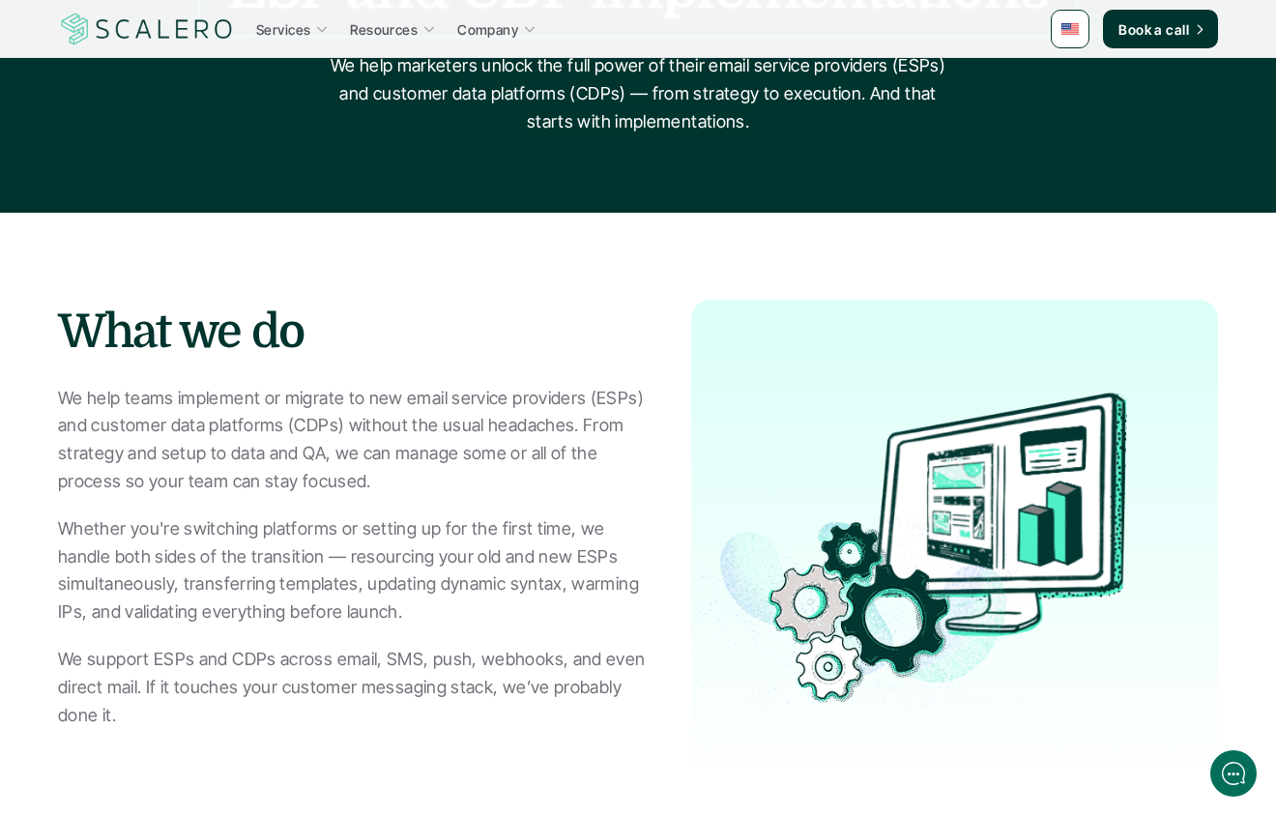
scroll to position [0, 0]
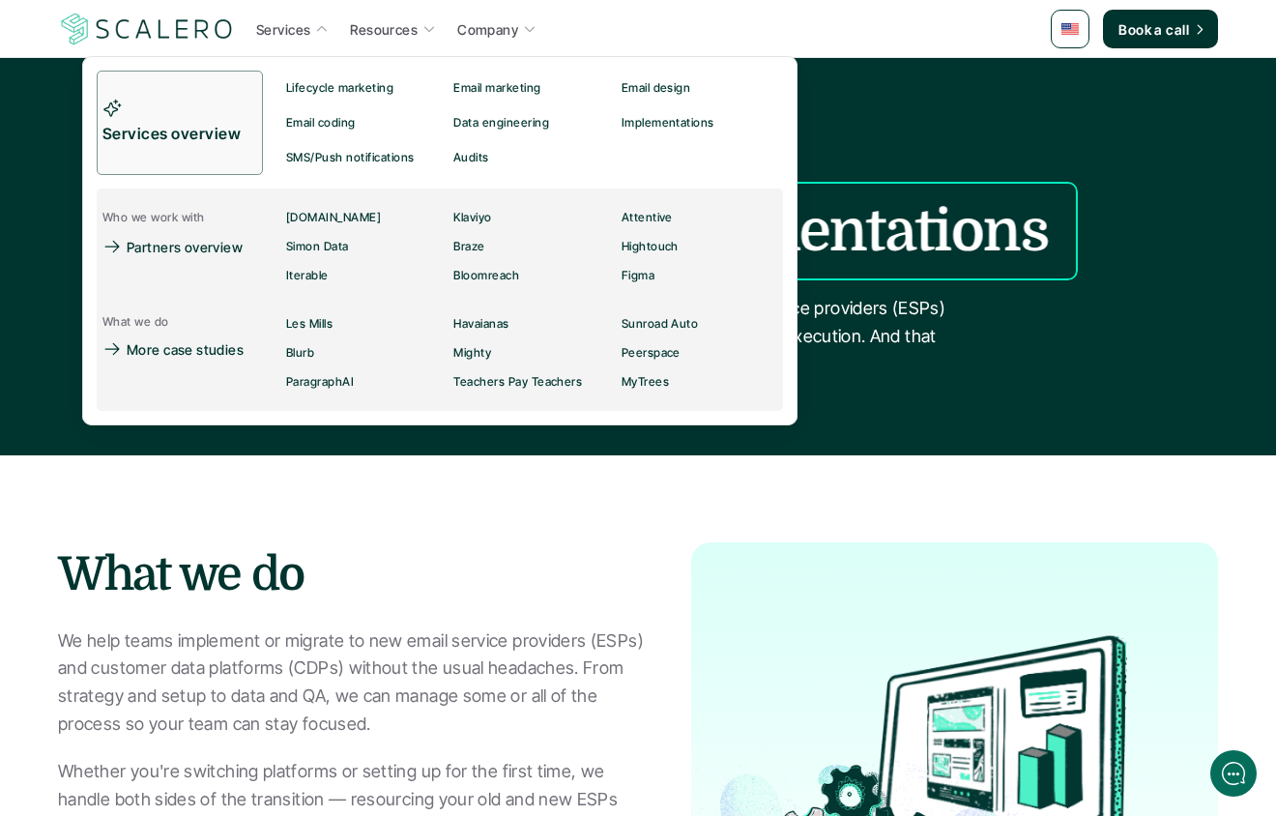
click at [146, 332] on link "What we do" at bounding box center [136, 321] width 78 height 25
click at [151, 366] on div "What we do More case studies" at bounding box center [180, 352] width 166 height 87
click at [154, 349] on p "More case studies" at bounding box center [185, 349] width 117 height 20
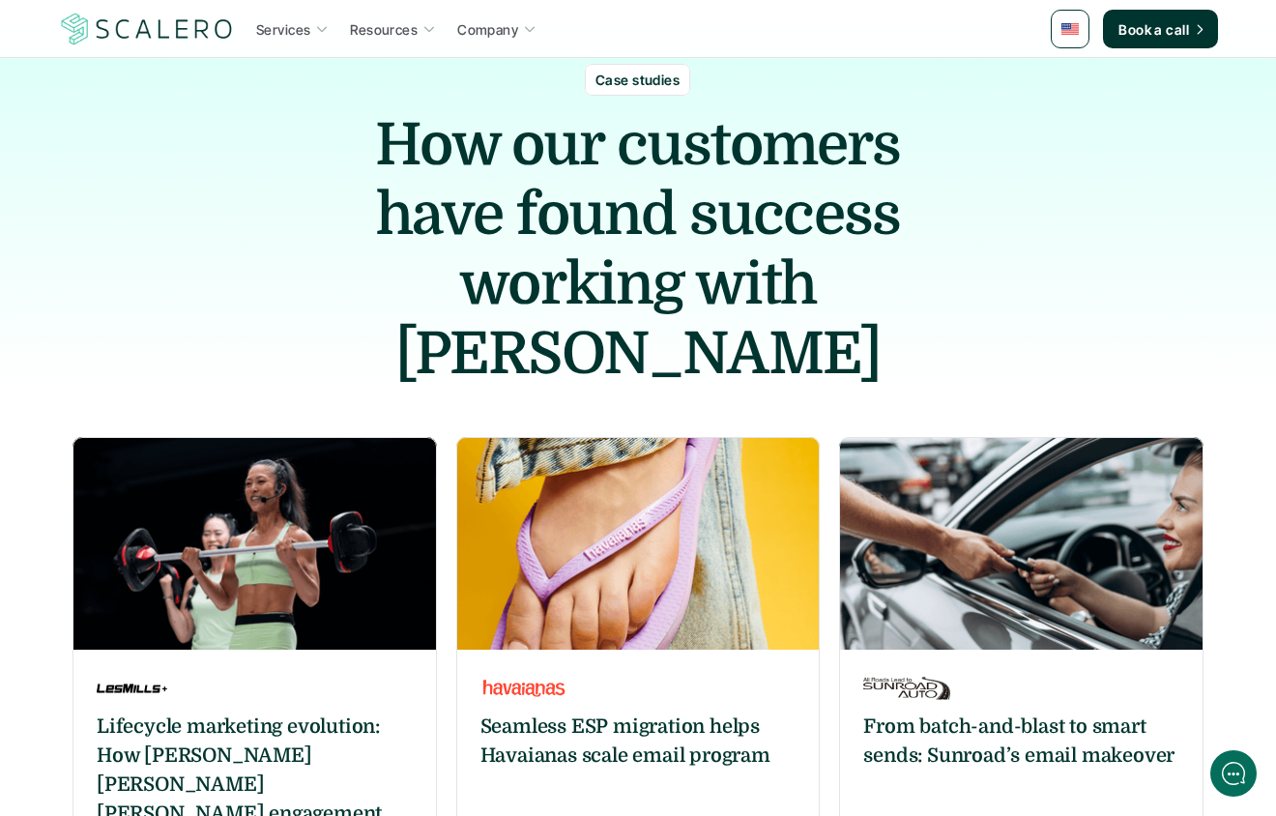
scroll to position [14, 0]
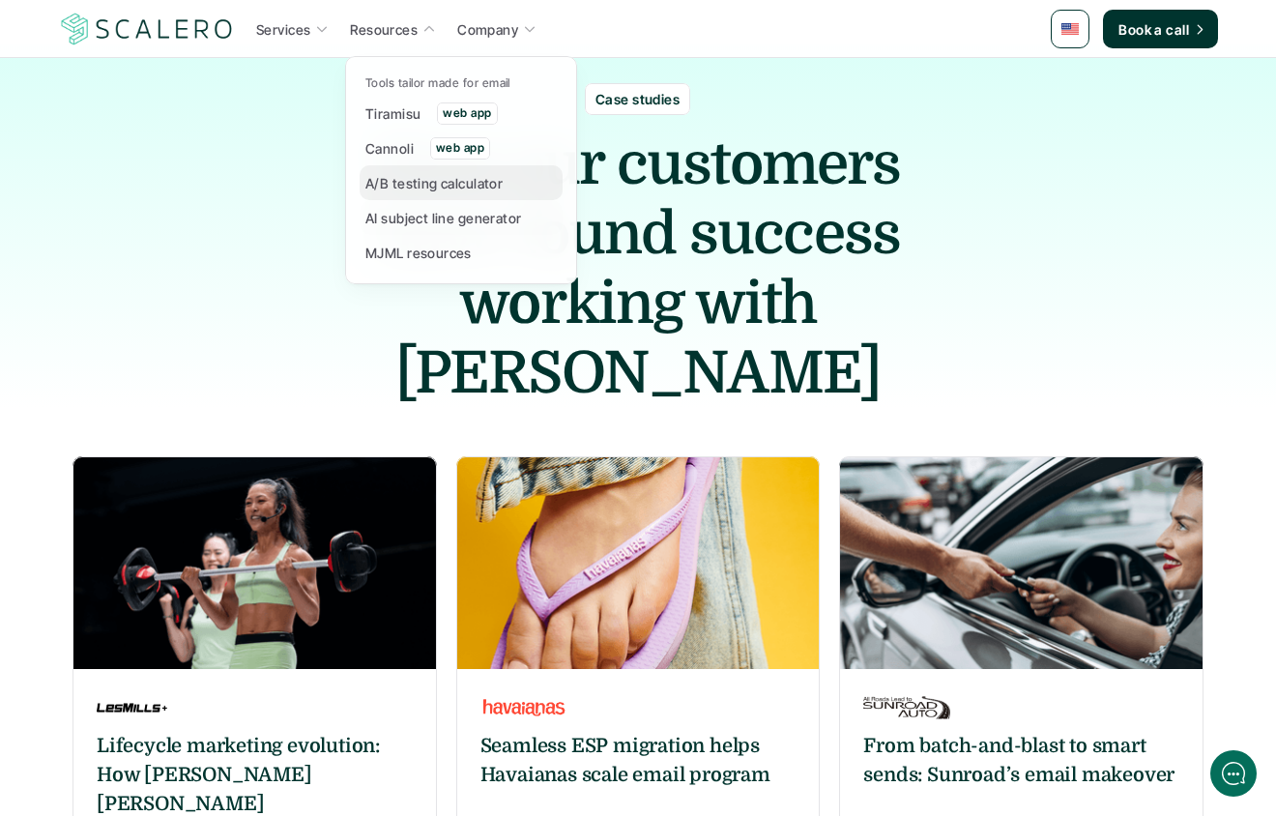
click at [441, 184] on p "A/B testing calculator" at bounding box center [433, 183] width 137 height 20
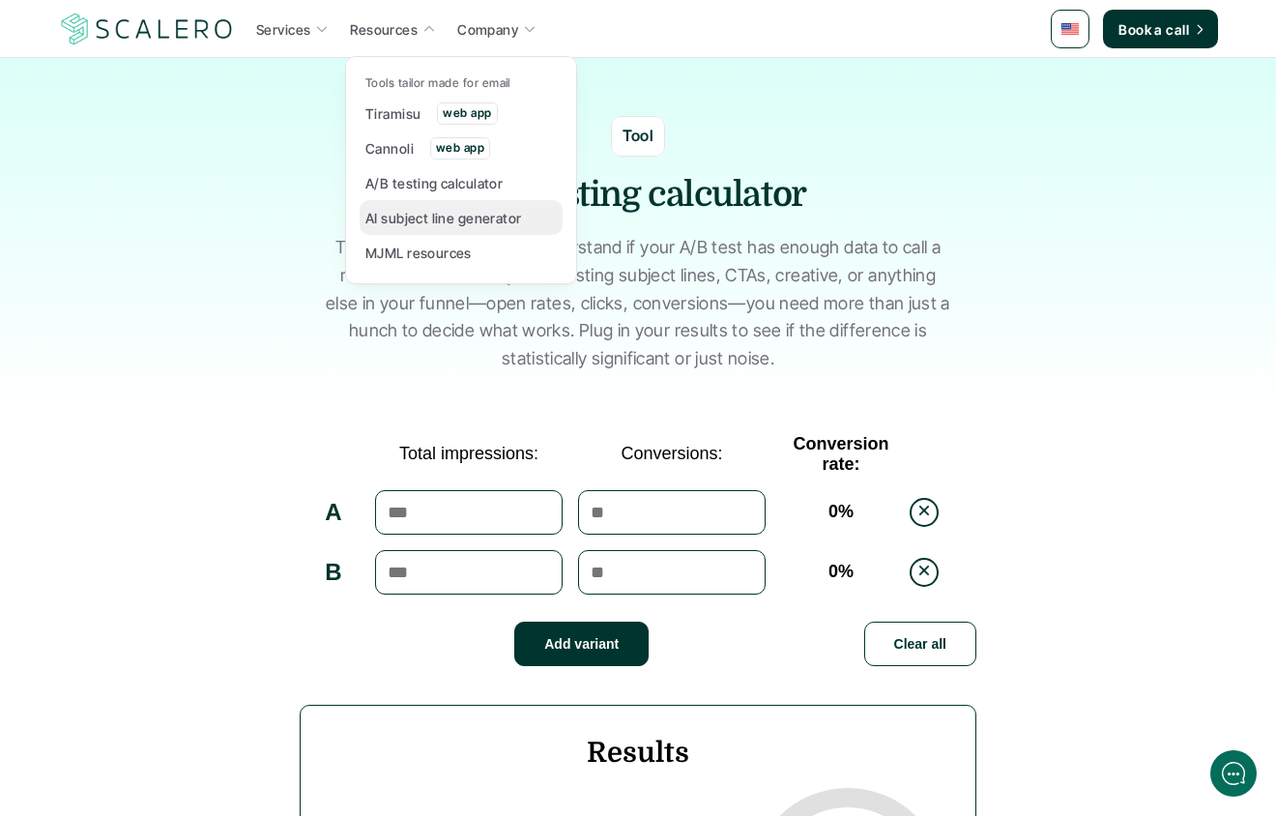
click at [434, 208] on p "AI subject line generator" at bounding box center [443, 218] width 157 height 20
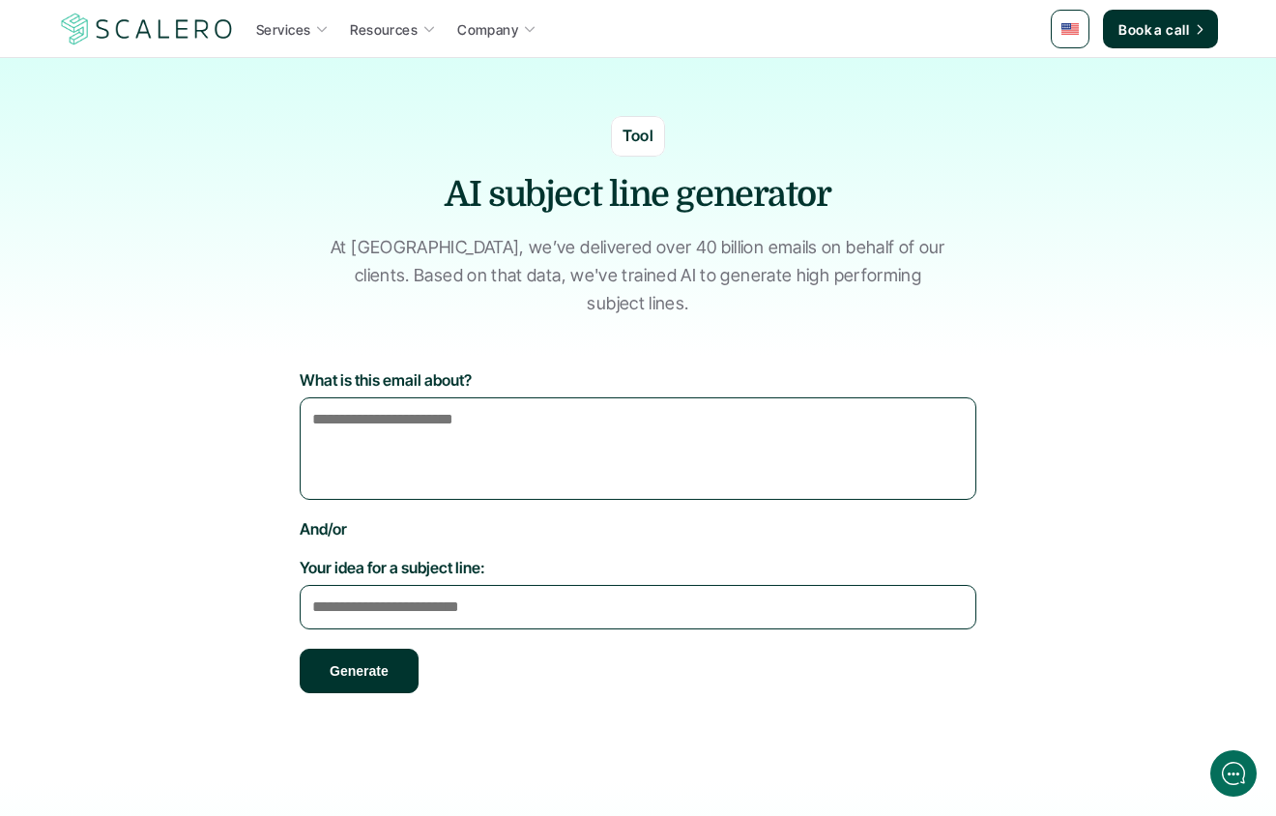
click at [102, 205] on div "Tool AI subject line generator At Scalero, we’ve delivered over 40 billion emai…" at bounding box center [638, 216] width 1160 height 201
click at [717, 144] on div "Tool AI subject line generator At Scalero, we’ve delivered over 40 billion emai…" at bounding box center [638, 216] width 1160 height 201
click at [233, 188] on div "Tool AI subject line generator At Scalero, we’ve delivered over 40 billion emai…" at bounding box center [638, 216] width 1160 height 201
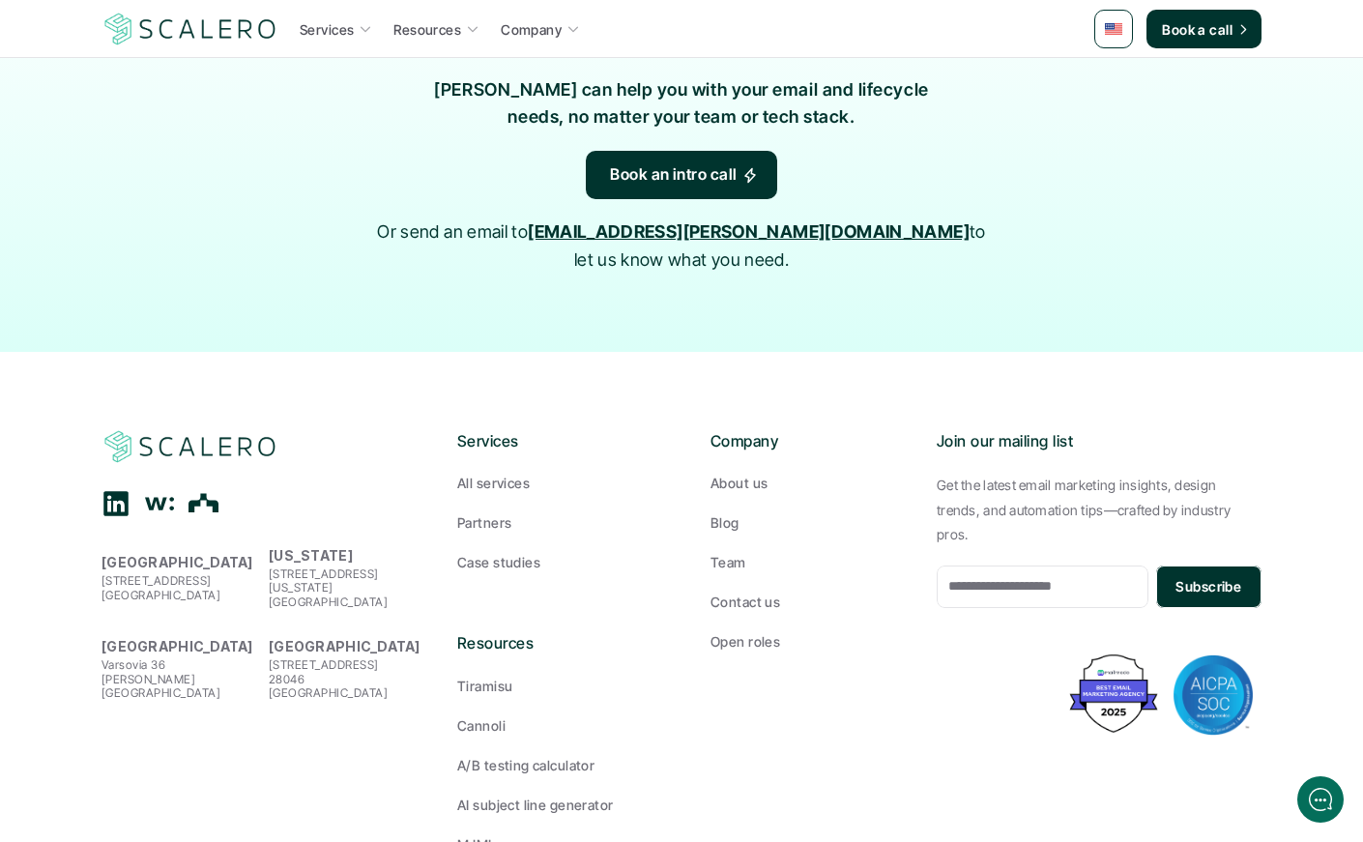
scroll to position [860, 0]
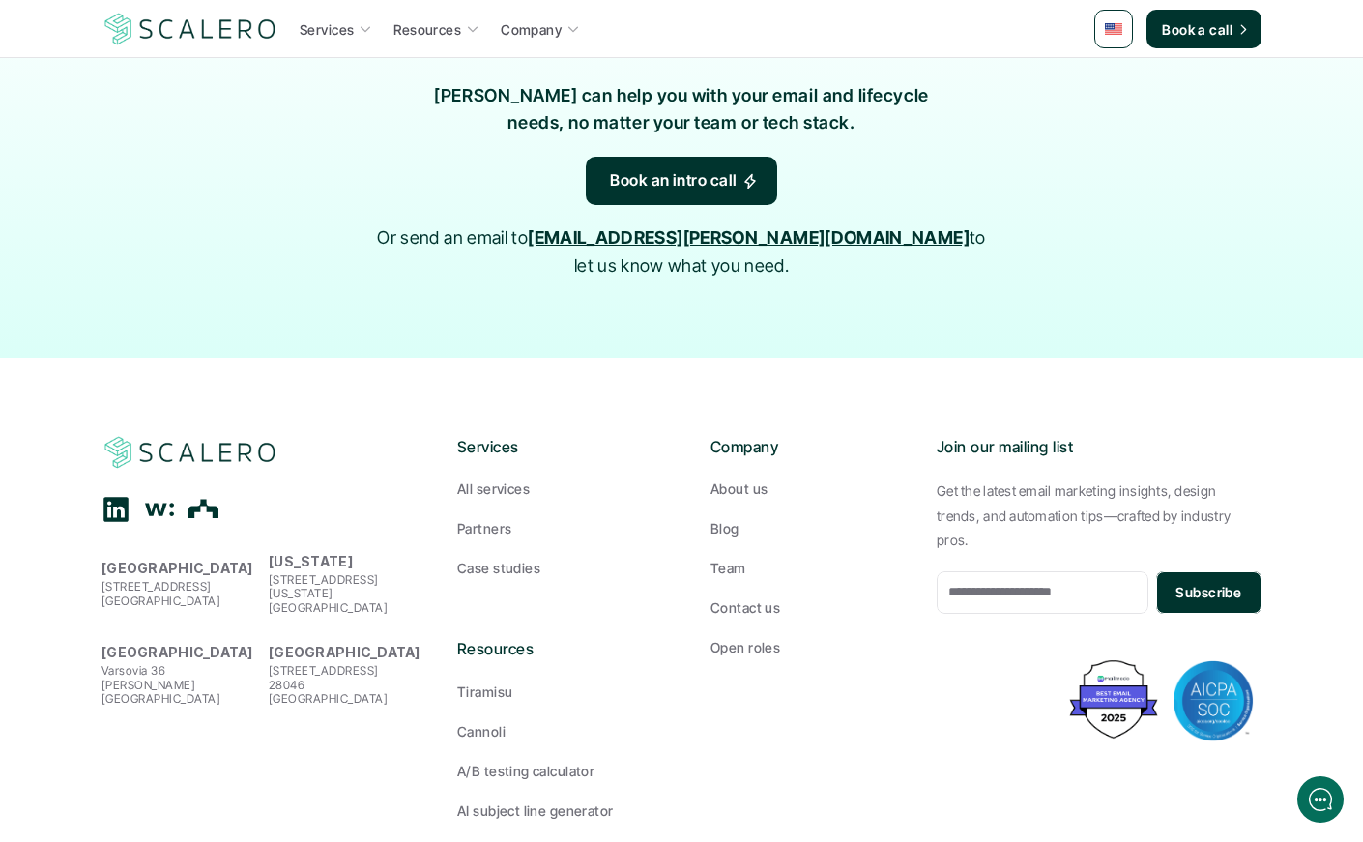
click at [1119, 25] on img at bounding box center [1113, 29] width 17 height 12
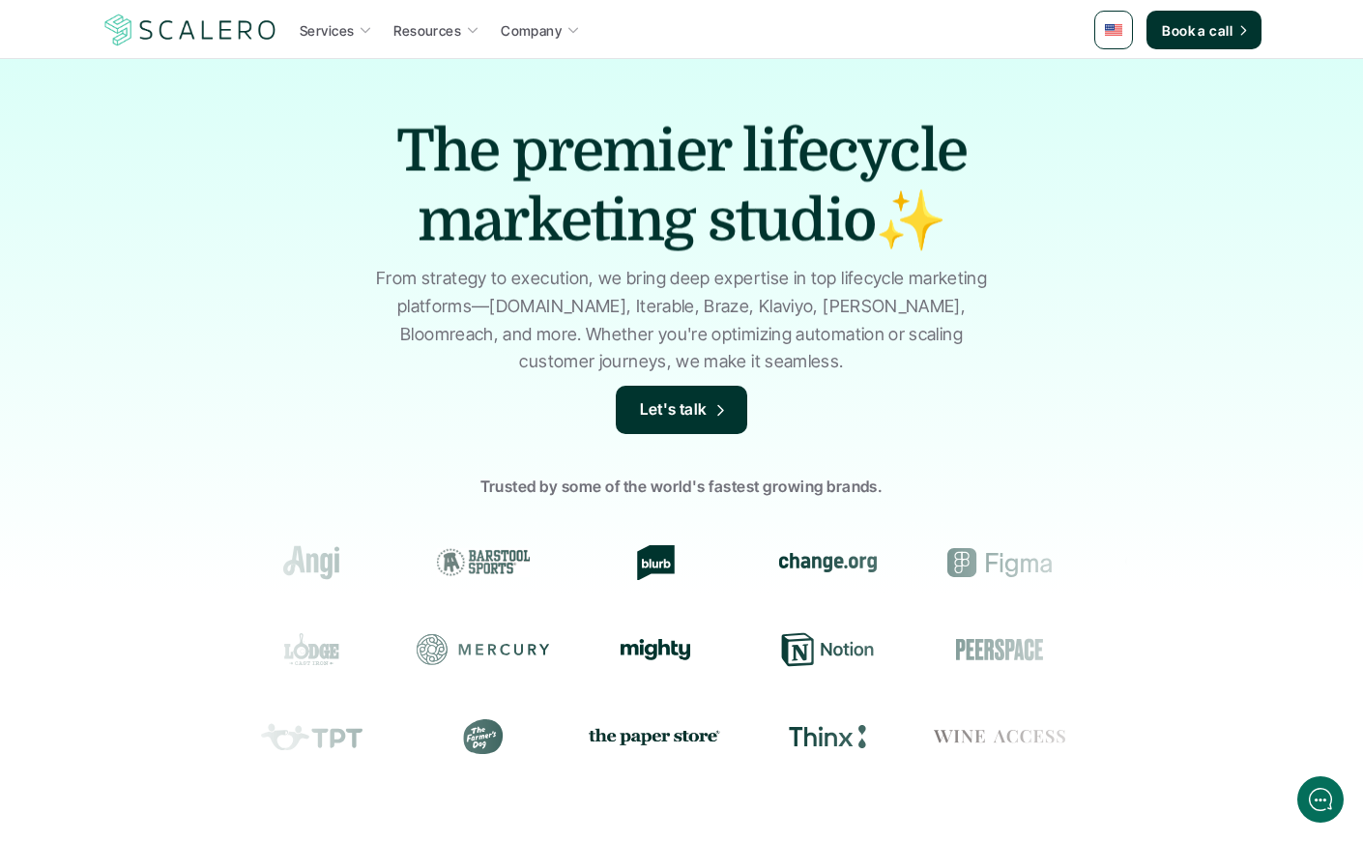
click at [1114, 24] on img at bounding box center [1113, 30] width 17 height 12
click at [1109, 35] on img at bounding box center [1113, 30] width 17 height 12
click at [1120, 86] on link at bounding box center [1115, 77] width 35 height 35
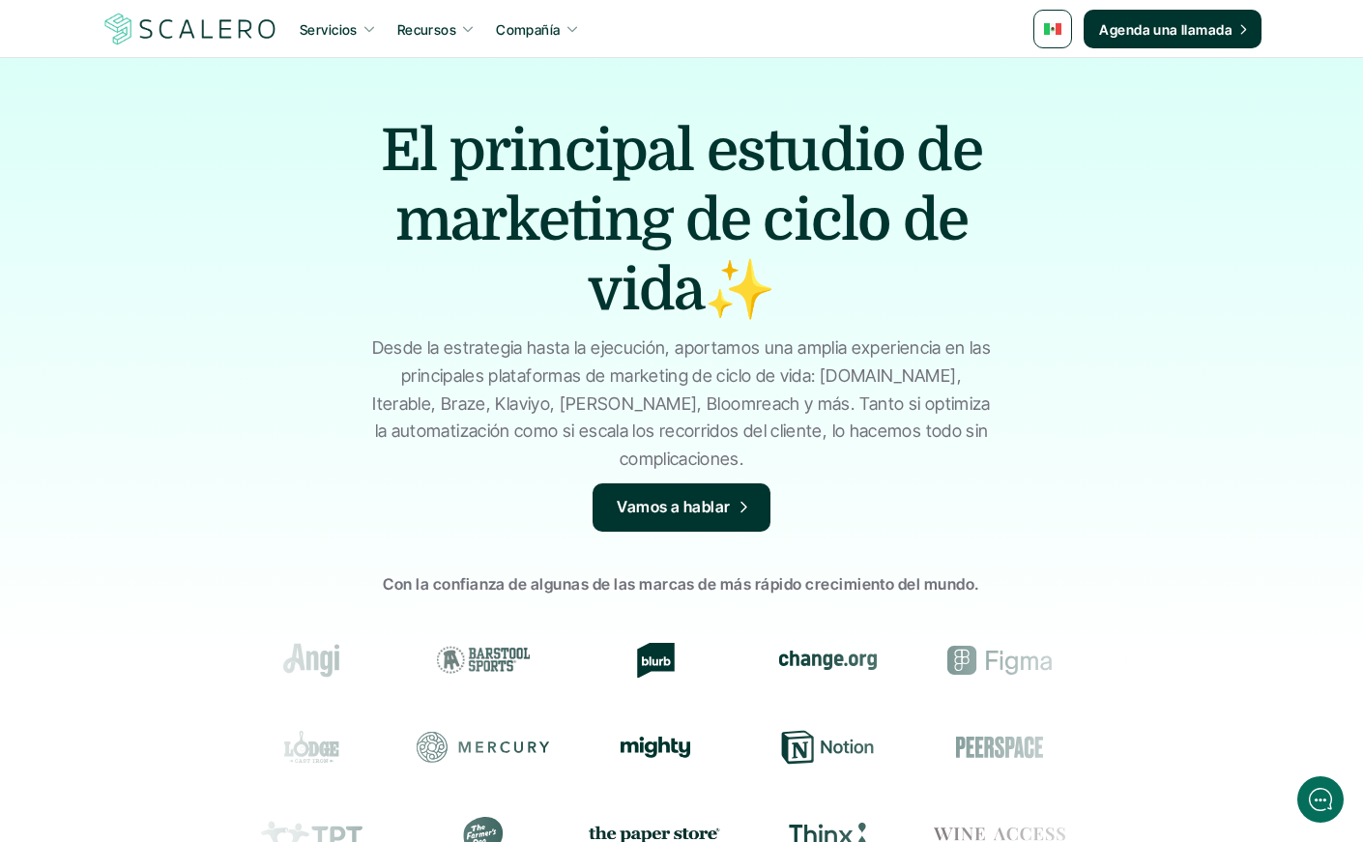
click at [168, 24] on img at bounding box center [190, 29] width 178 height 37
click at [1068, 20] on link at bounding box center [1052, 29] width 39 height 39
drag, startPoint x: 1054, startPoint y: 113, endPoint x: 1038, endPoint y: 112, distance: 15.5
click at [1054, 113] on img at bounding box center [1055, 115] width 15 height 11
